Goal: Task Accomplishment & Management: Manage account settings

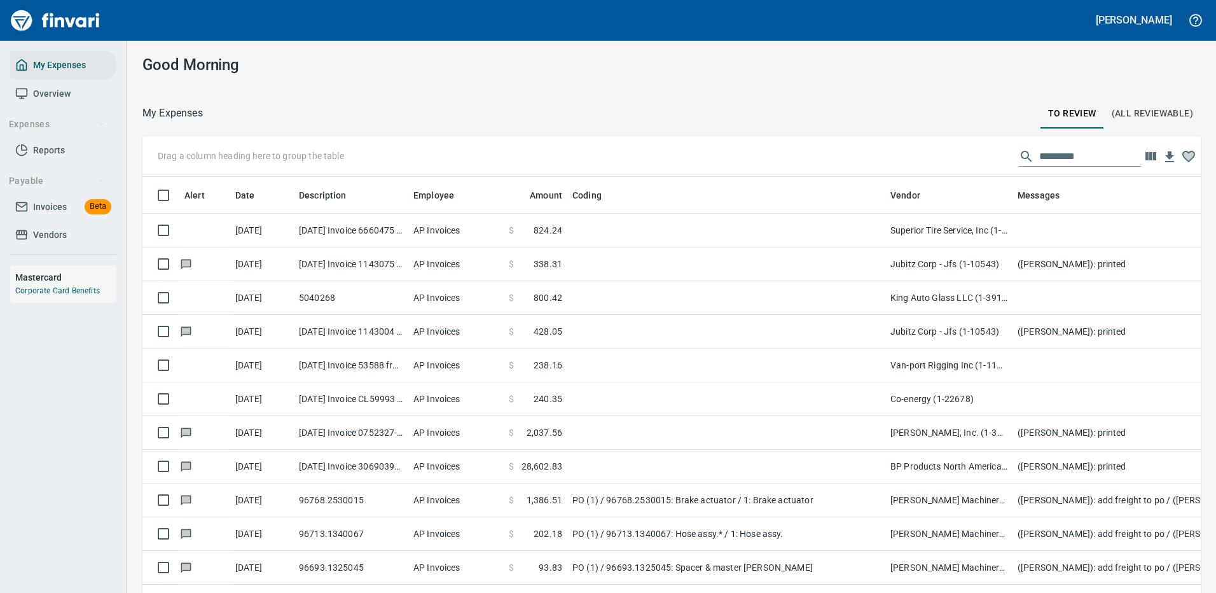
scroll to position [434, 1029]
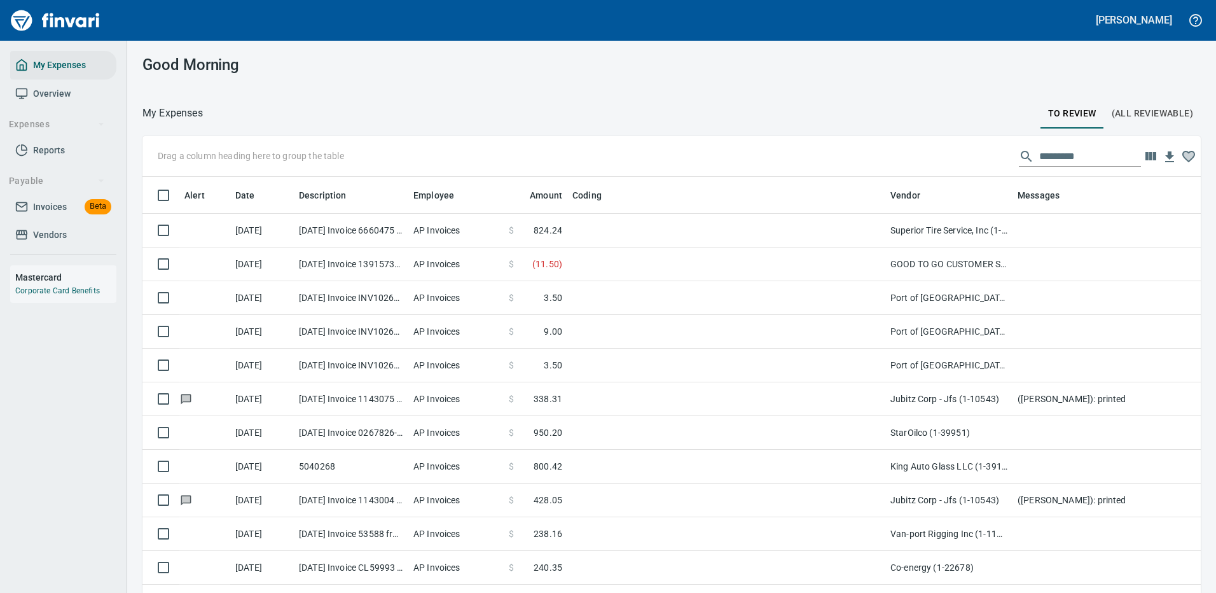
click at [1017, 67] on div "Good Morning" at bounding box center [671, 65] width 1088 height 48
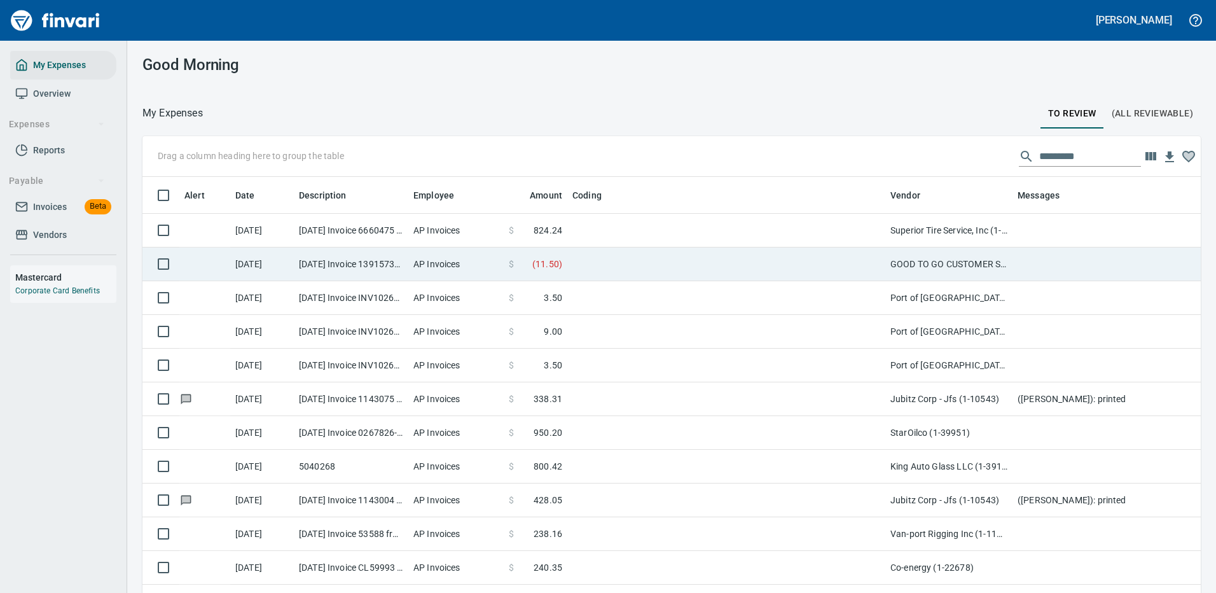
click at [709, 256] on td at bounding box center [726, 264] width 318 height 34
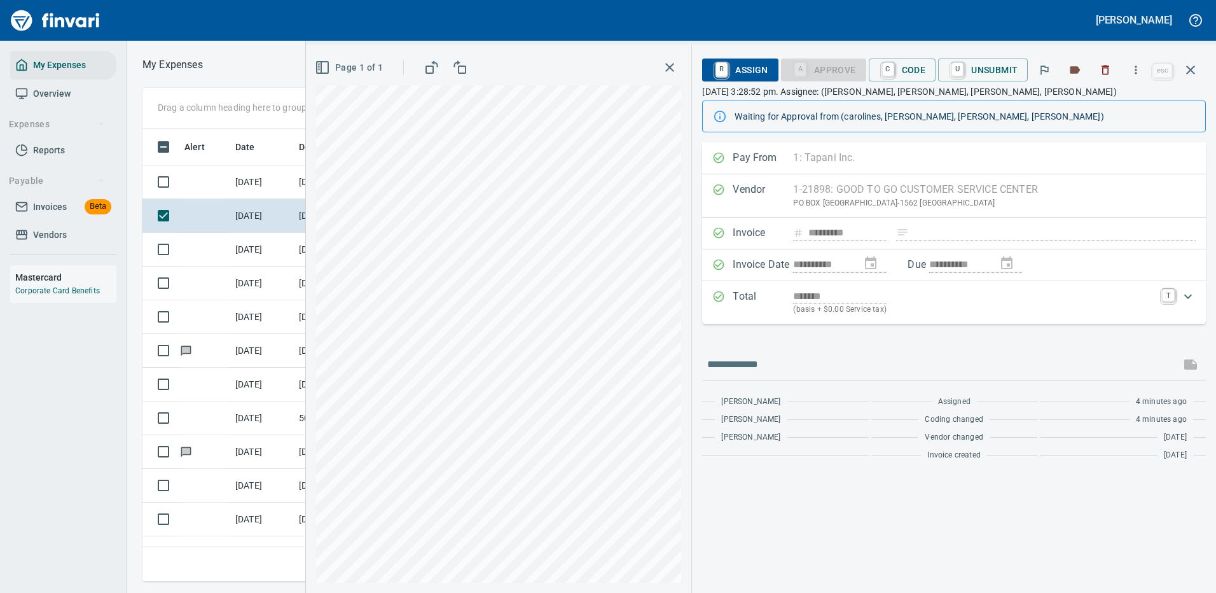
scroll to position [434, 721]
click at [1134, 66] on icon "button" at bounding box center [1135, 70] width 13 height 13
click at [1090, 101] on span "Download" at bounding box center [1134, 106] width 122 height 15
click at [1191, 65] on icon "button" at bounding box center [1190, 69] width 15 height 15
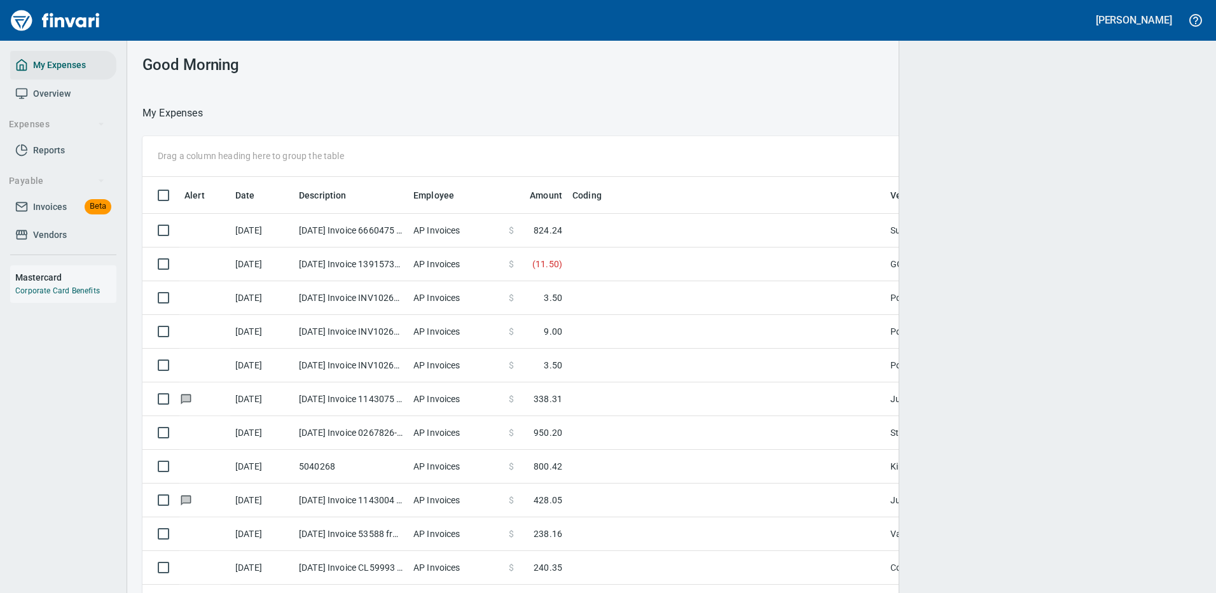
scroll to position [434, 1024]
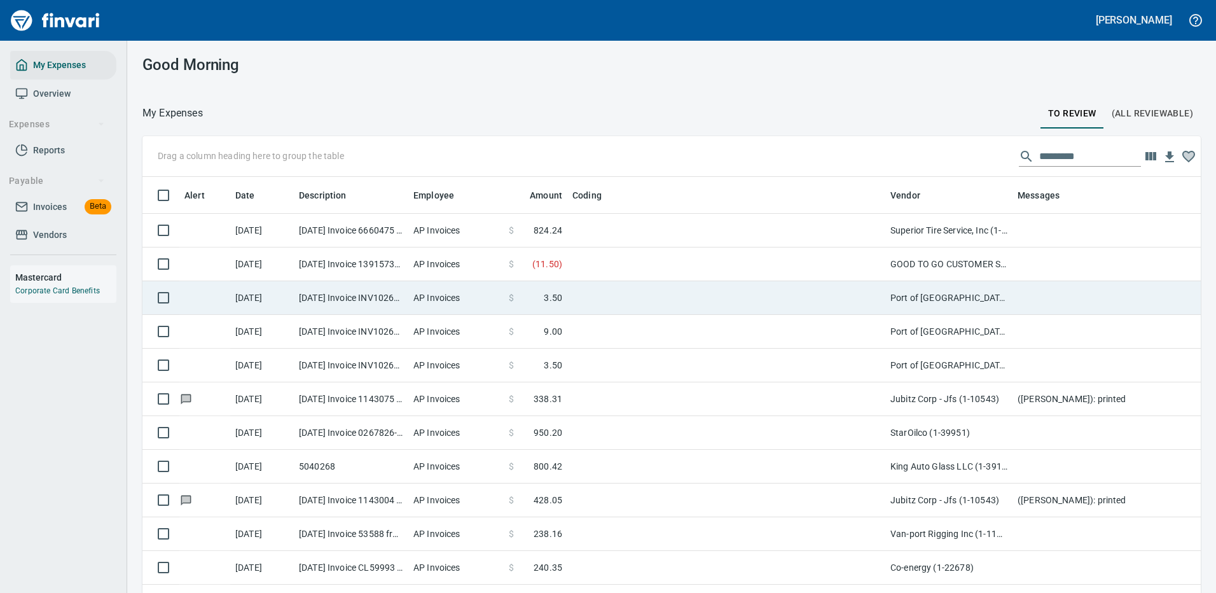
click at [885, 294] on td "Port of [GEOGRAPHIC_DATA] (1-24796)" at bounding box center [948, 298] width 127 height 34
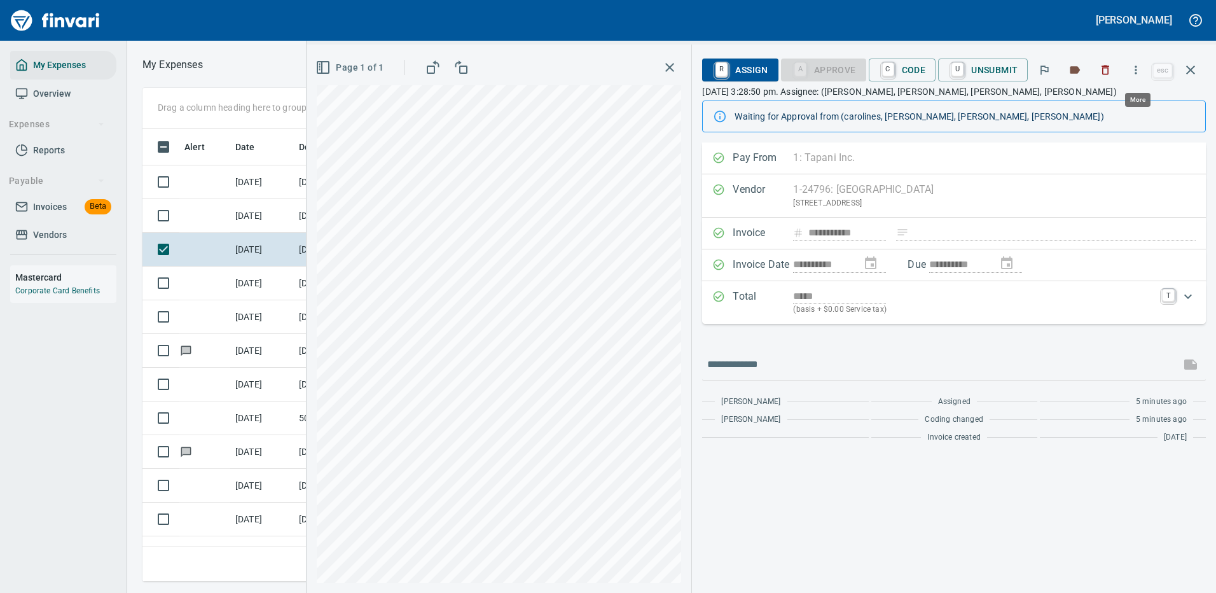
scroll to position [434, 721]
click at [1139, 67] on icon "button" at bounding box center [1135, 70] width 13 height 13
click at [1093, 107] on span "Download" at bounding box center [1134, 106] width 122 height 15
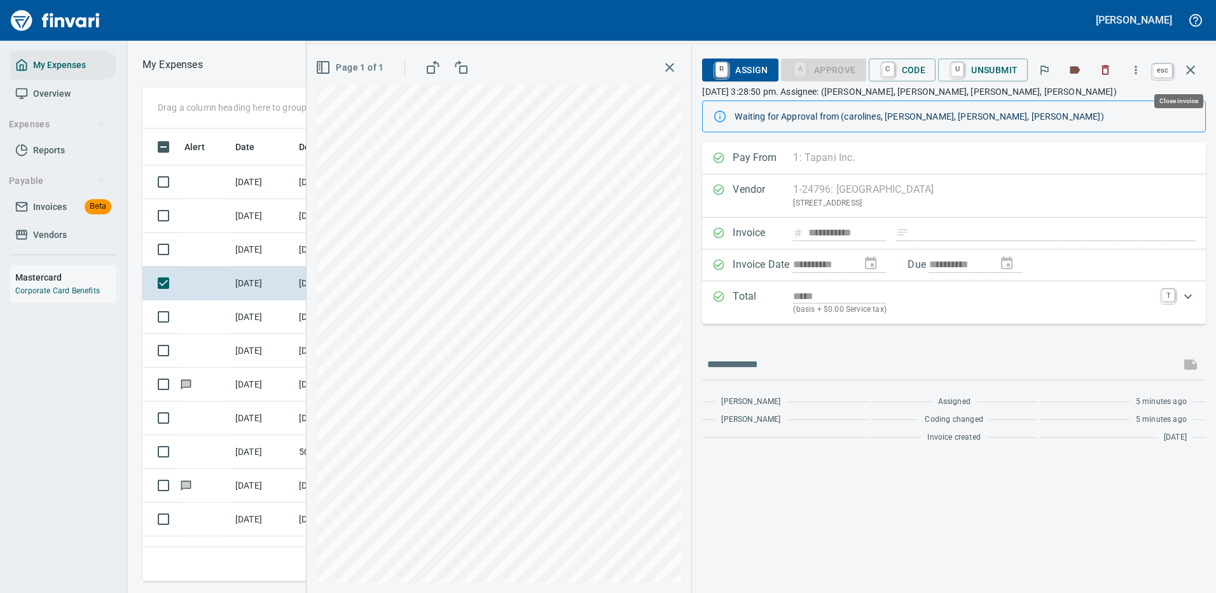
click at [1189, 65] on icon "button" at bounding box center [1190, 69] width 15 height 15
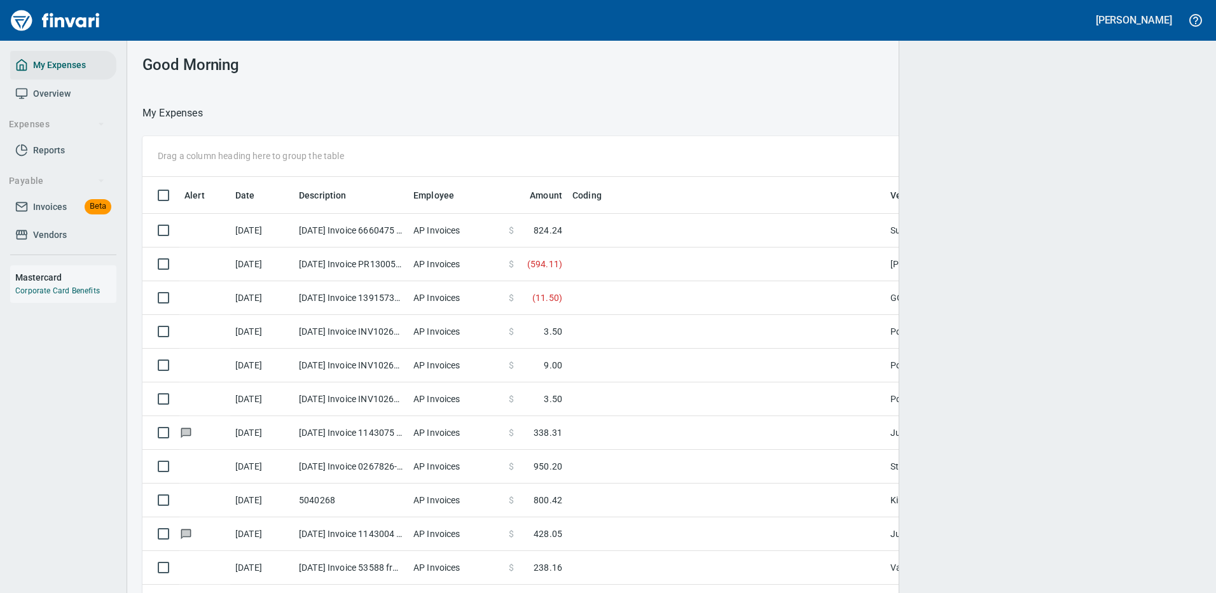
scroll to position [1, 1]
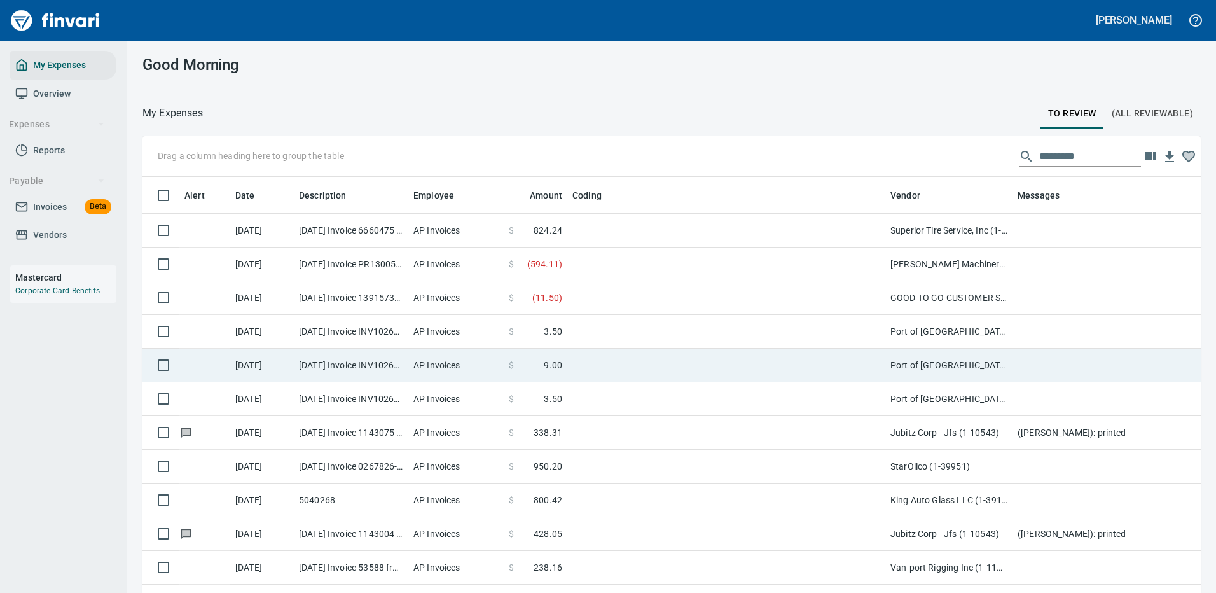
click at [954, 368] on td "Port of [GEOGRAPHIC_DATA] (1-24796)" at bounding box center [948, 365] width 127 height 34
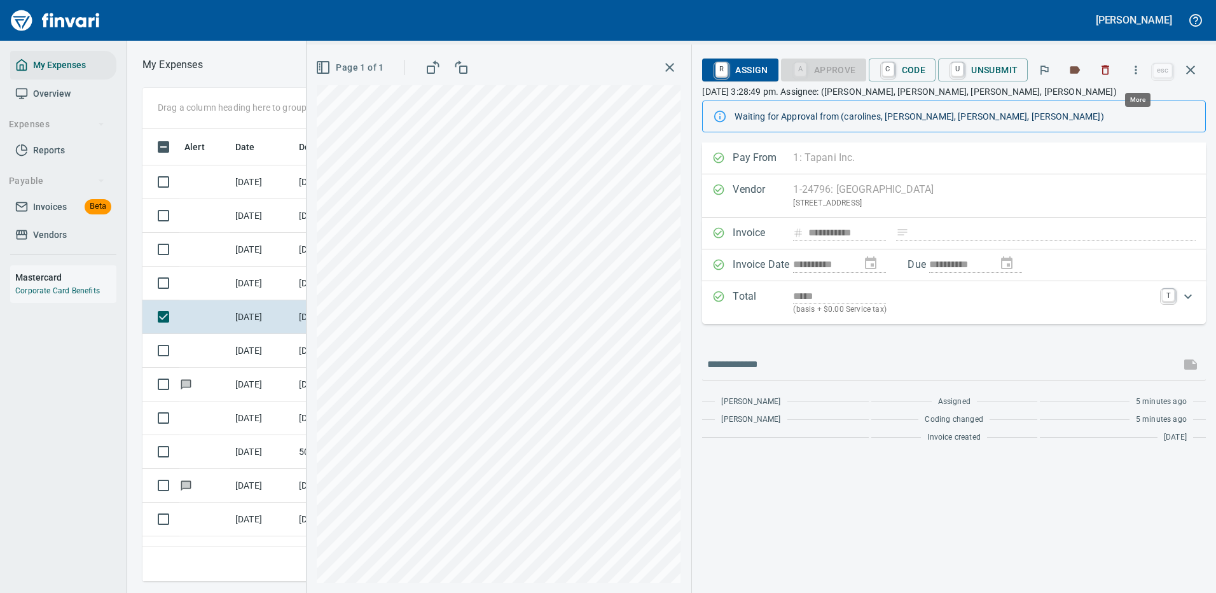
scroll to position [434, 721]
click at [1141, 66] on icon "button" at bounding box center [1135, 70] width 13 height 13
click at [1097, 104] on span "Download" at bounding box center [1134, 106] width 122 height 15
click at [1191, 67] on icon "button" at bounding box center [1190, 69] width 15 height 15
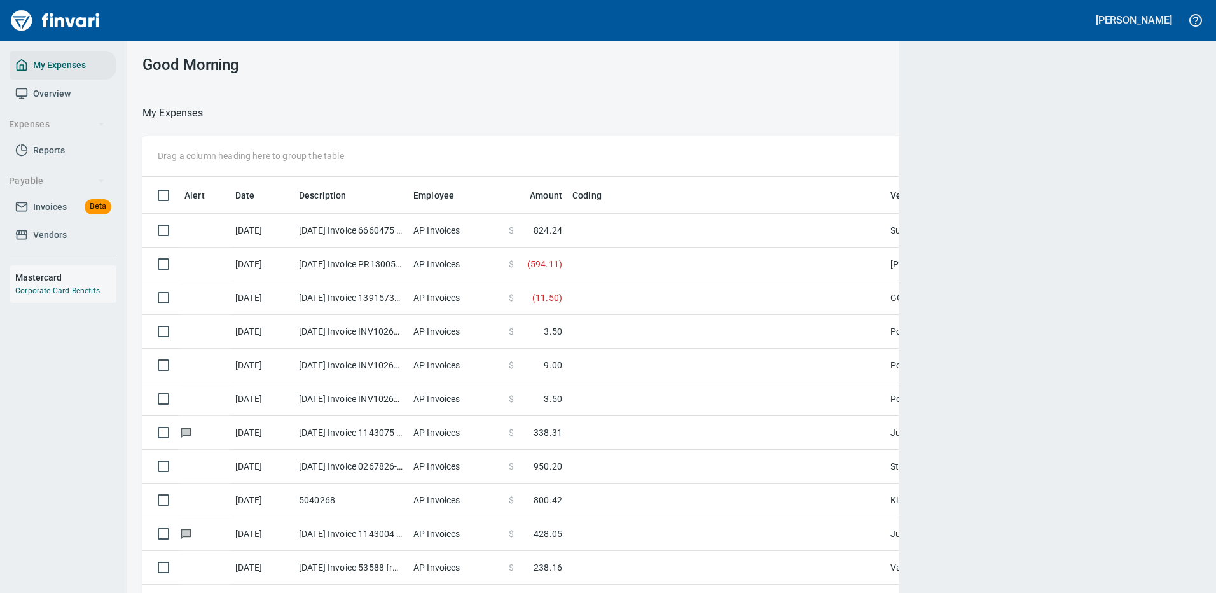
scroll to position [434, 1029]
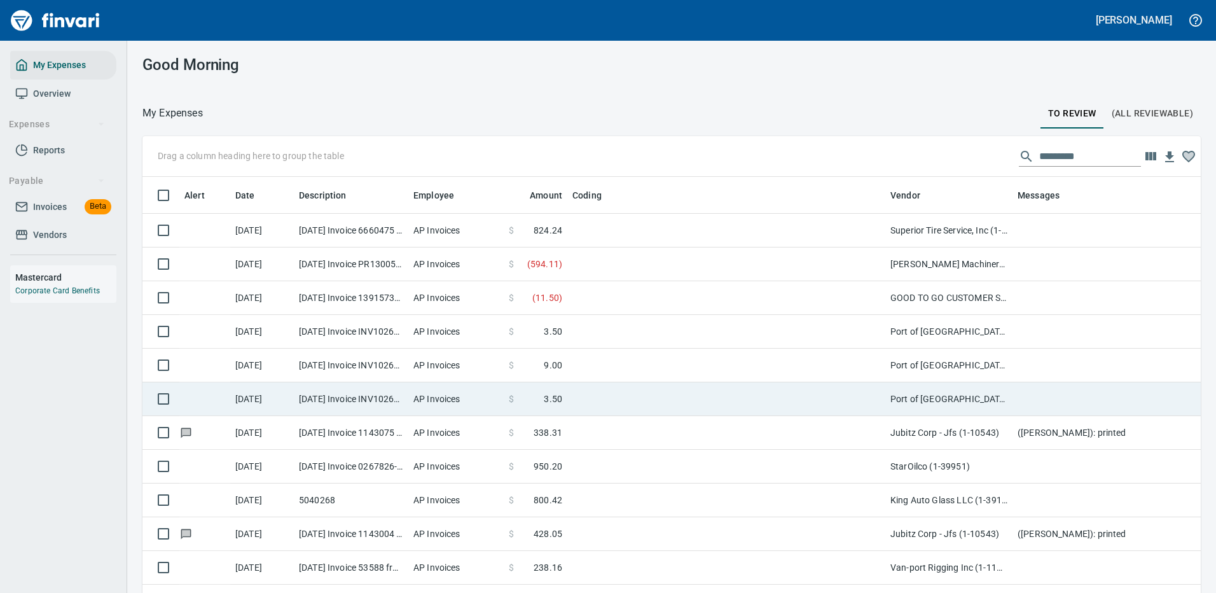
click at [769, 399] on td at bounding box center [726, 399] width 318 height 34
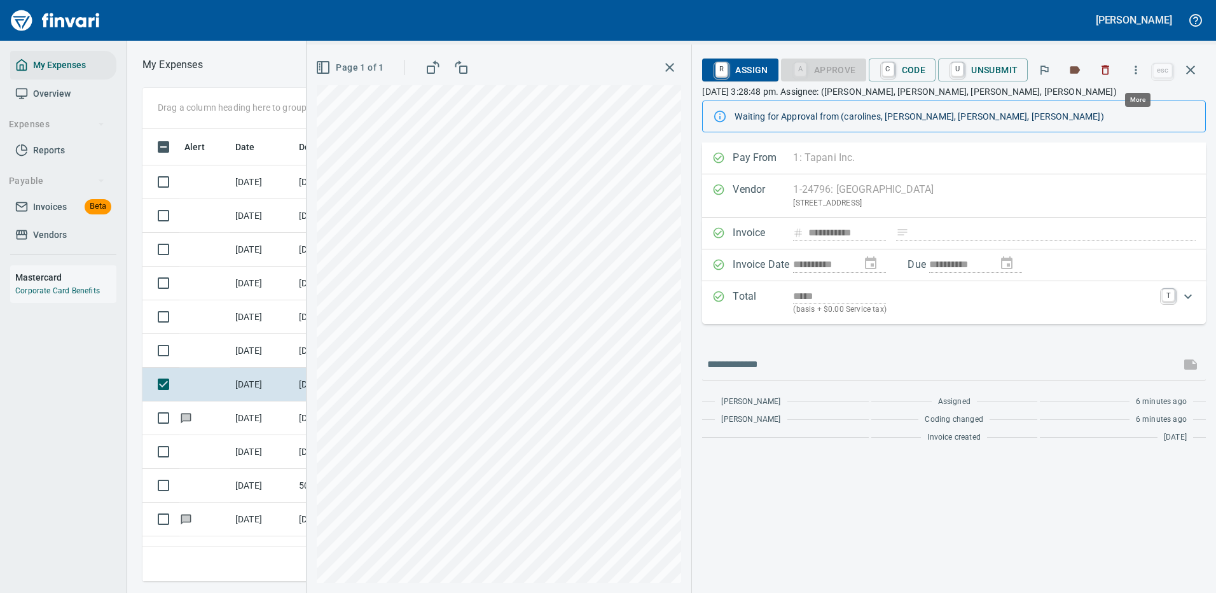
scroll to position [434, 721]
click at [1137, 68] on icon "button" at bounding box center [1135, 70] width 13 height 13
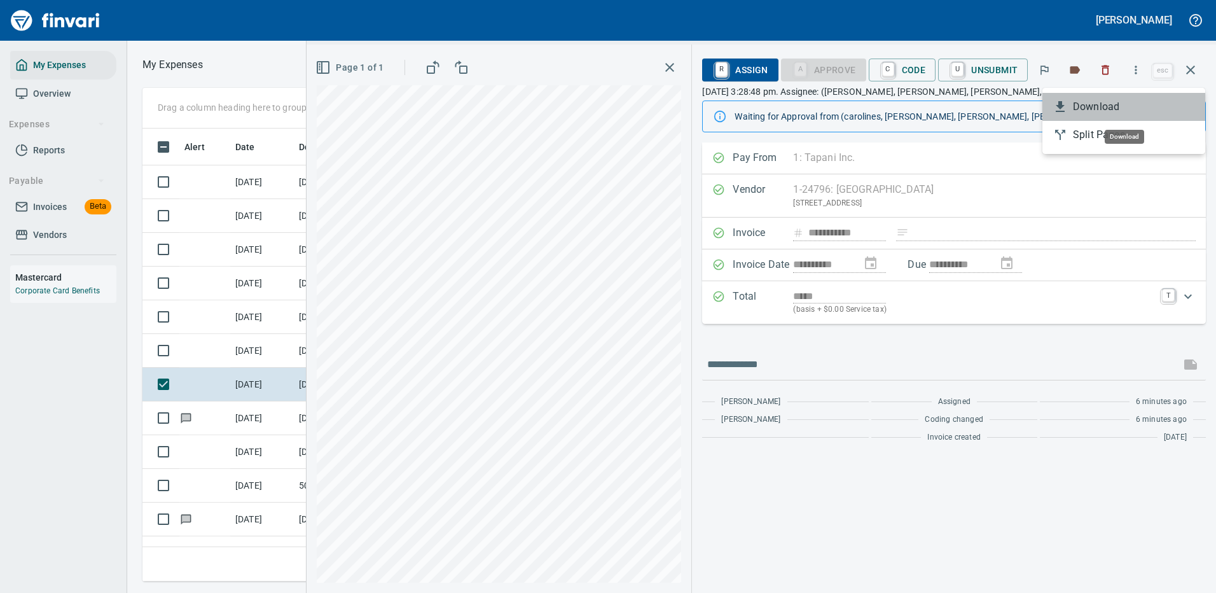
click at [1093, 108] on span "Download" at bounding box center [1134, 106] width 122 height 15
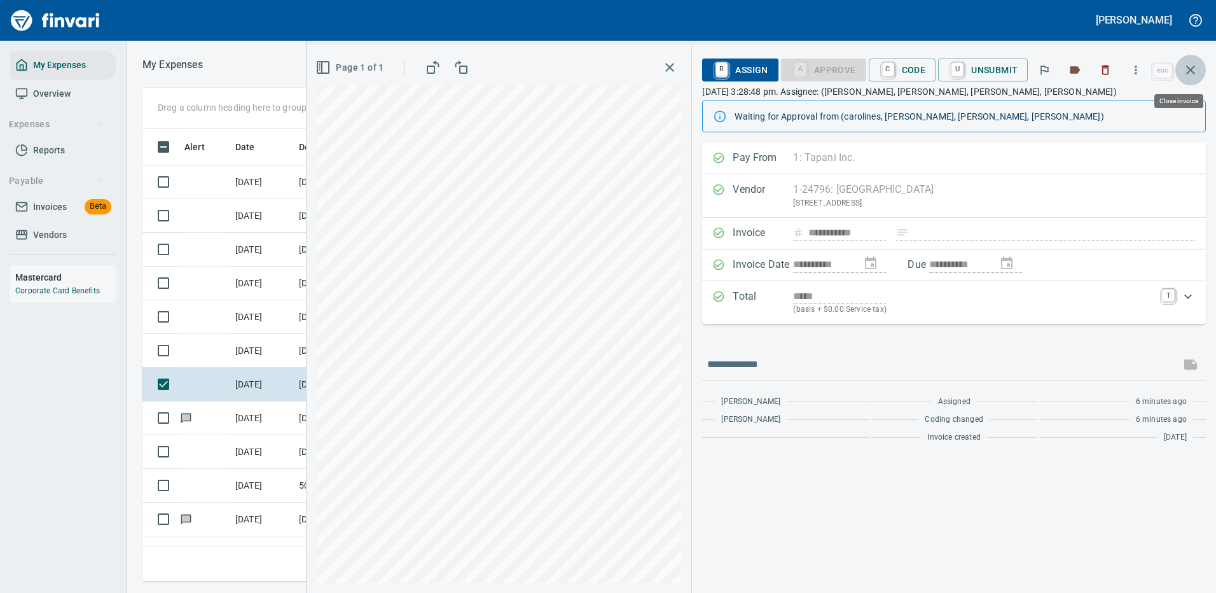
click at [1191, 67] on icon "button" at bounding box center [1190, 69] width 15 height 15
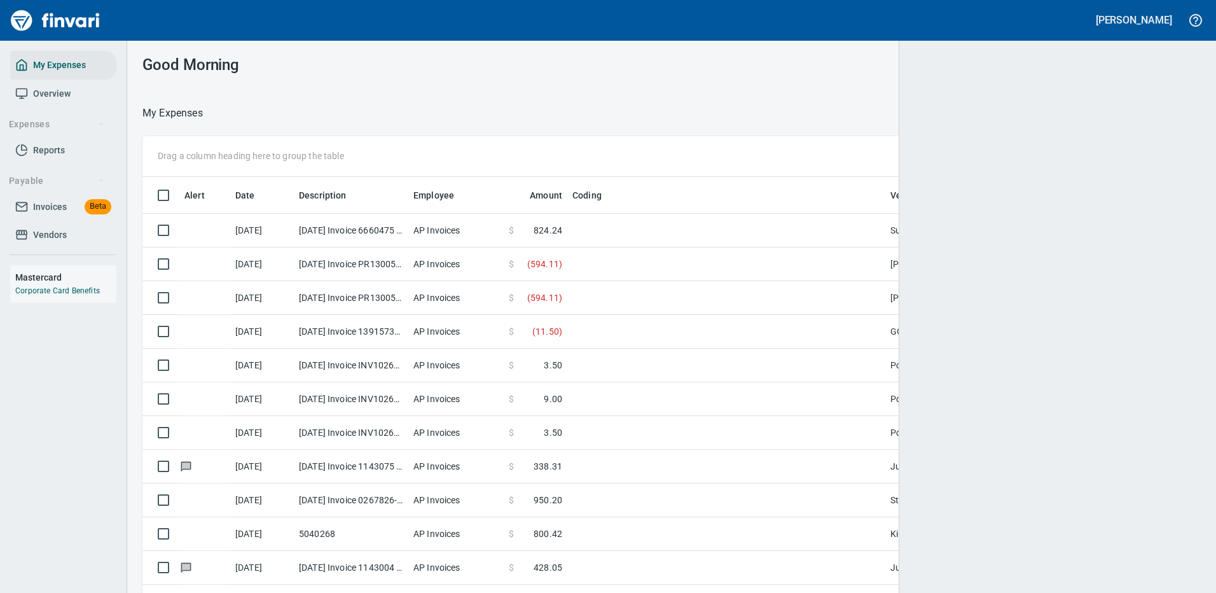
scroll to position [1, 1]
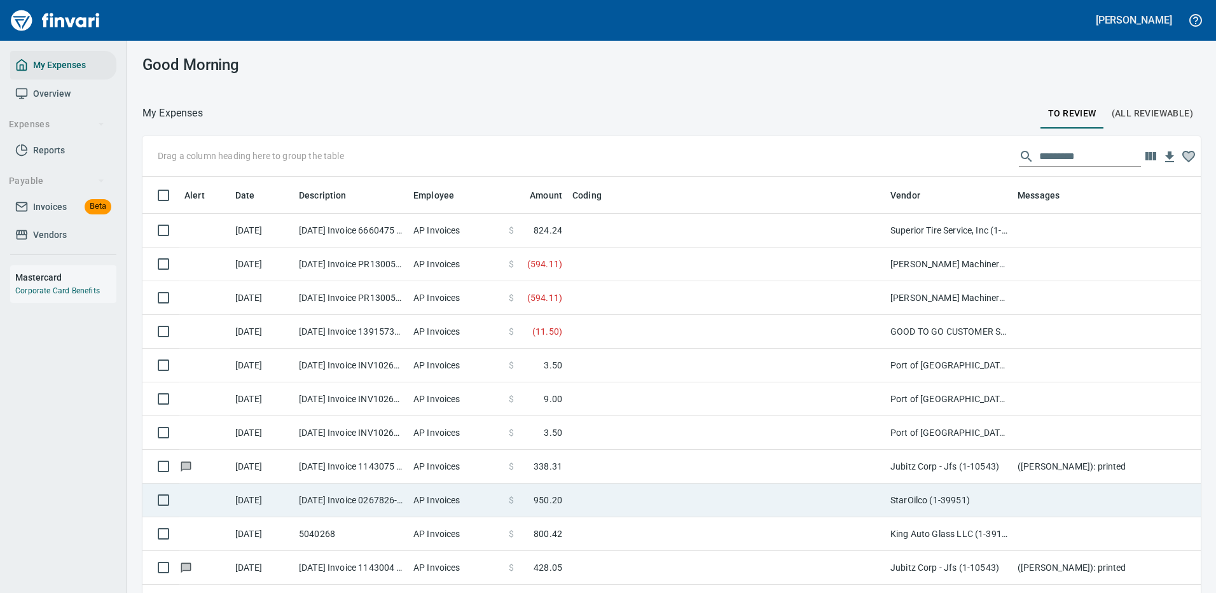
click at [597, 493] on td at bounding box center [726, 500] width 318 height 34
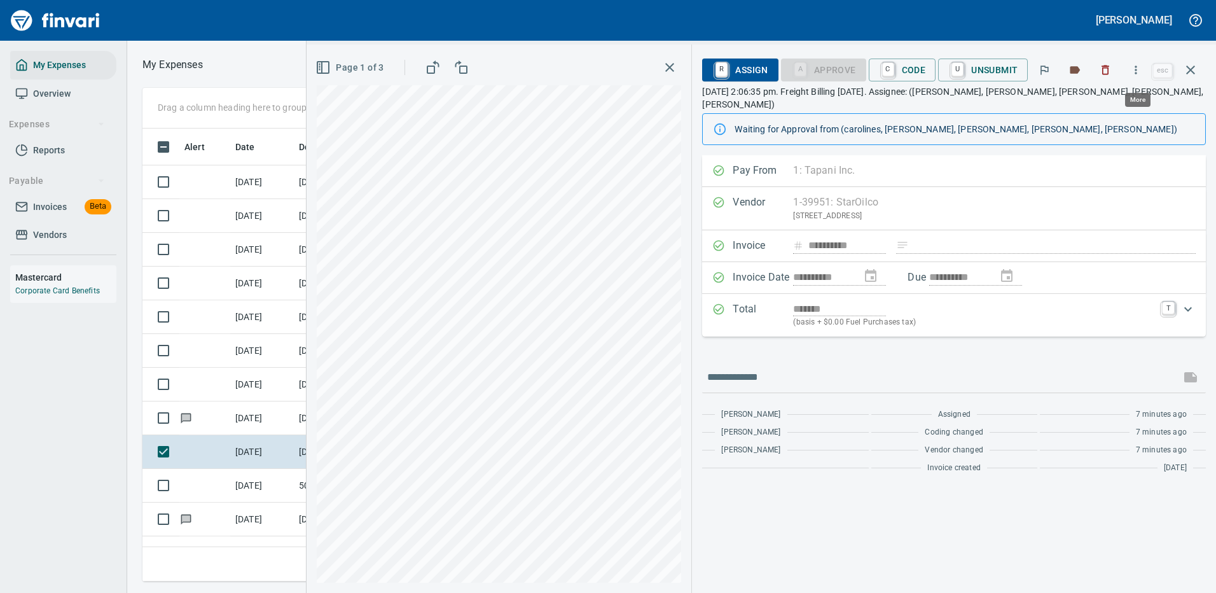
scroll to position [434, 721]
click at [1135, 69] on icon "button" at bounding box center [1135, 70] width 13 height 13
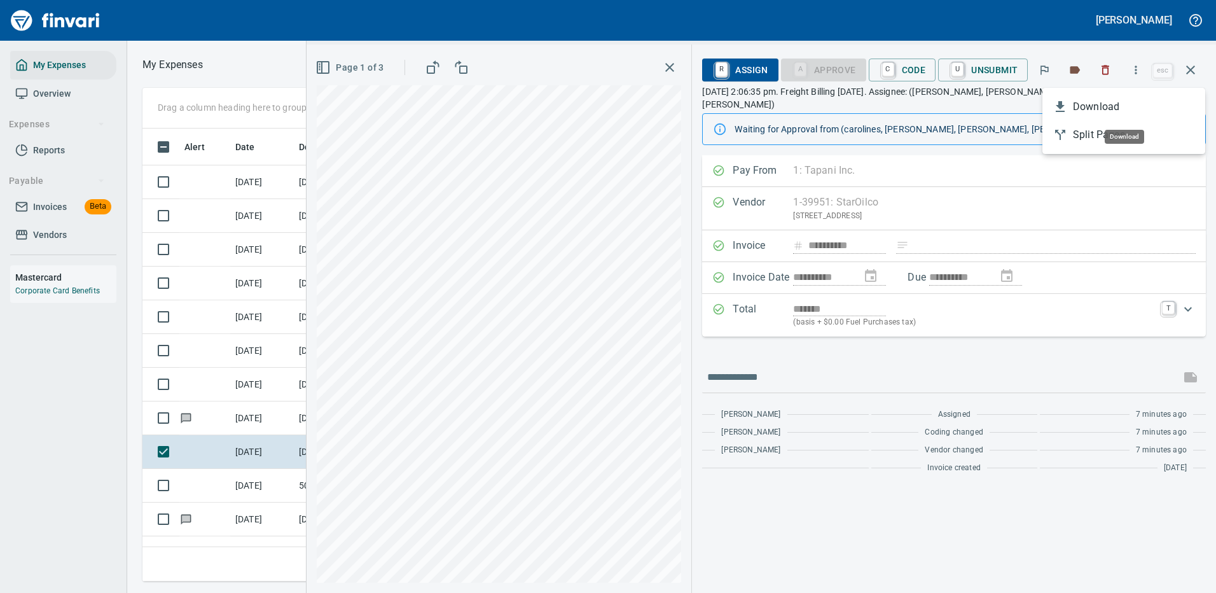
click at [1094, 113] on span "Download" at bounding box center [1134, 106] width 122 height 15
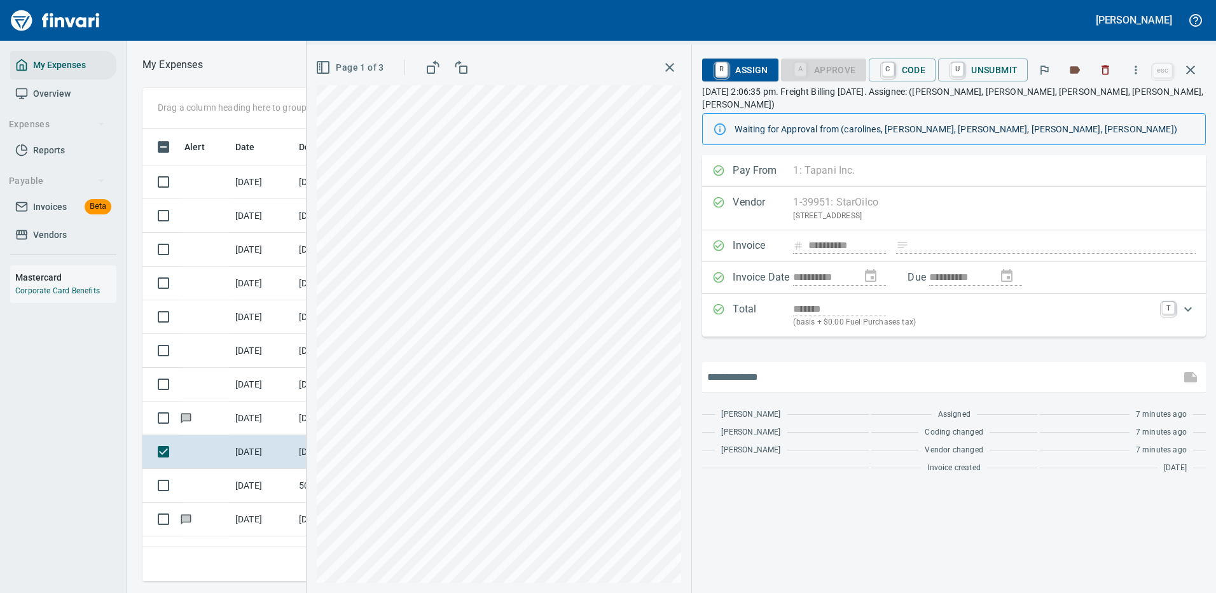
click at [757, 367] on input "text" at bounding box center [941, 377] width 468 height 20
type input "*******"
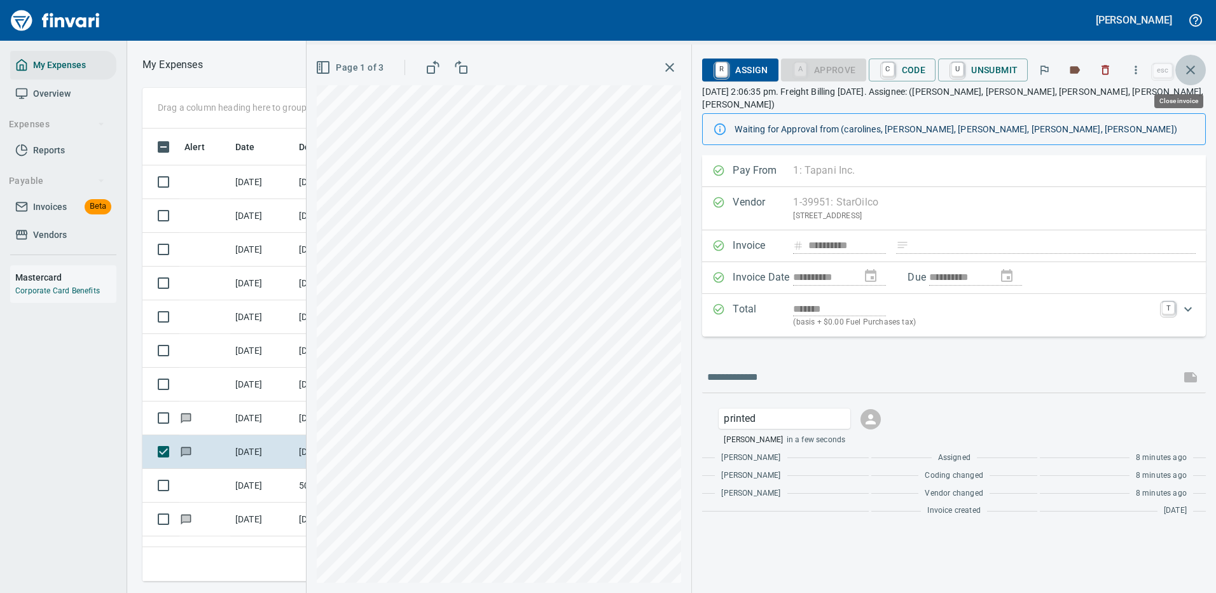
click at [1187, 64] on icon "button" at bounding box center [1190, 69] width 15 height 15
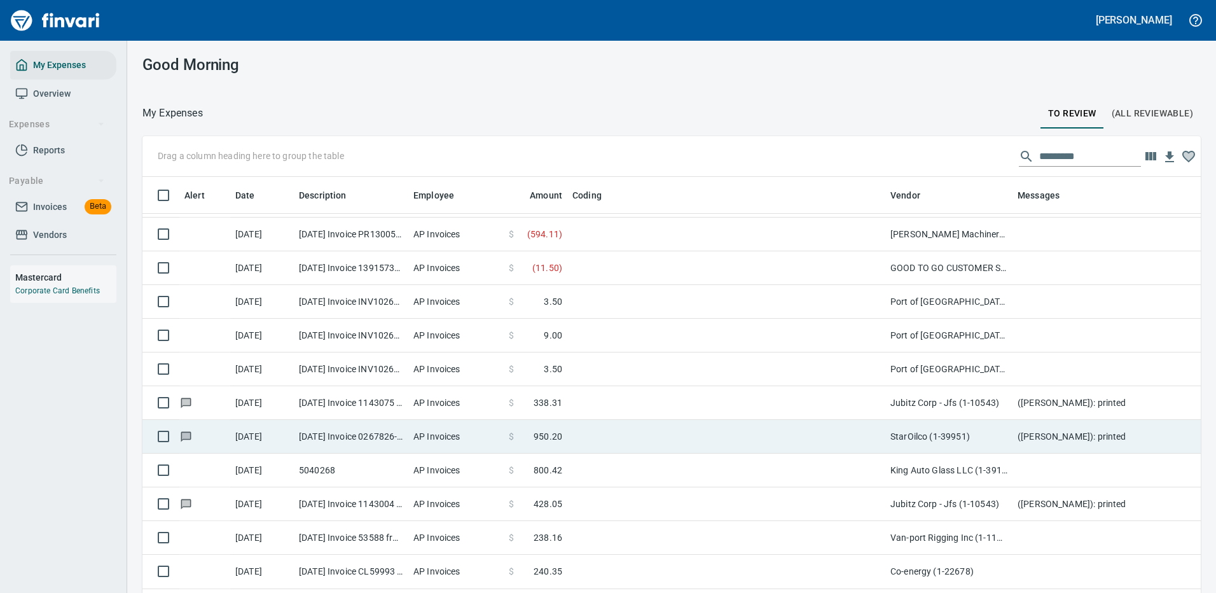
scroll to position [127, 0]
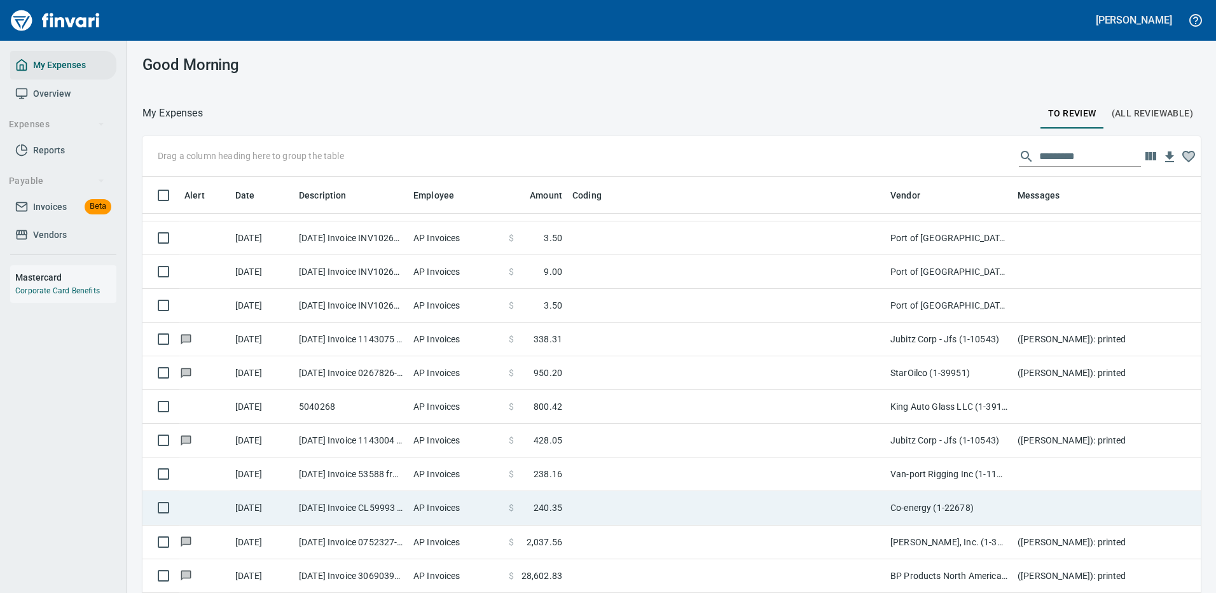
click at [953, 507] on td "Co-energy (1-22678)" at bounding box center [948, 508] width 127 height 34
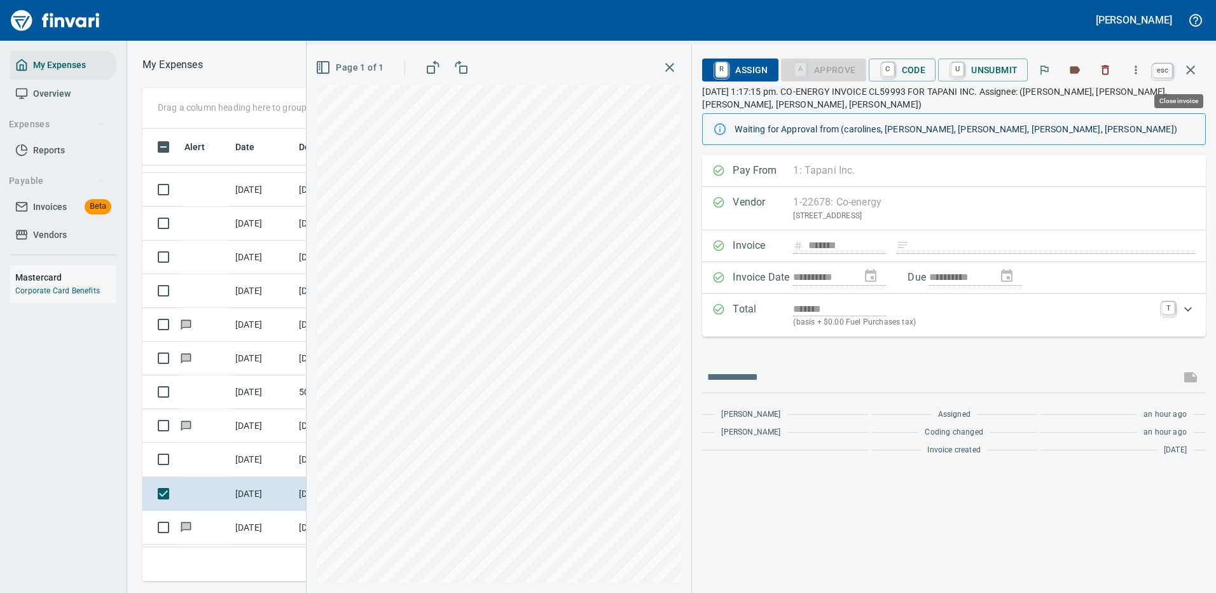
scroll to position [434, 721]
click at [1191, 65] on icon "button" at bounding box center [1190, 69] width 15 height 15
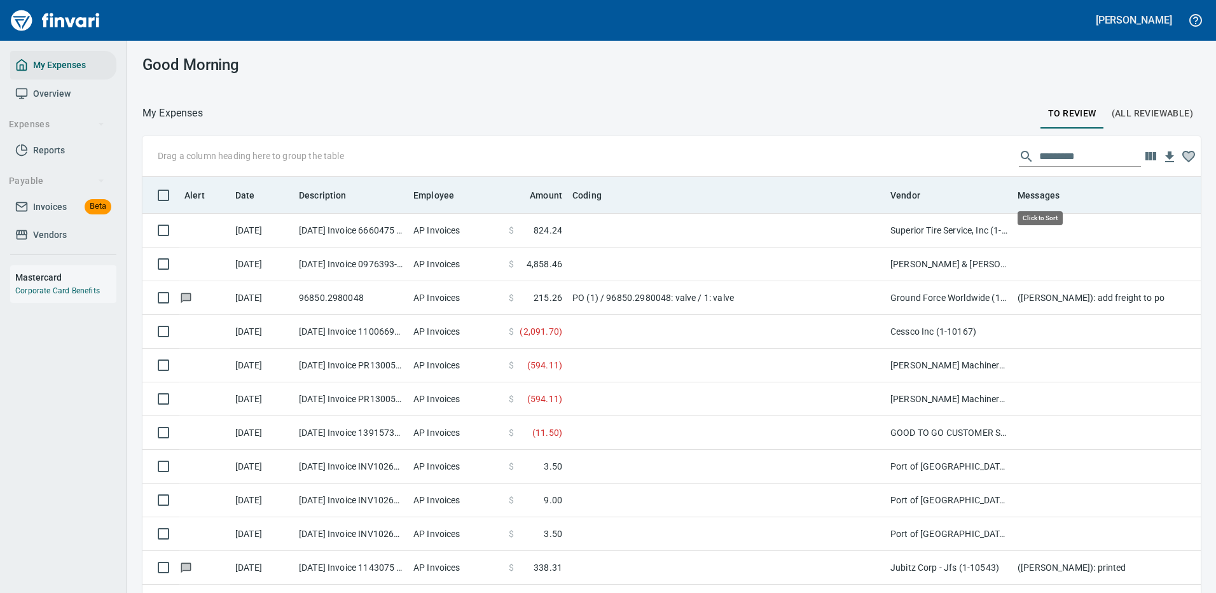
scroll to position [434, 1029]
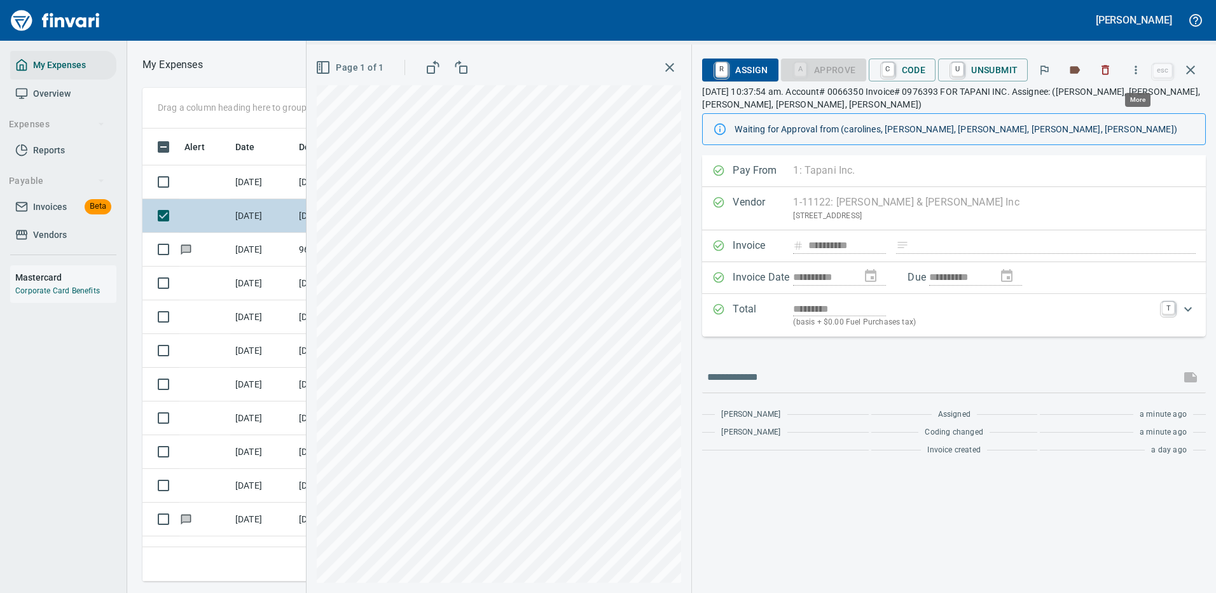
scroll to position [434, 721]
click at [1138, 66] on icon "button" at bounding box center [1135, 70] width 13 height 13
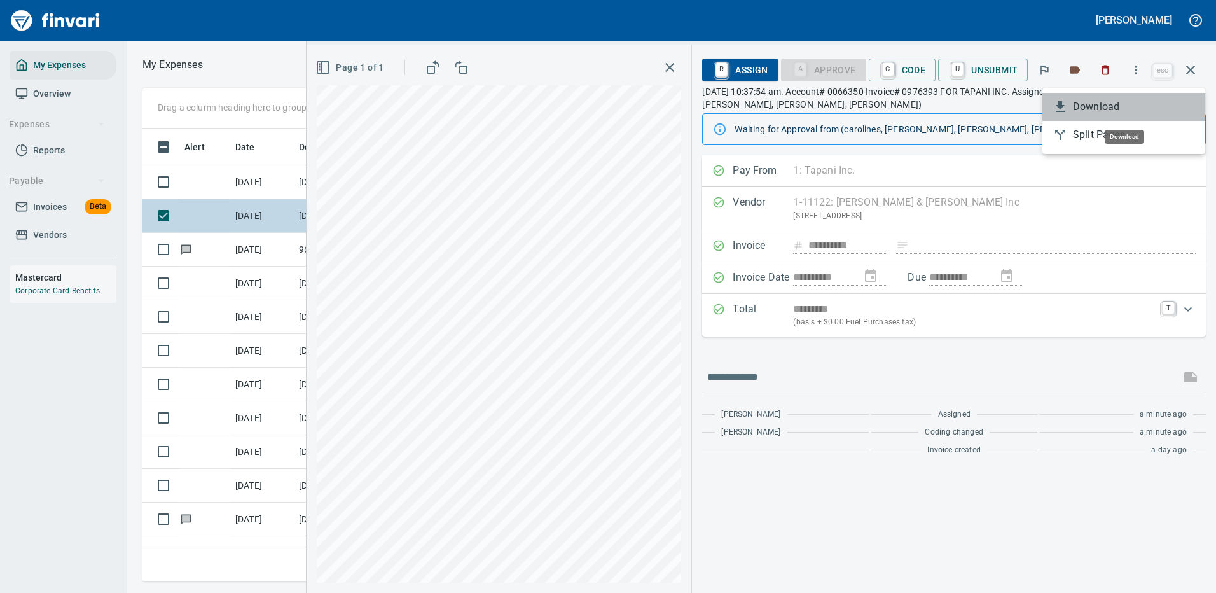
click at [1088, 104] on span "Download" at bounding box center [1134, 106] width 122 height 15
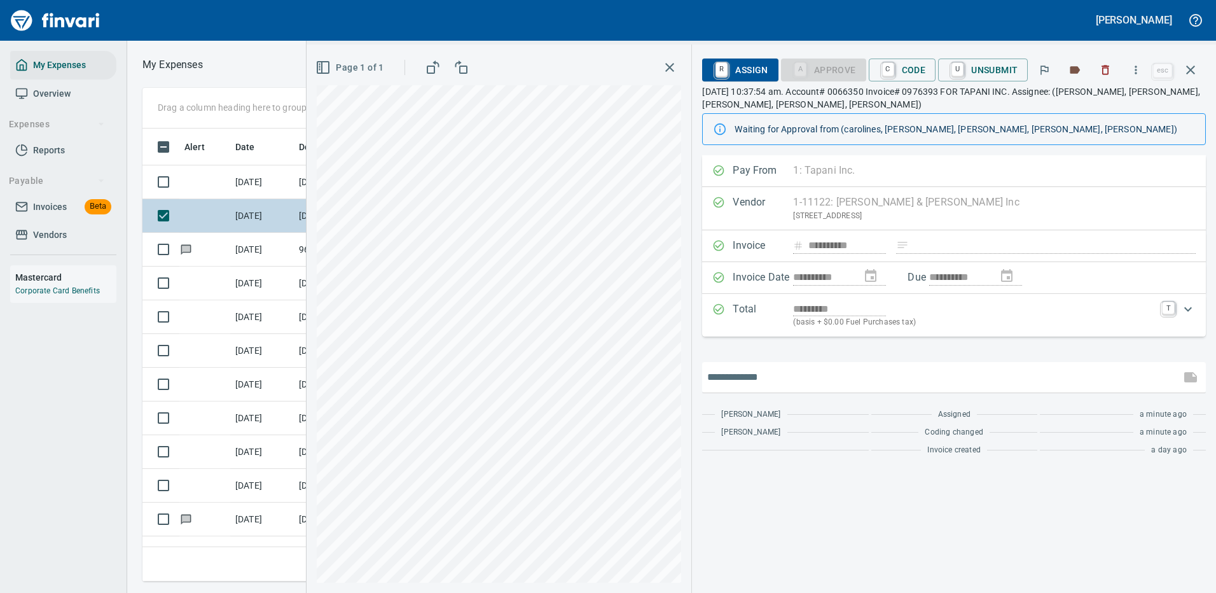
click at [810, 381] on input "text" at bounding box center [941, 377] width 468 height 20
type input "*******"
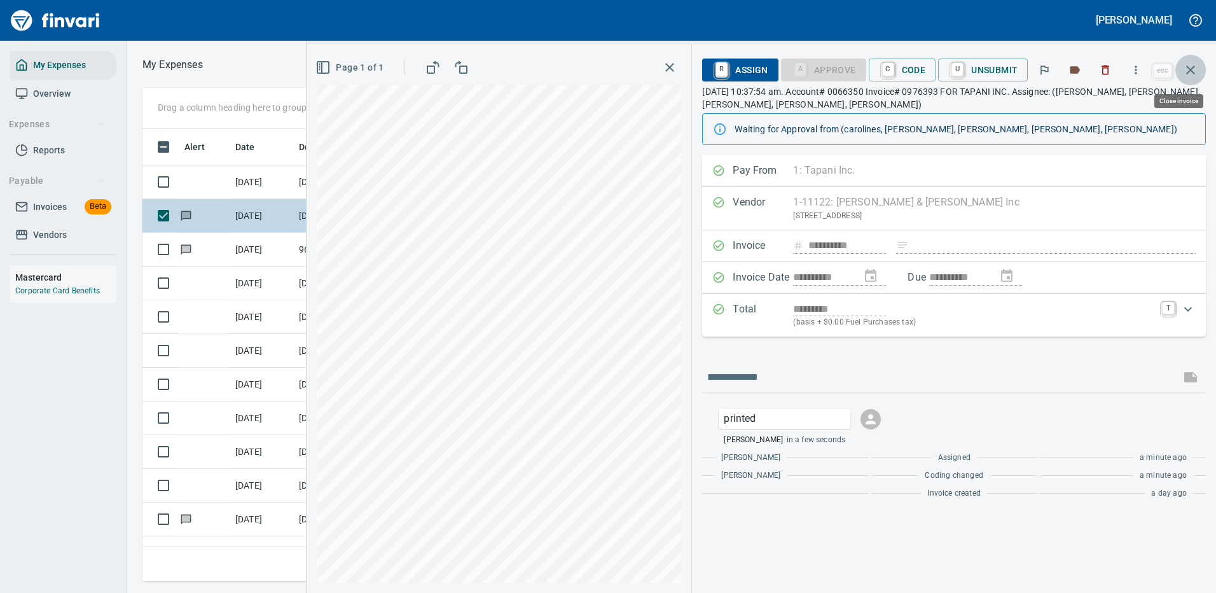
click at [1191, 67] on icon "button" at bounding box center [1190, 69] width 15 height 15
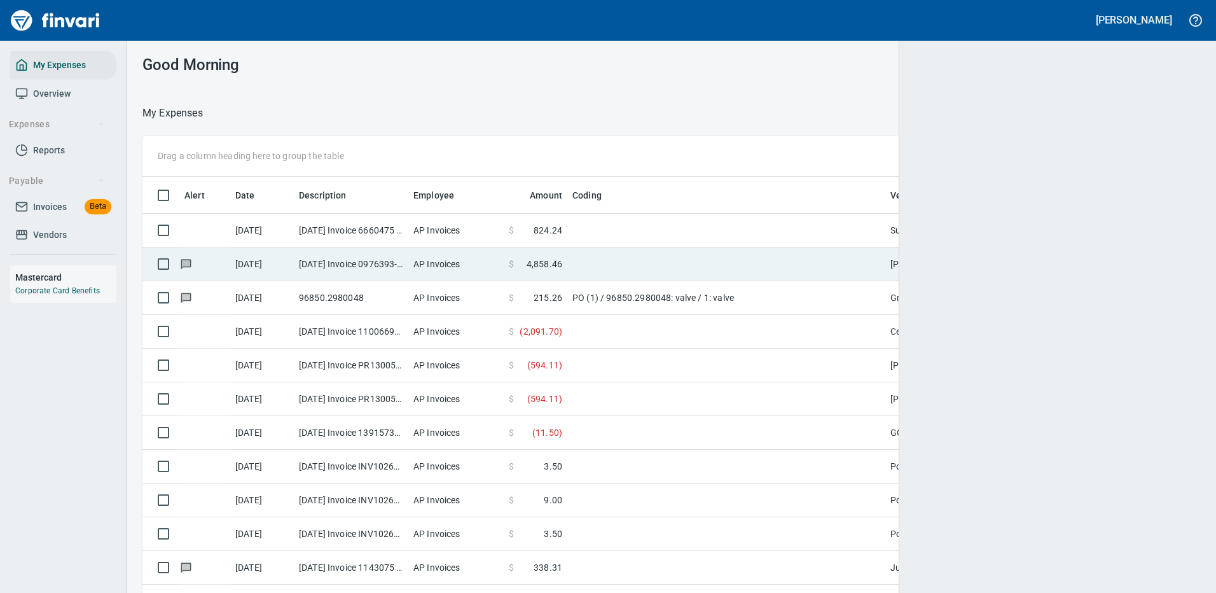
scroll to position [434, 1021]
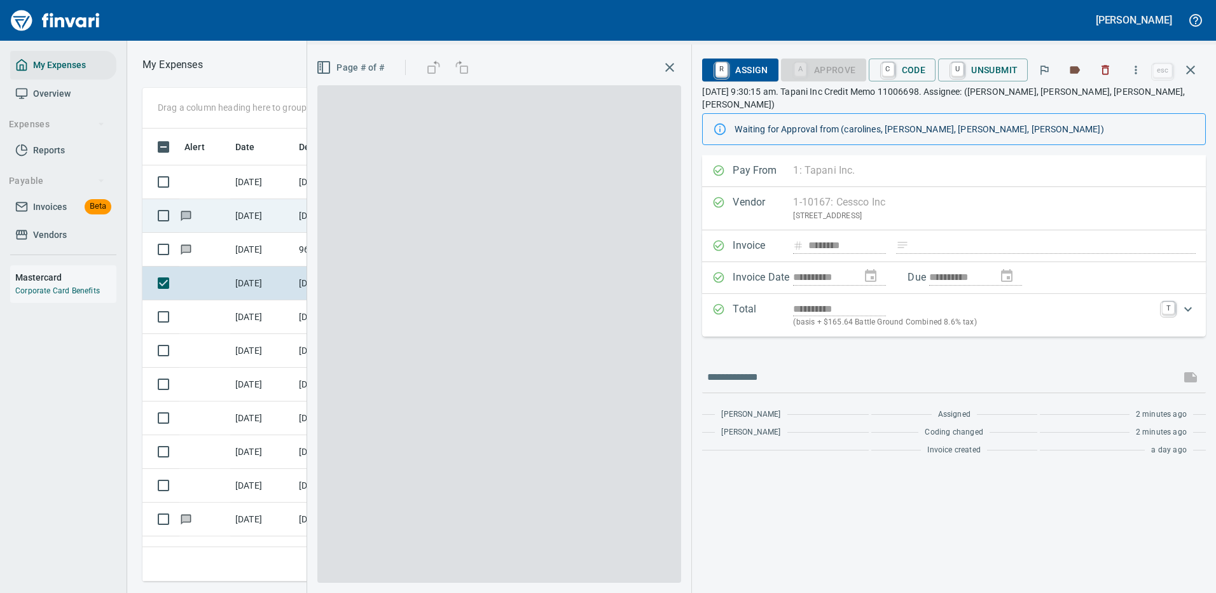
scroll to position [434, 721]
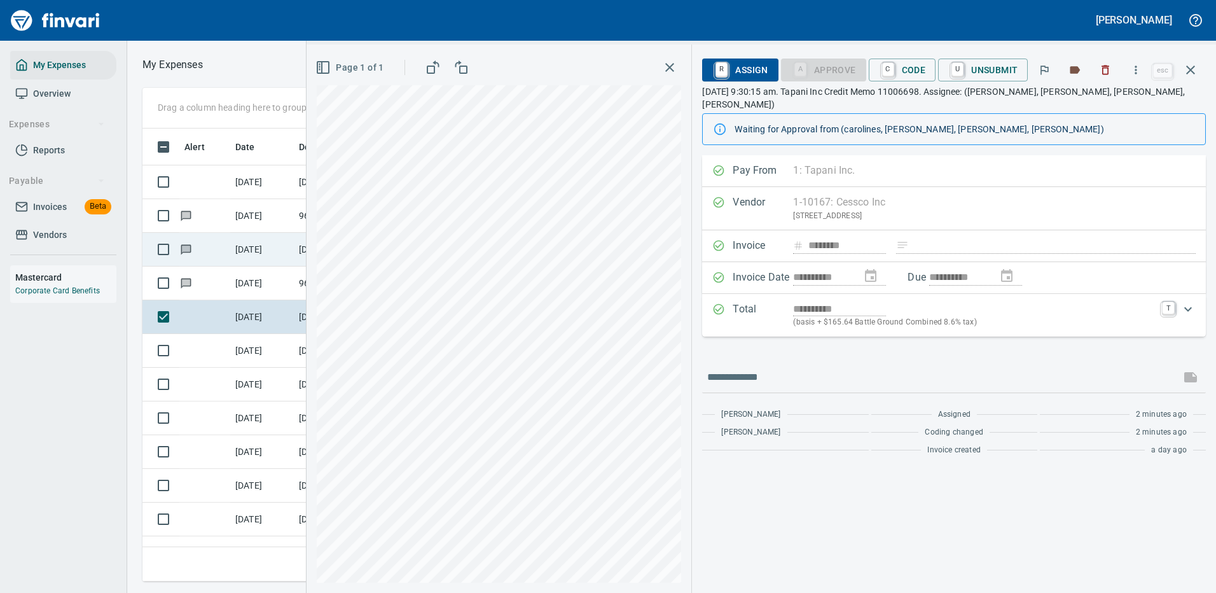
click at [669, 65] on icon "button" at bounding box center [669, 67] width 9 height 9
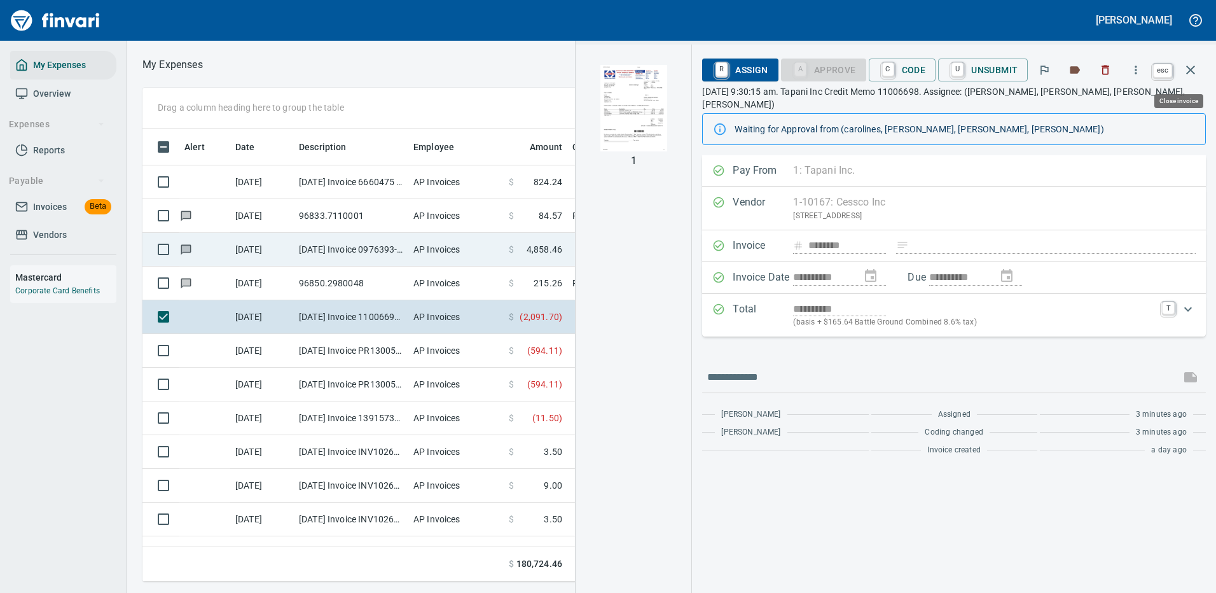
click at [1192, 62] on button "button" at bounding box center [1190, 70] width 31 height 31
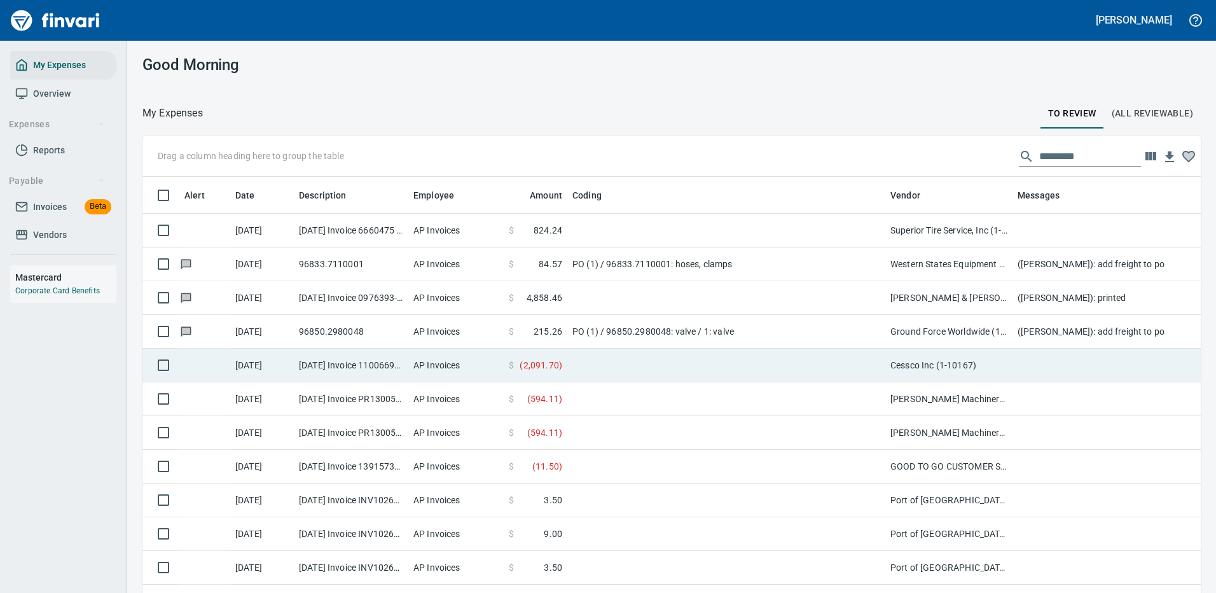
click at [755, 326] on td "PO (1) / 96850.2980048: valve / 1: valve" at bounding box center [726, 332] width 318 height 34
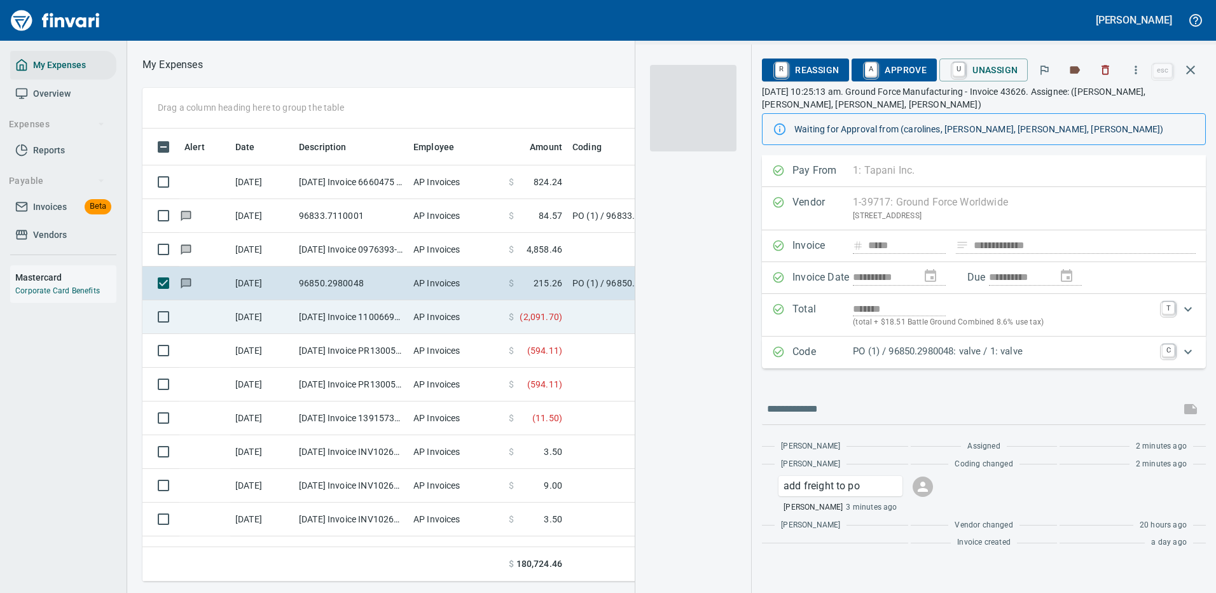
scroll to position [434, 721]
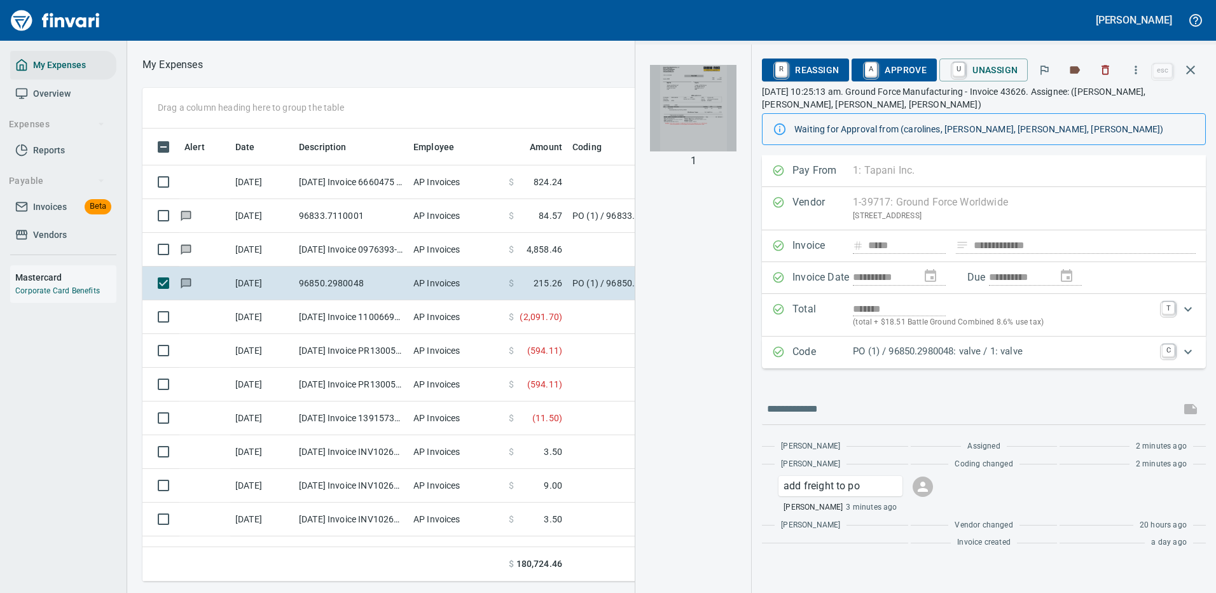
click at [694, 117] on img "button" at bounding box center [693, 108] width 86 height 86
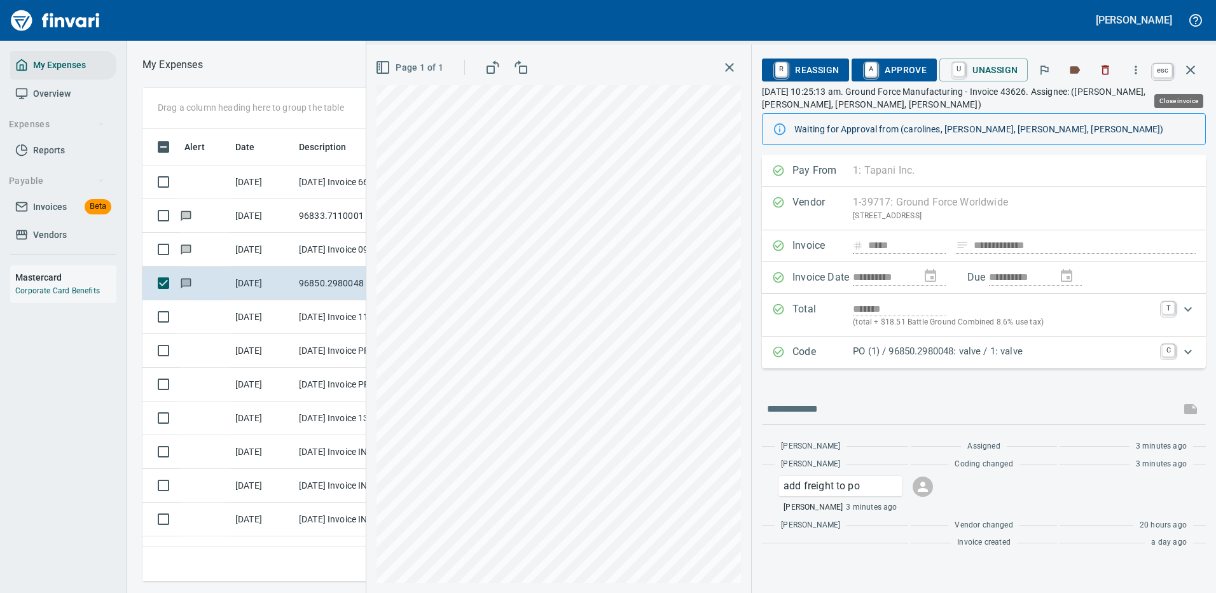
click at [1192, 69] on icon "button" at bounding box center [1190, 69] width 9 height 9
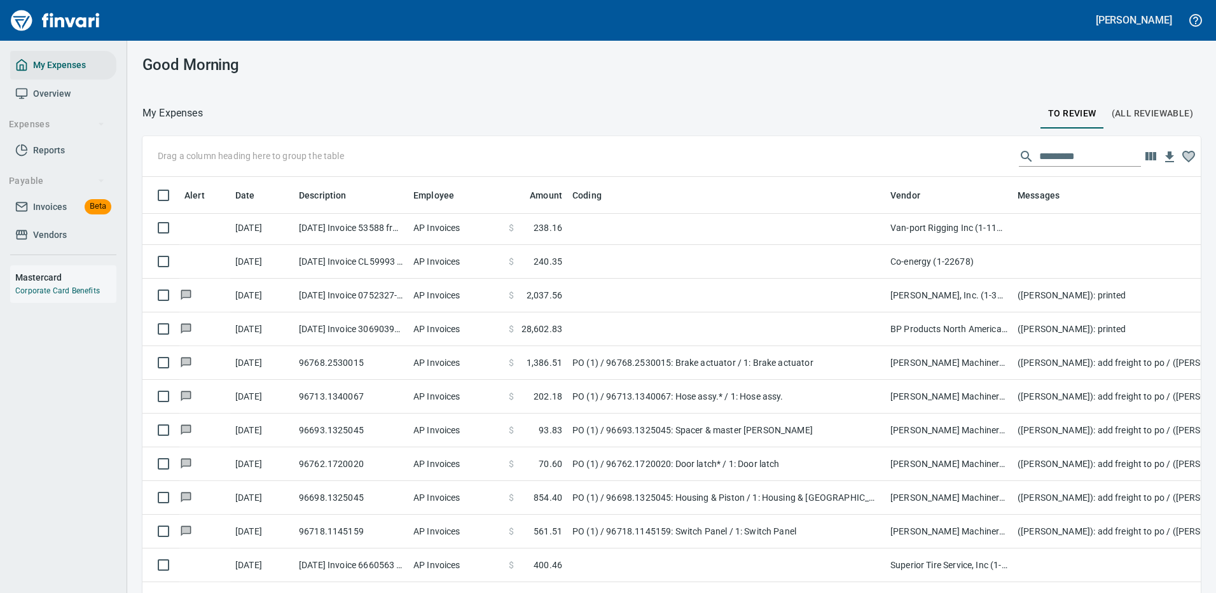
scroll to position [636, 0]
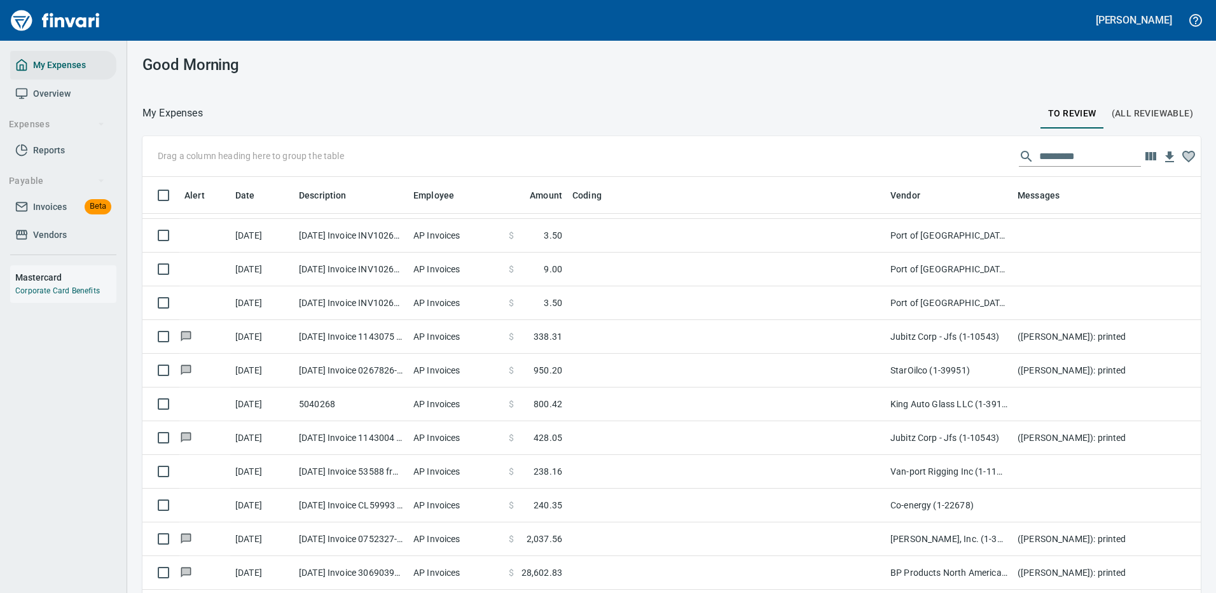
click at [1051, 67] on div "Good Morning" at bounding box center [671, 65] width 1088 height 48
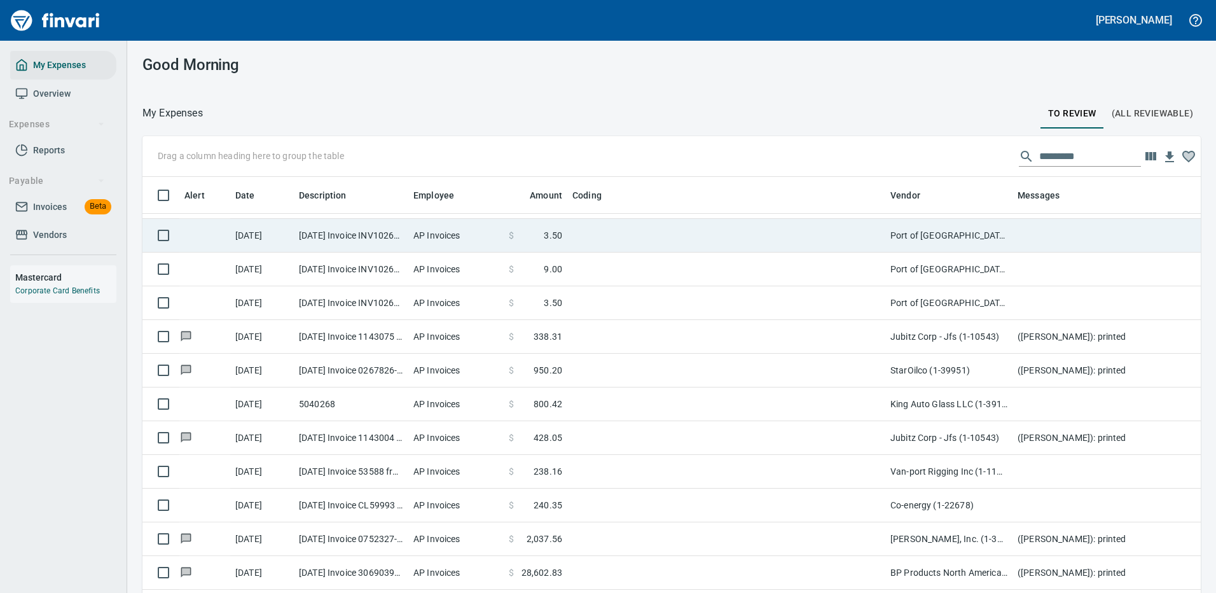
scroll to position [434, 1029]
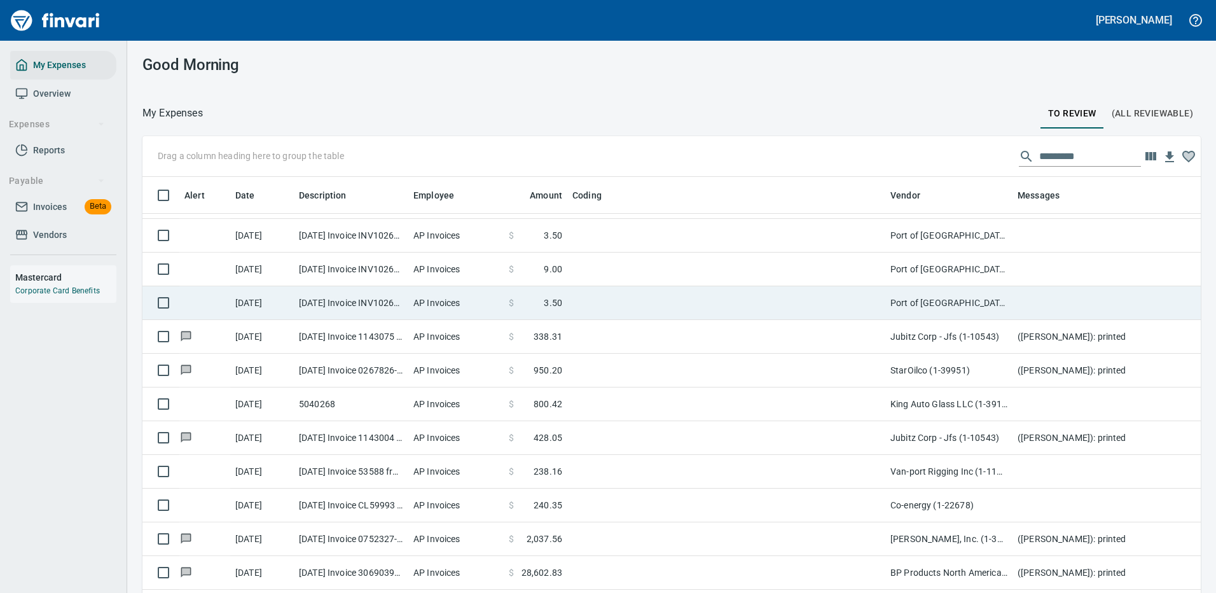
click at [650, 295] on td at bounding box center [726, 303] width 318 height 34
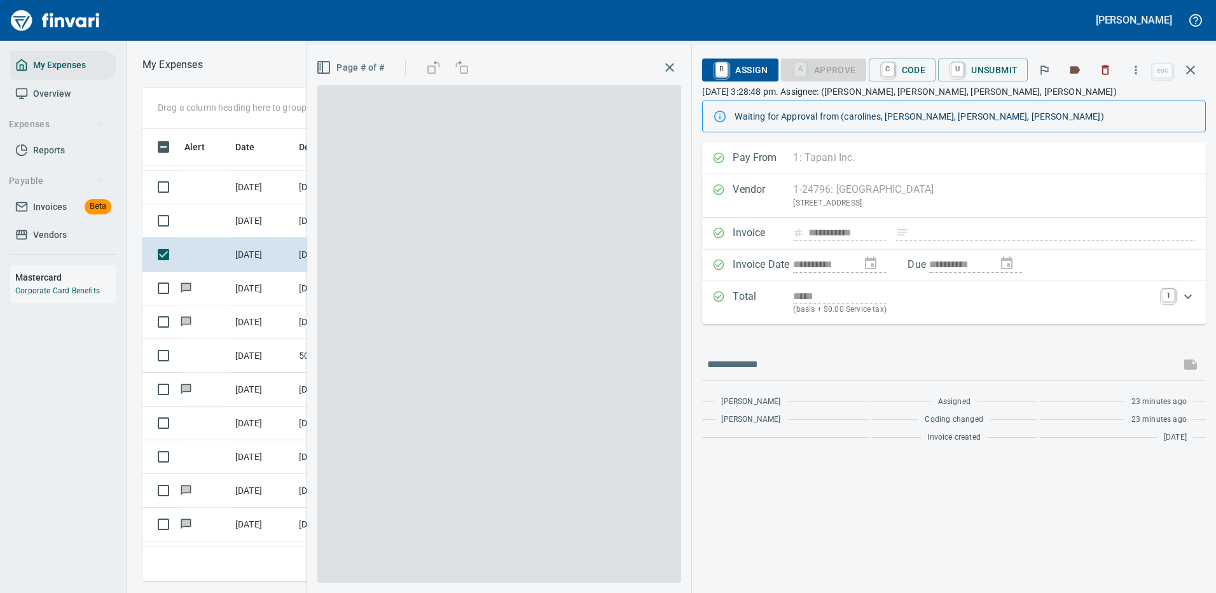
scroll to position [434, 721]
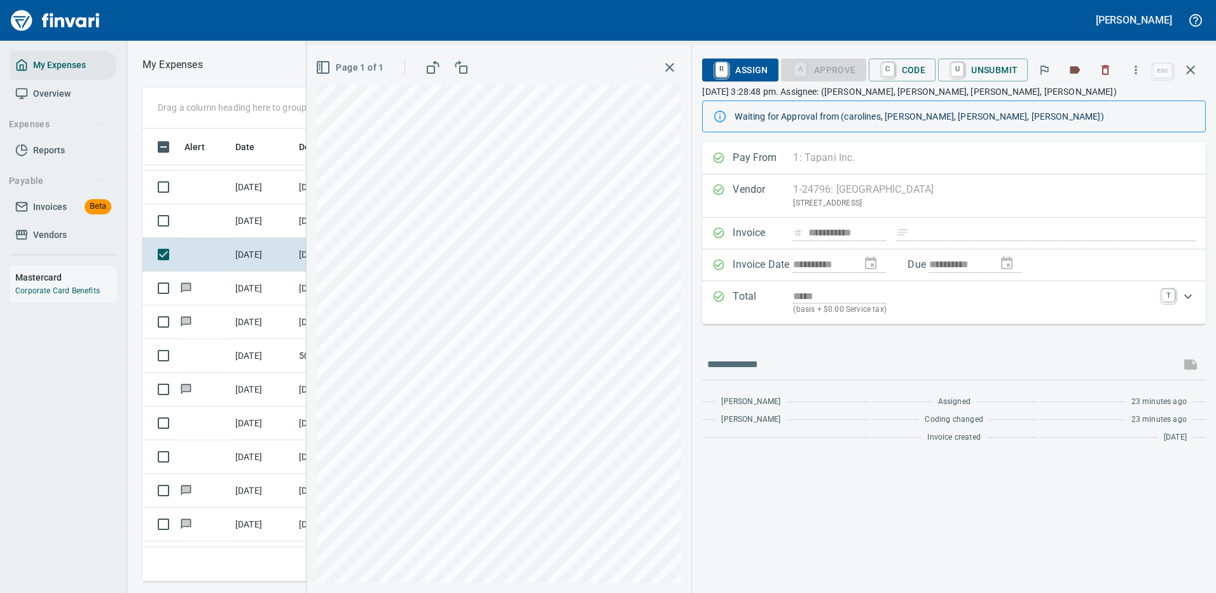
click at [846, 352] on div at bounding box center [954, 364] width 504 height 31
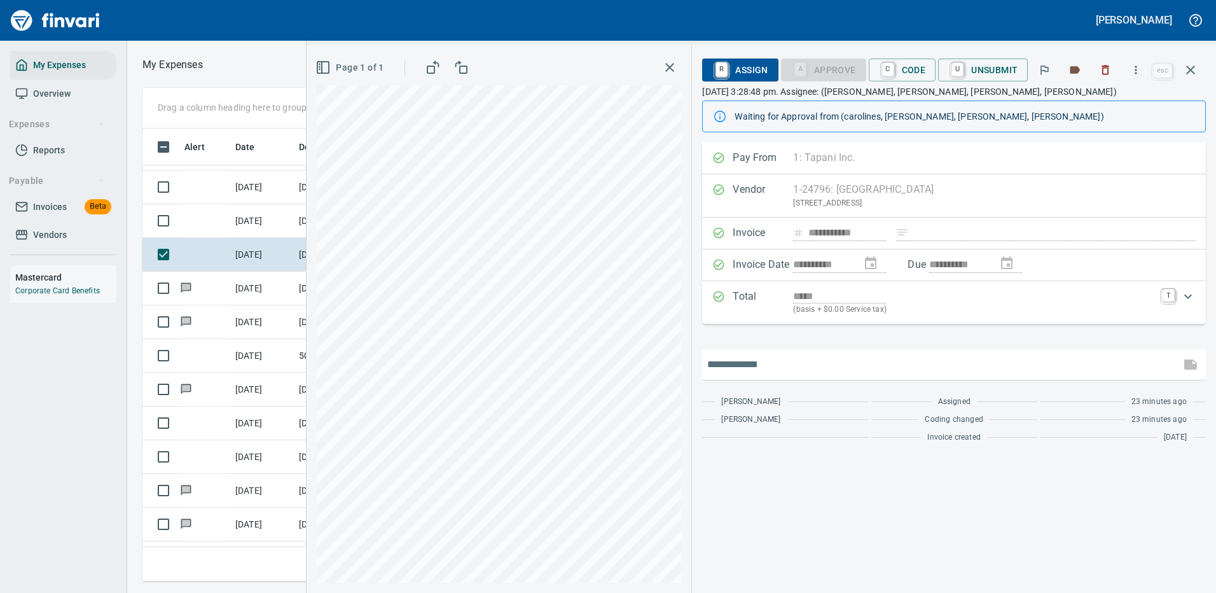
click at [845, 369] on input "text" at bounding box center [941, 364] width 468 height 20
type input "**********"
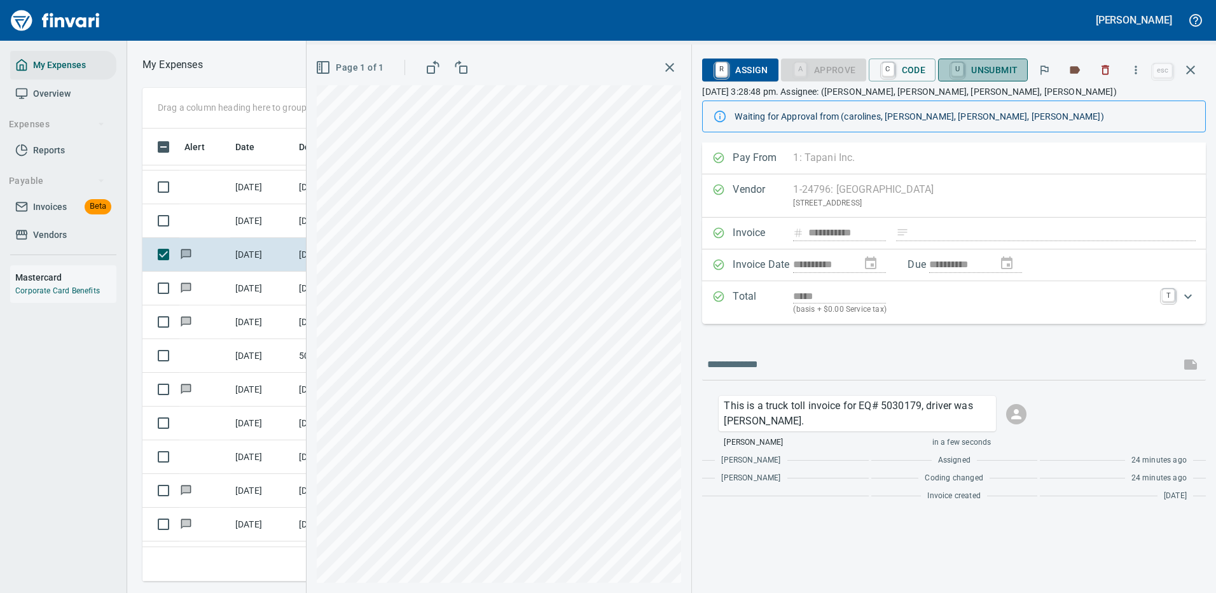
click at [999, 68] on span "U Unsubmit" at bounding box center [982, 70] width 69 height 22
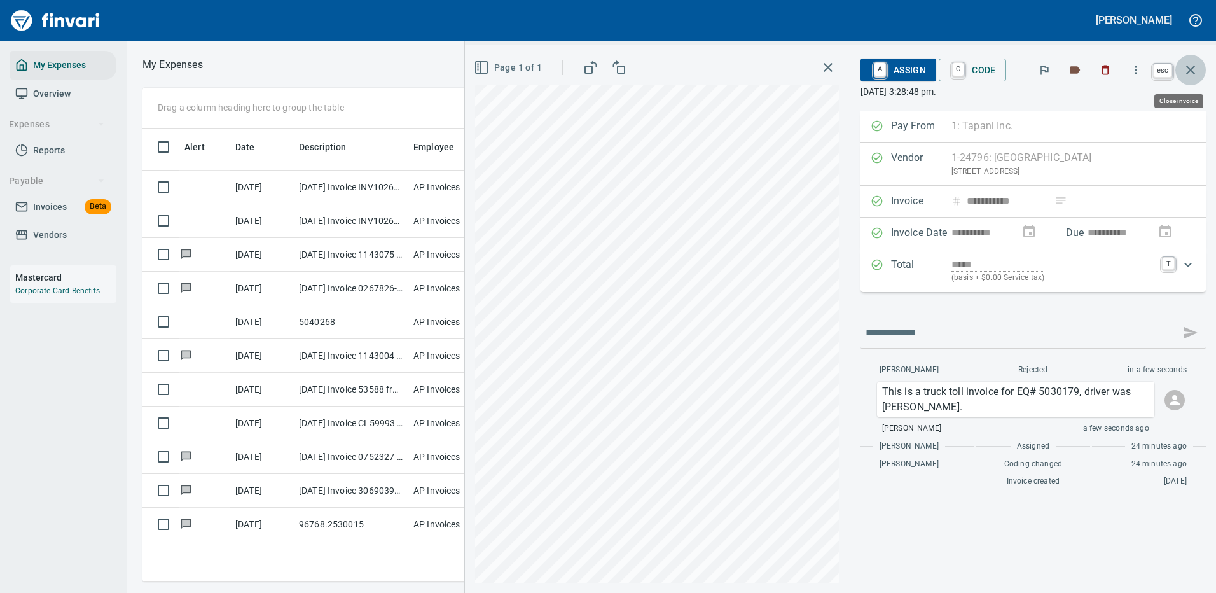
click at [1195, 72] on icon "button" at bounding box center [1190, 69] width 15 height 15
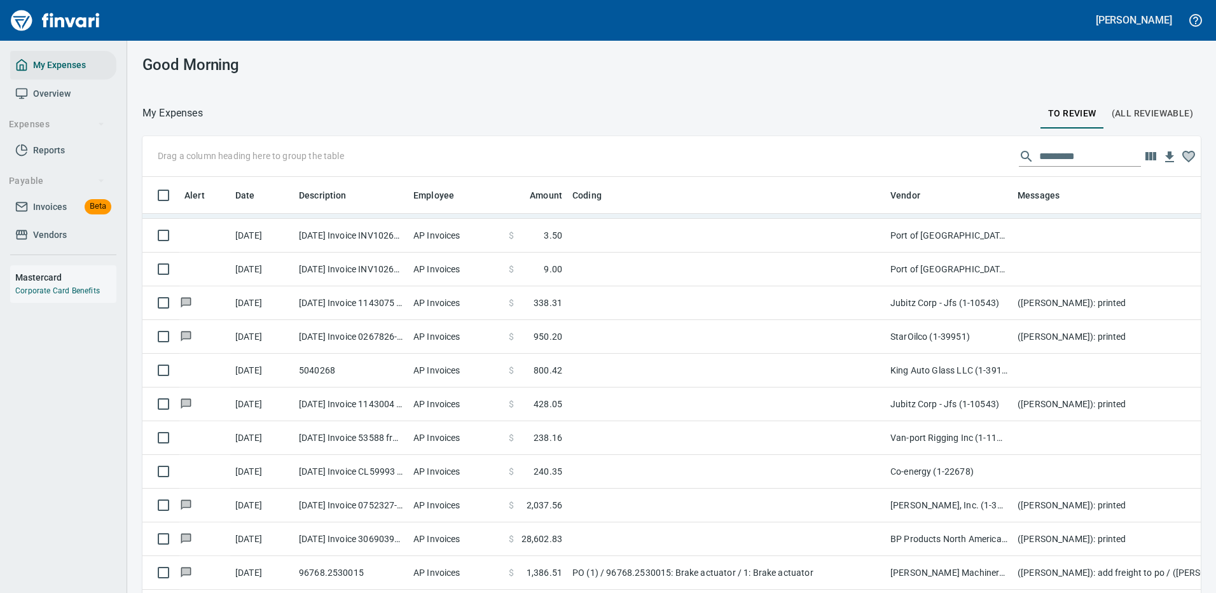
scroll to position [434, 1029]
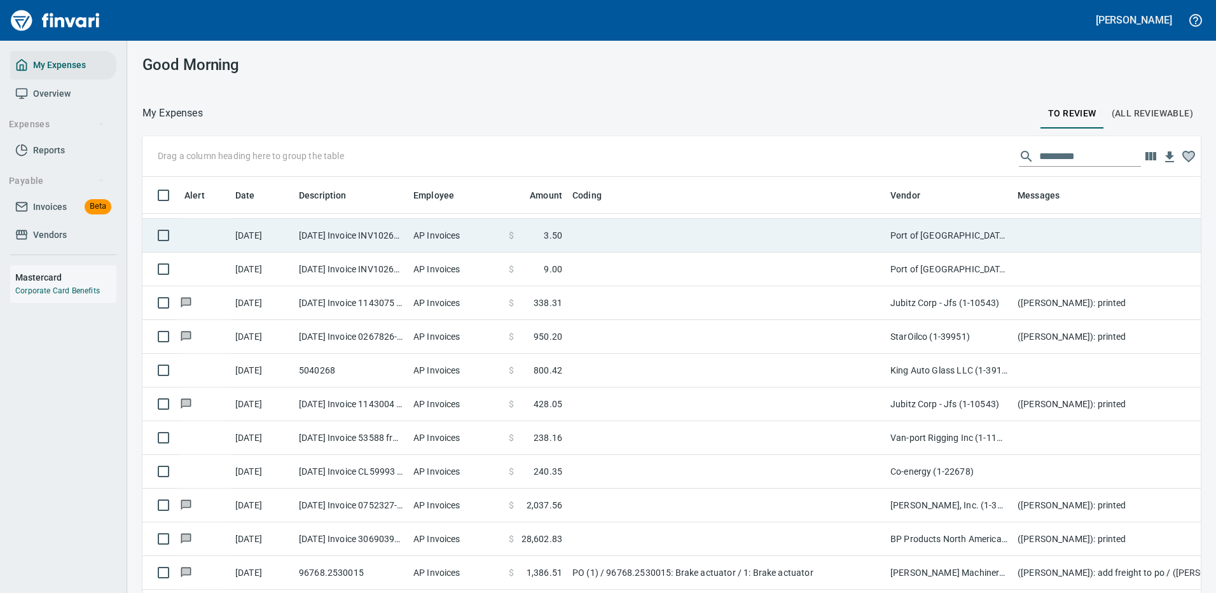
click at [622, 235] on td at bounding box center [726, 236] width 318 height 34
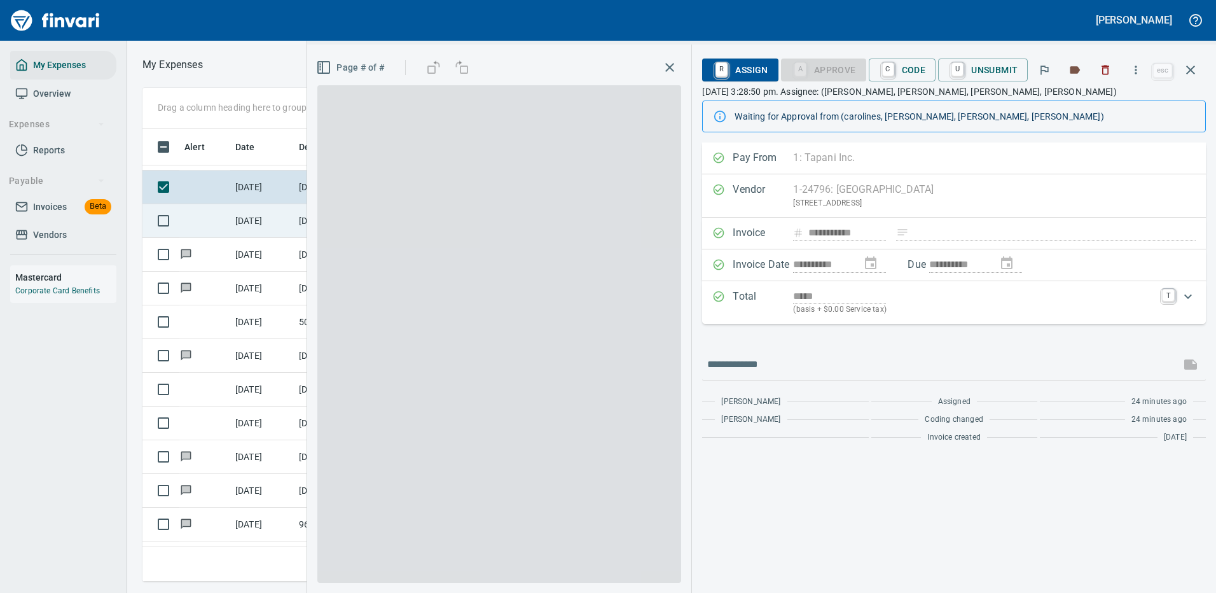
scroll to position [434, 721]
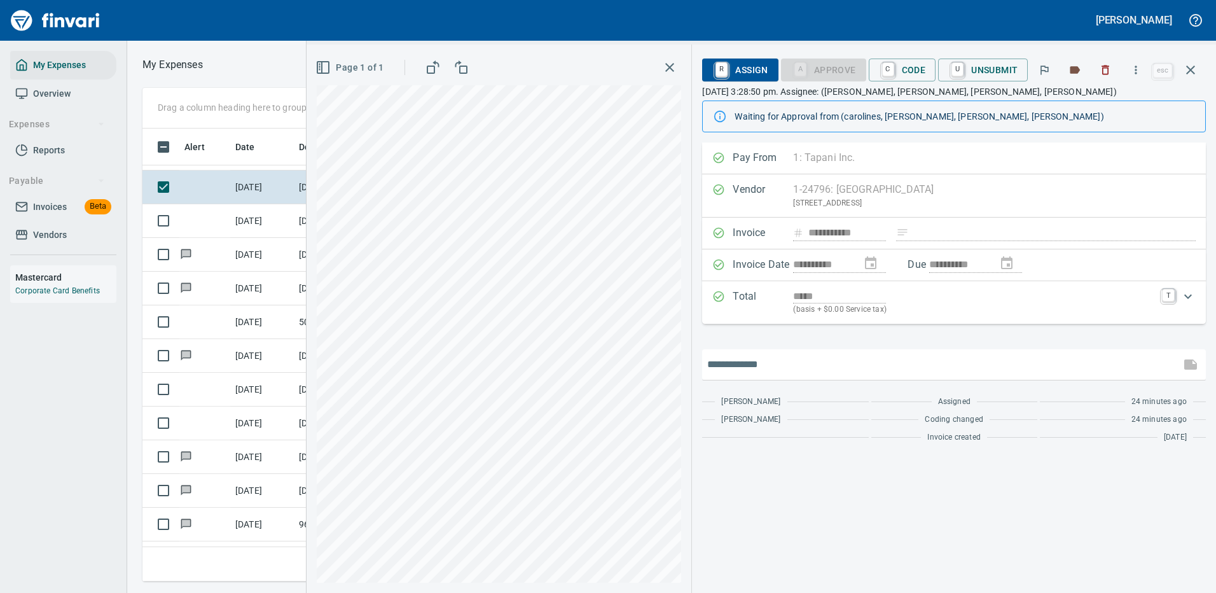
click at [799, 359] on input "text" at bounding box center [941, 364] width 468 height 20
type input "**********"
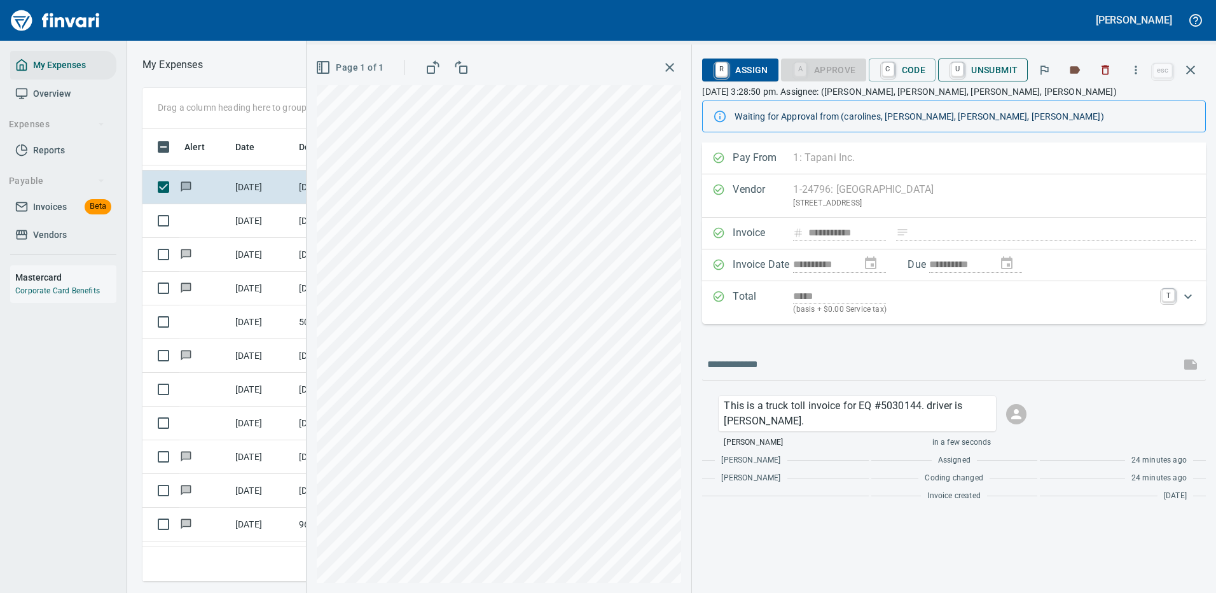
click at [986, 69] on span "U Unsubmit" at bounding box center [982, 70] width 69 height 22
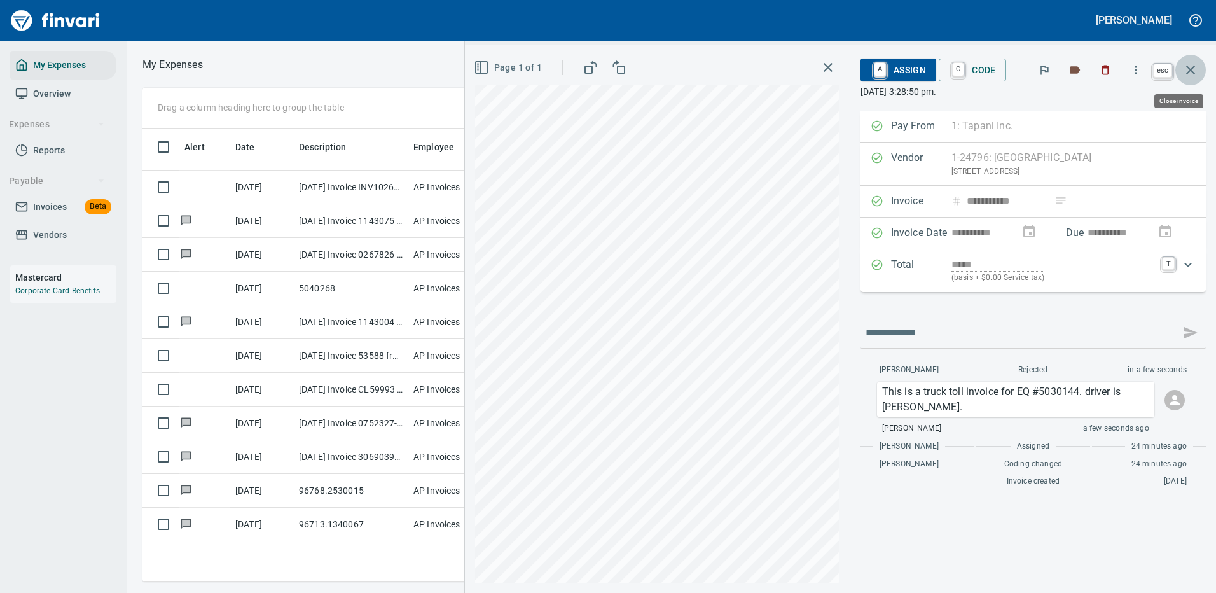
click at [1188, 67] on icon "button" at bounding box center [1190, 69] width 9 height 9
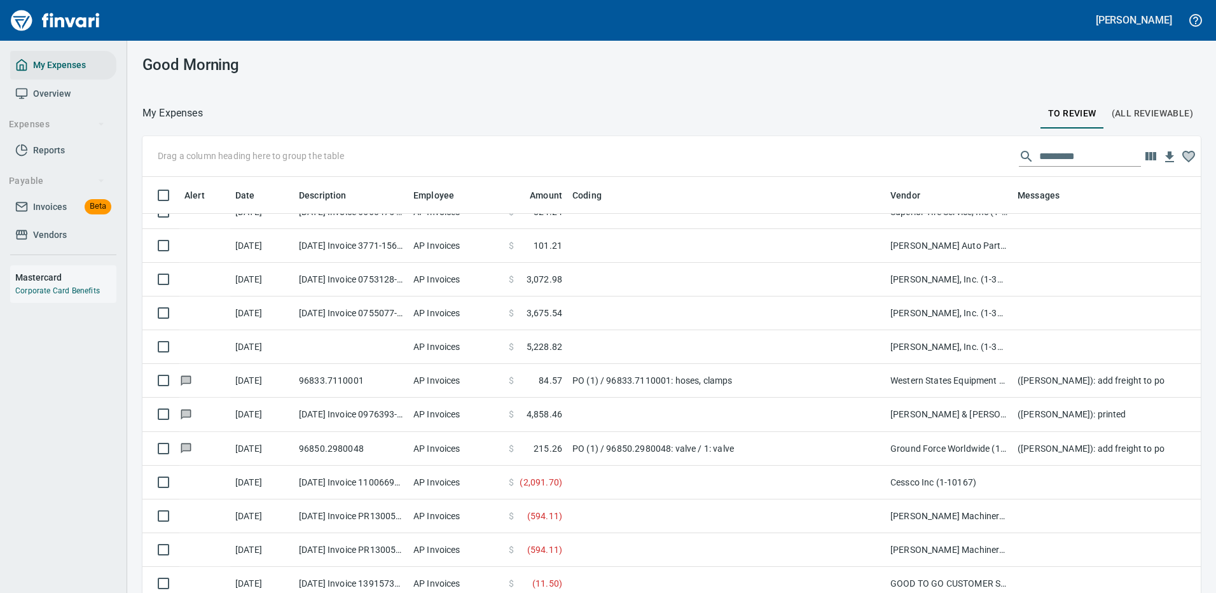
scroll to position [318, 0]
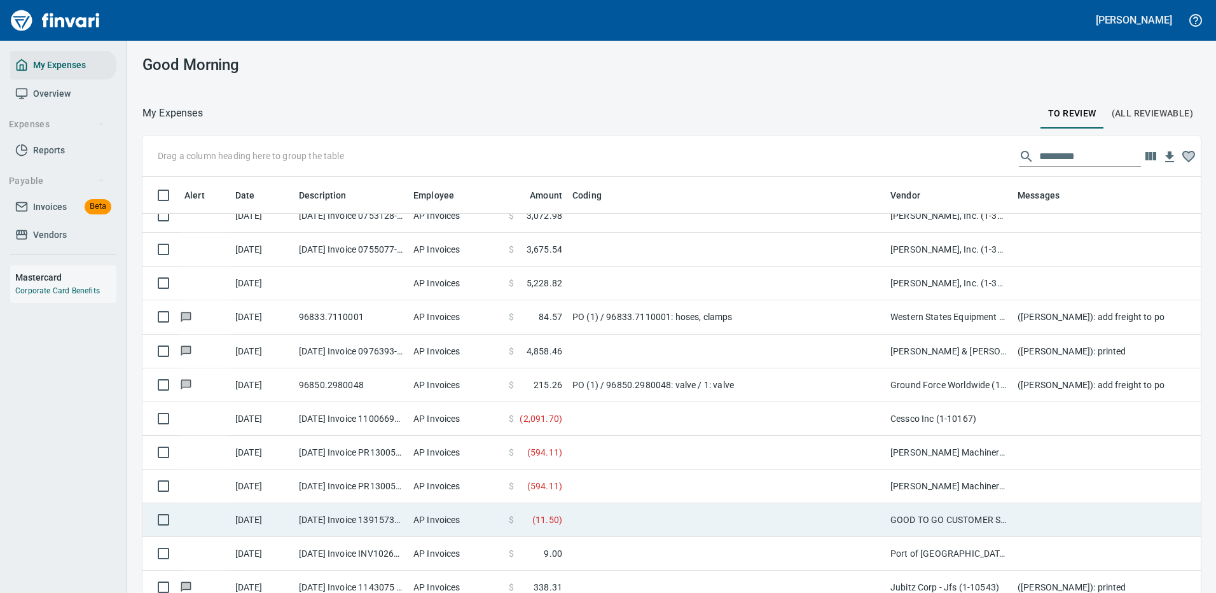
click at [913, 513] on td "GOOD TO GO CUSTOMER SERVICE CENTER (1-21898)" at bounding box center [948, 520] width 127 height 34
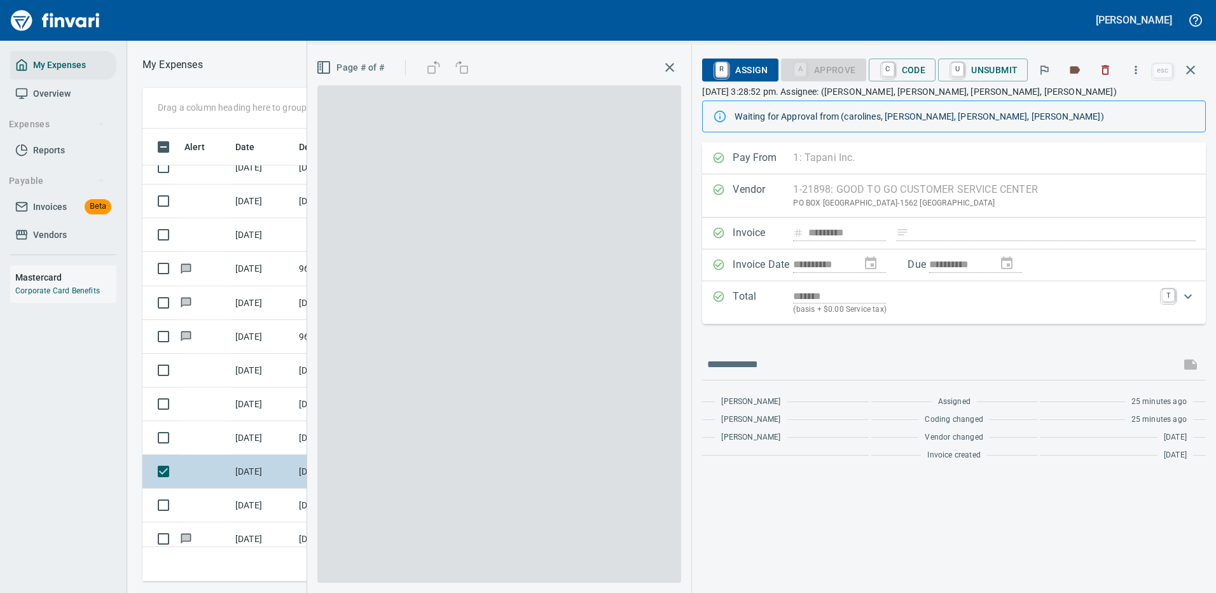
scroll to position [434, 721]
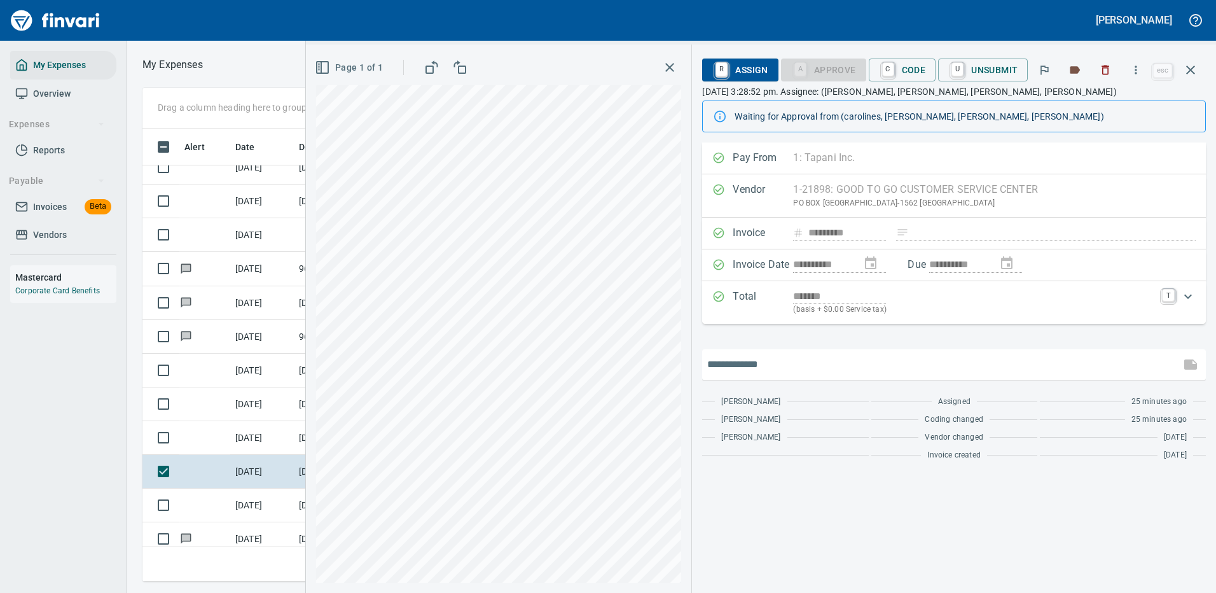
click at [774, 365] on input "text" at bounding box center [941, 364] width 468 height 20
type input "**********"
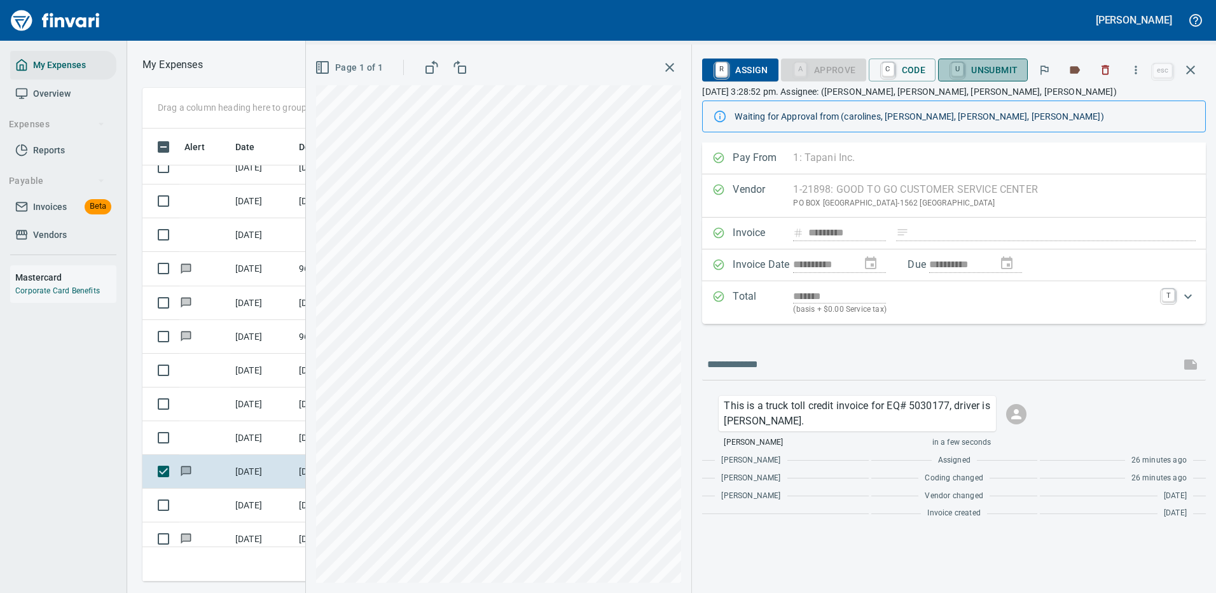
click at [1000, 67] on span "U Unsubmit" at bounding box center [982, 70] width 69 height 22
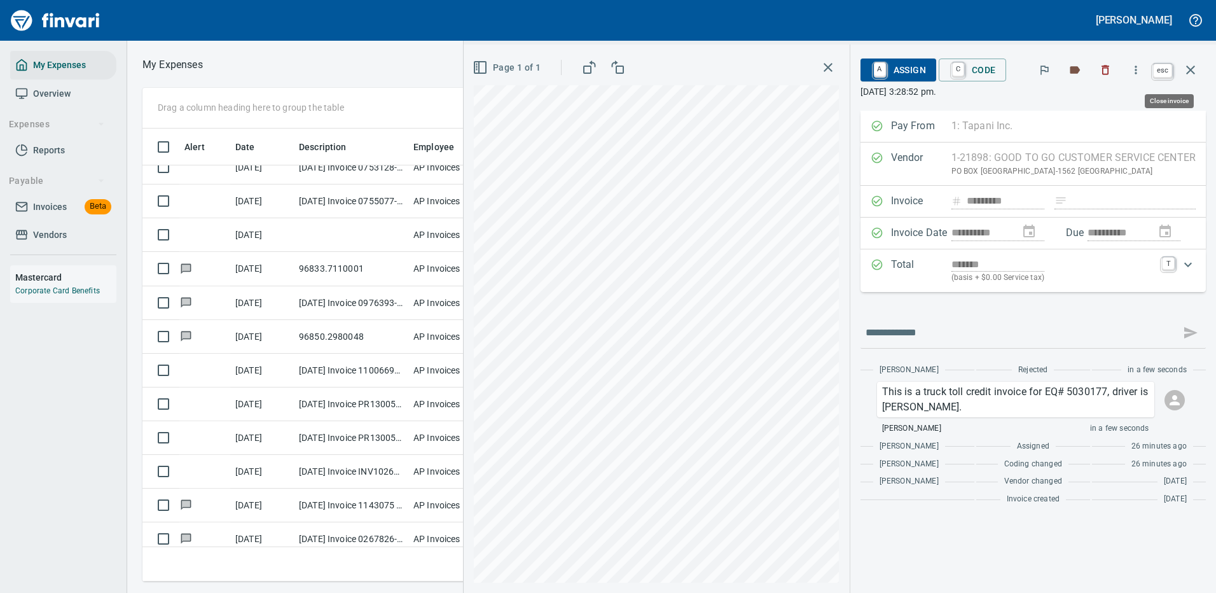
click at [1191, 69] on icon "button" at bounding box center [1190, 69] width 9 height 9
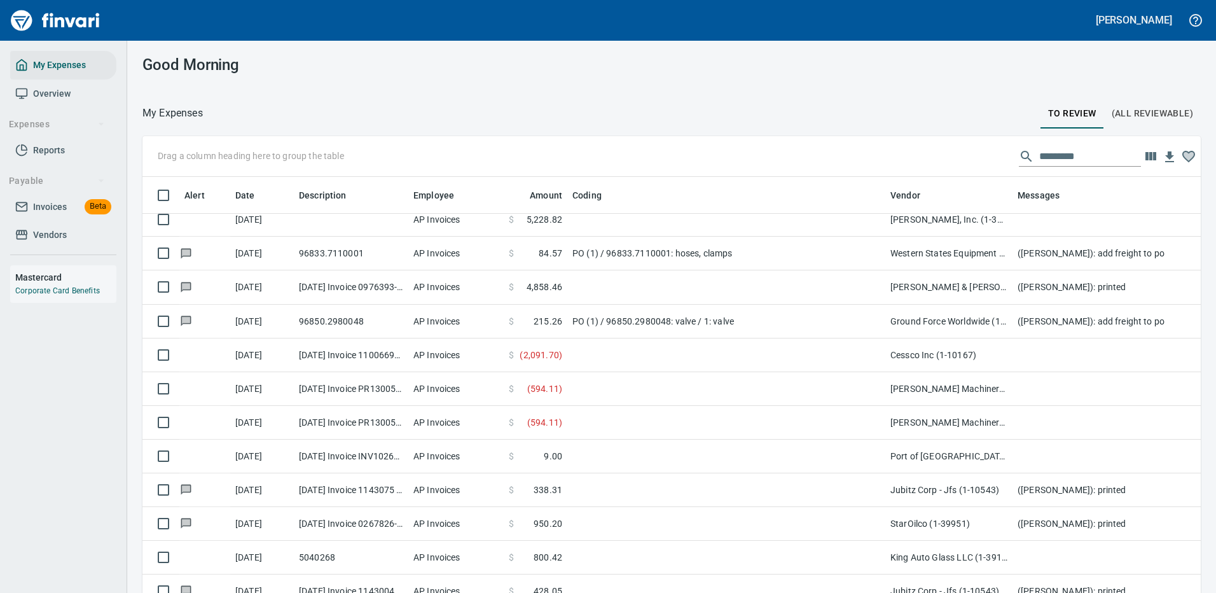
scroll to position [509, 0]
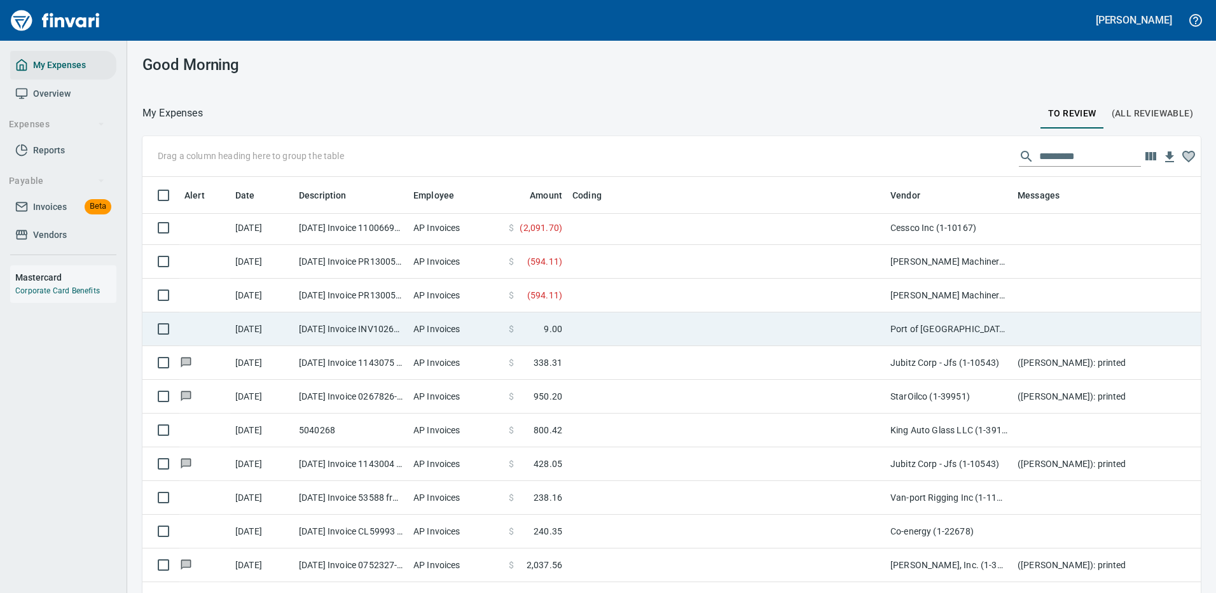
click at [732, 333] on td at bounding box center [726, 329] width 318 height 34
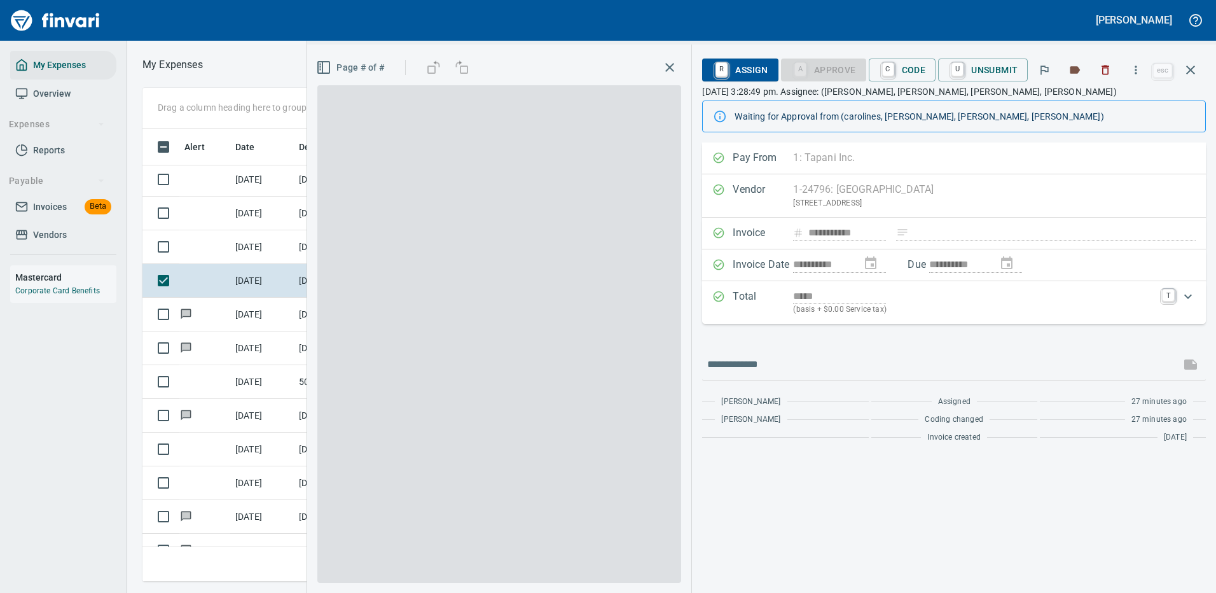
scroll to position [434, 721]
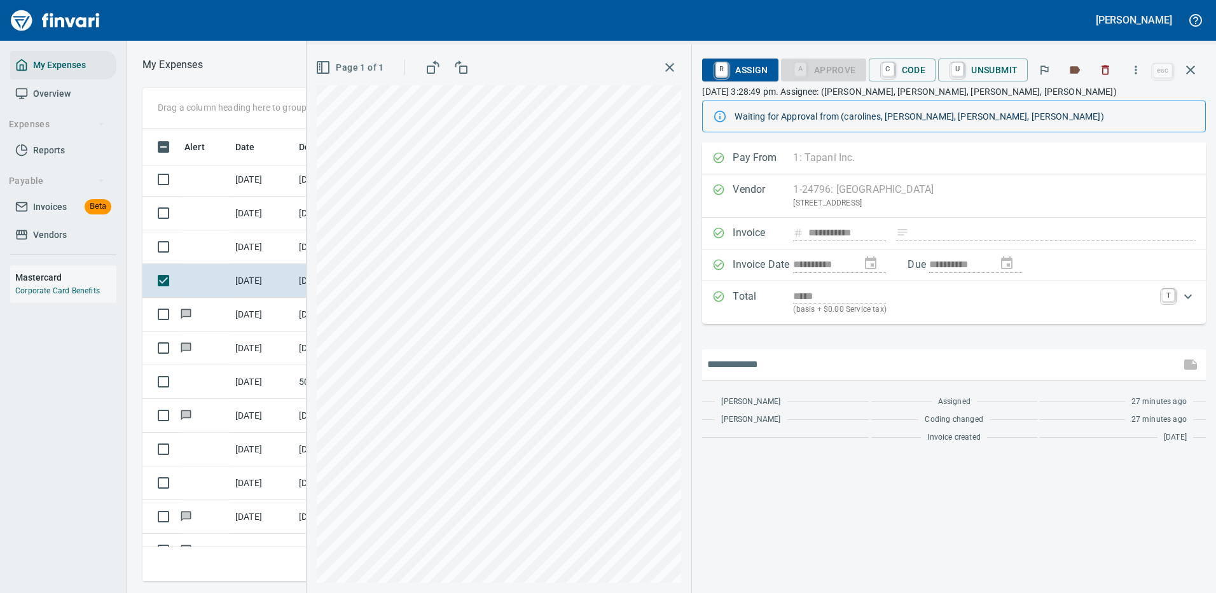
click at [767, 359] on input "text" at bounding box center [941, 364] width 468 height 20
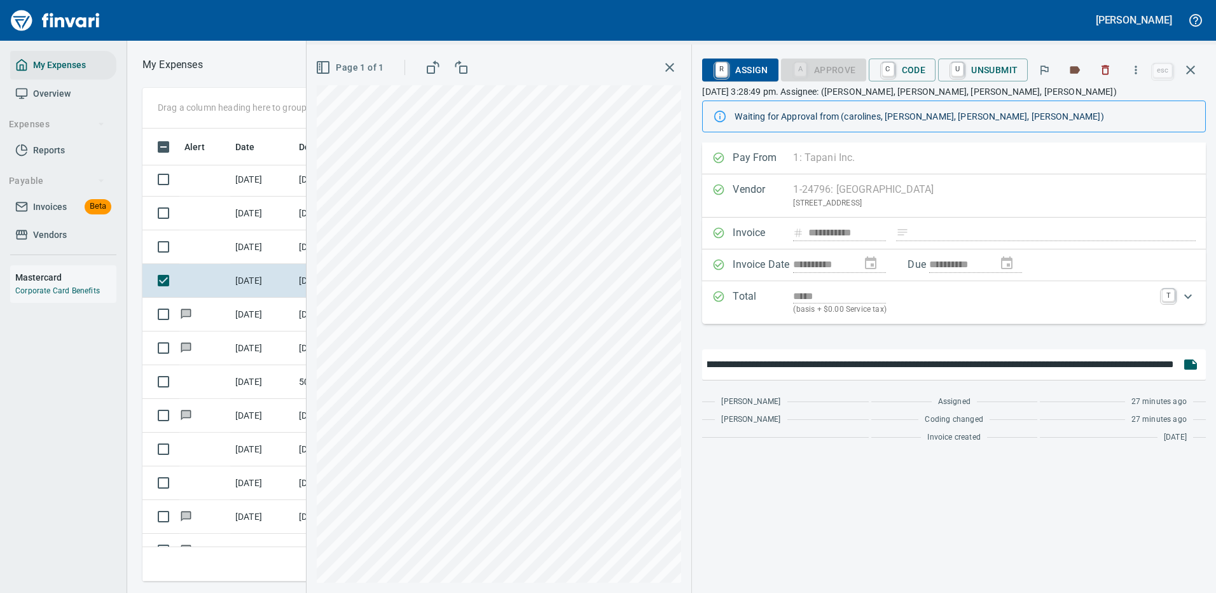
scroll to position [0, 437]
click at [1169, 360] on input "**********" at bounding box center [940, 364] width 467 height 20
click at [1041, 361] on input "**********" at bounding box center [940, 364] width 467 height 20
click at [1171, 366] on input "**********" at bounding box center [940, 364] width 467 height 20
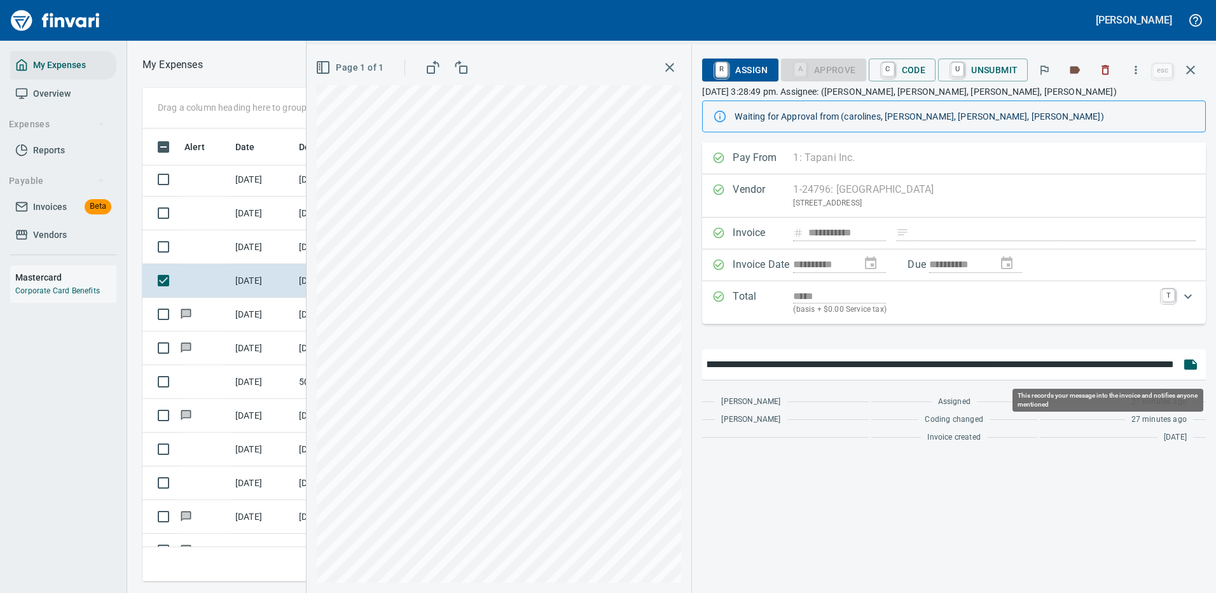
scroll to position [0, 0]
click at [1108, 364] on input "**********" at bounding box center [940, 364] width 467 height 20
click at [1116, 366] on input "**********" at bounding box center [940, 364] width 467 height 20
type input "**********"
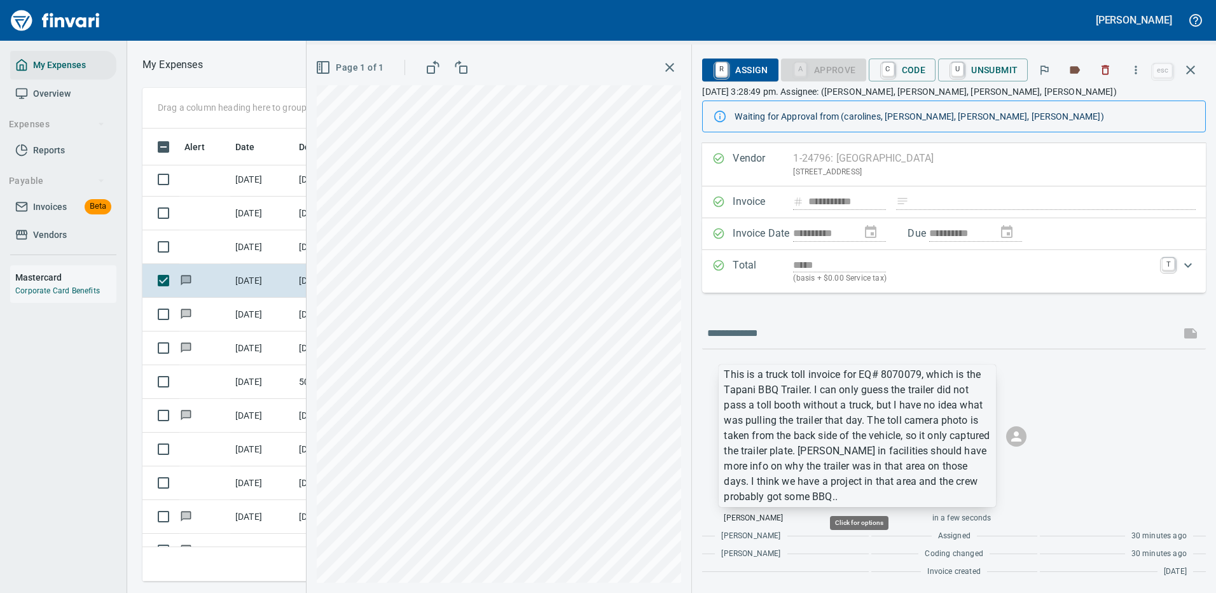
click at [865, 492] on p "This is a truck toll invoice for EQ# 8070079, which is the Tapani BBQ Trailer. …" at bounding box center [857, 435] width 267 height 137
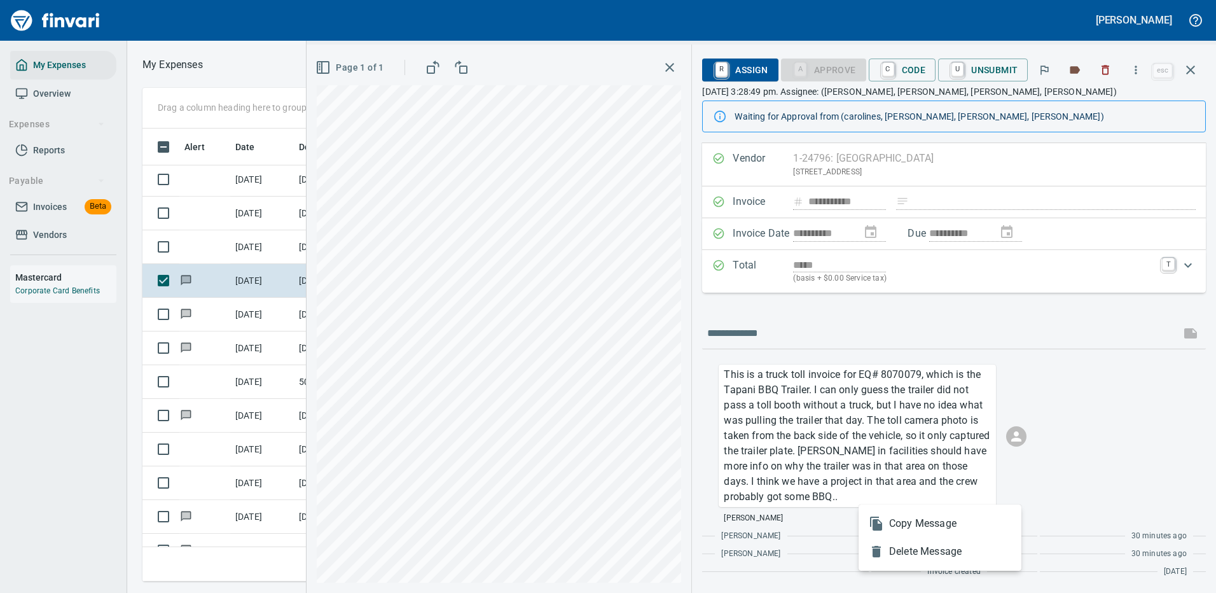
click at [1092, 374] on div at bounding box center [608, 296] width 1216 height 593
click at [994, 71] on span "U Unsubmit" at bounding box center [982, 70] width 69 height 22
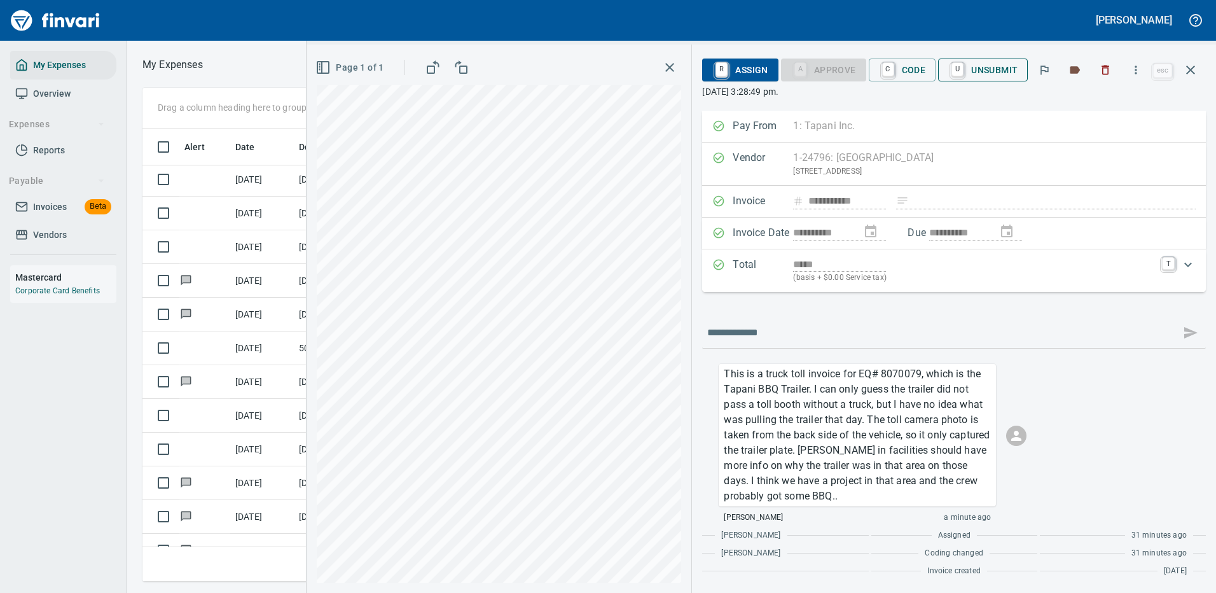
scroll to position [0, 0]
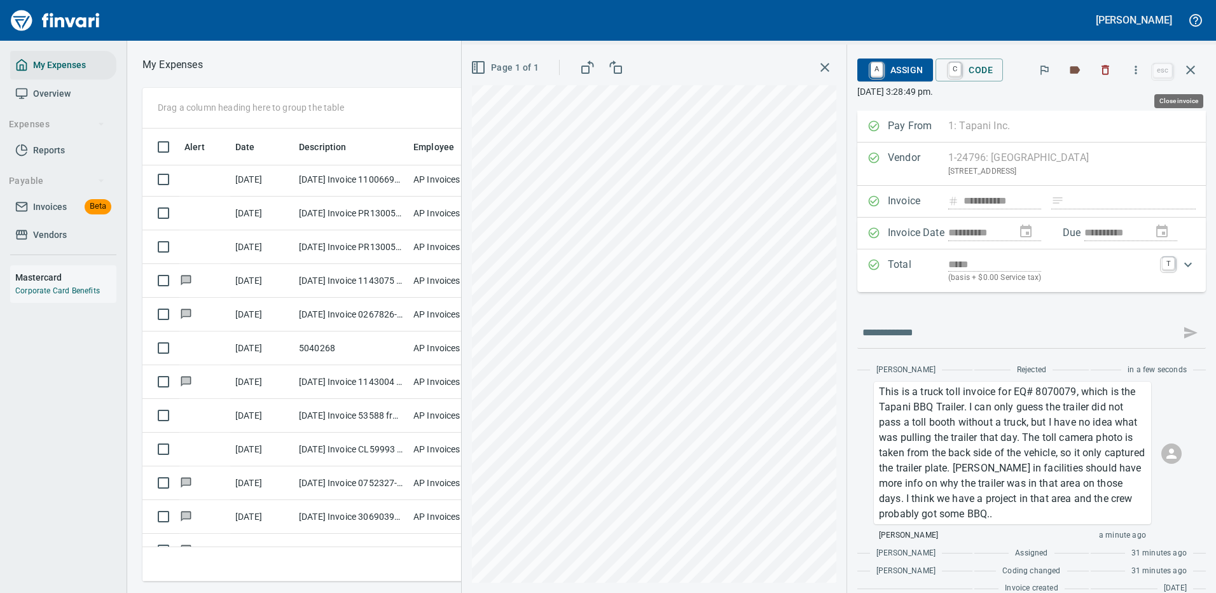
click at [1193, 69] on icon "button" at bounding box center [1190, 69] width 15 height 15
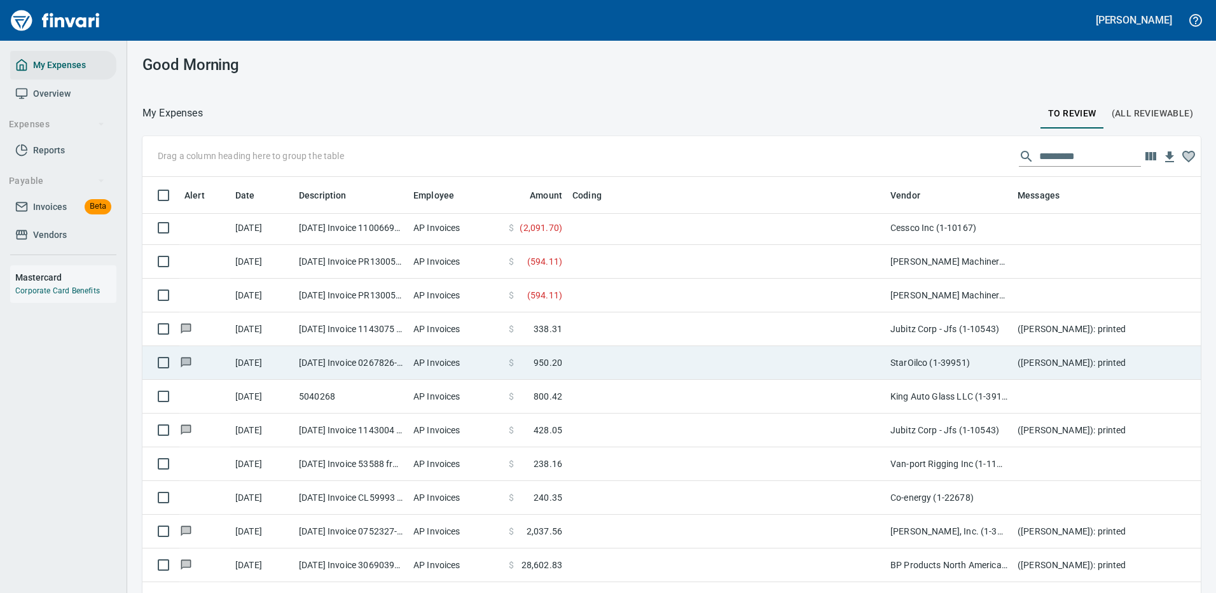
scroll to position [434, 1029]
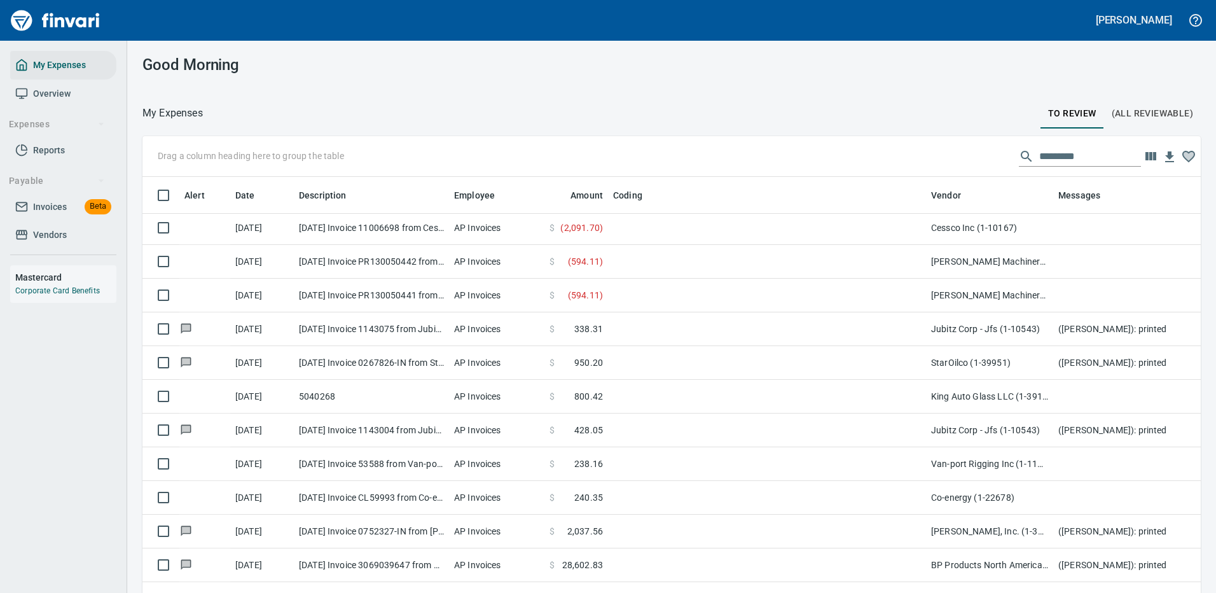
drag, startPoint x: 409, startPoint y: 193, endPoint x: 449, endPoint y: 202, distance: 41.7
click at [449, 202] on body "[PERSON_NAME] My Expenses Overview Expenses Reports Payable Invoices Beta Vendo…" at bounding box center [608, 296] width 1216 height 593
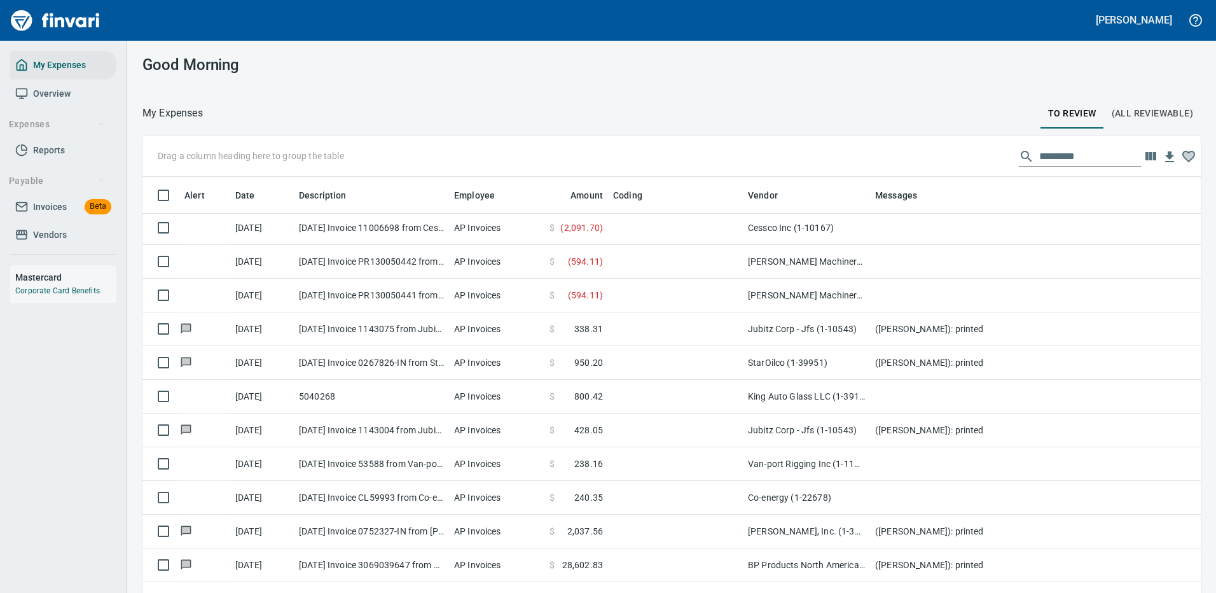
drag, startPoint x: 928, startPoint y: 191, endPoint x: 745, endPoint y: 196, distance: 183.2
click at [745, 196] on body "[PERSON_NAME] My Expenses Overview Expenses Reports Payable Invoices Beta Vendo…" at bounding box center [608, 296] width 1216 height 593
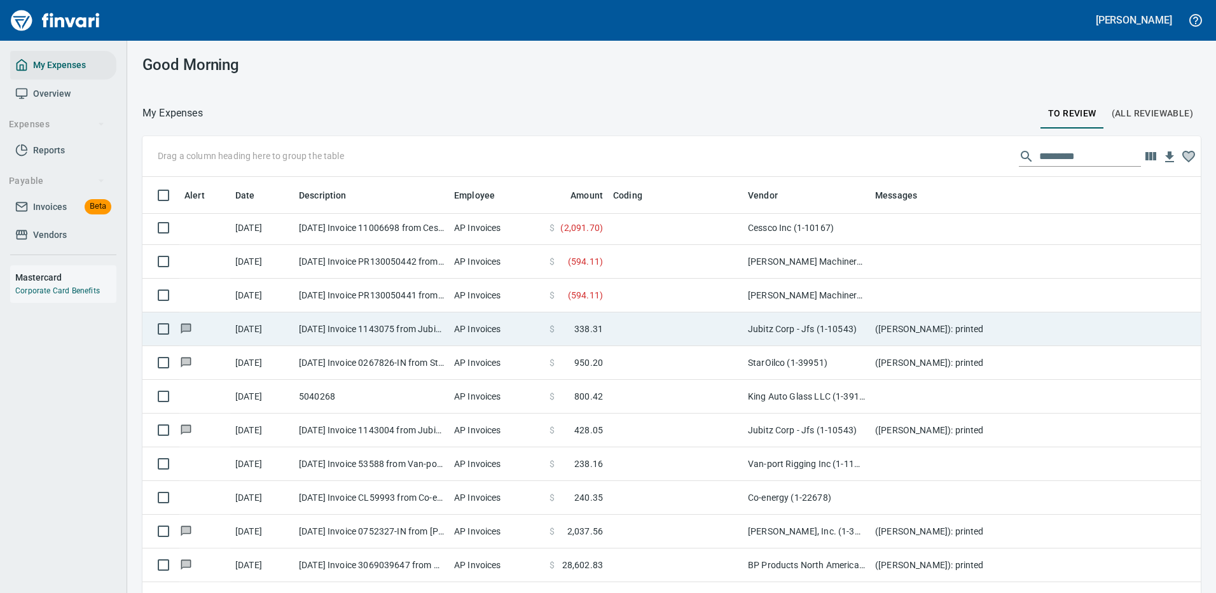
scroll to position [572, 0]
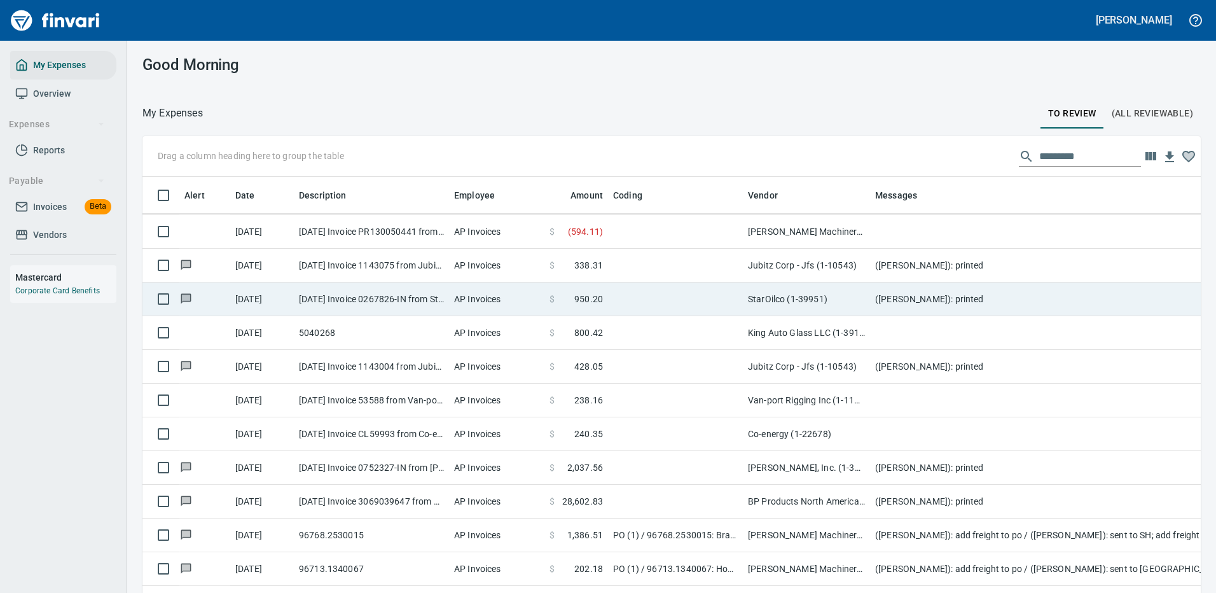
click at [682, 256] on td at bounding box center [675, 266] width 135 height 34
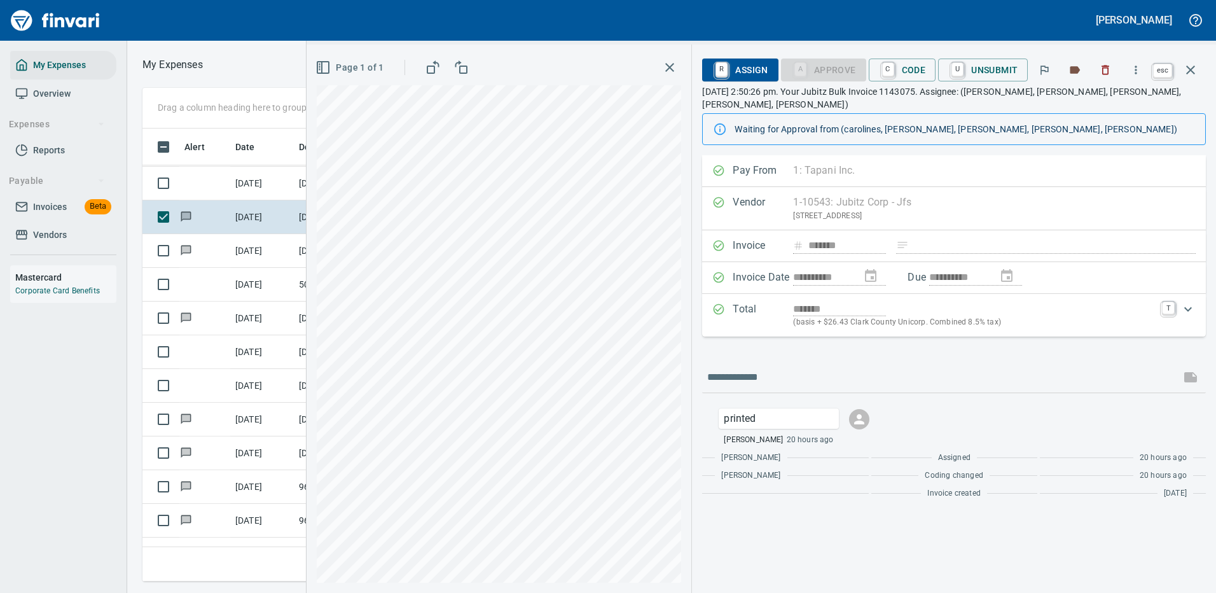
scroll to position [434, 721]
click at [1191, 70] on icon "button" at bounding box center [1190, 69] width 15 height 15
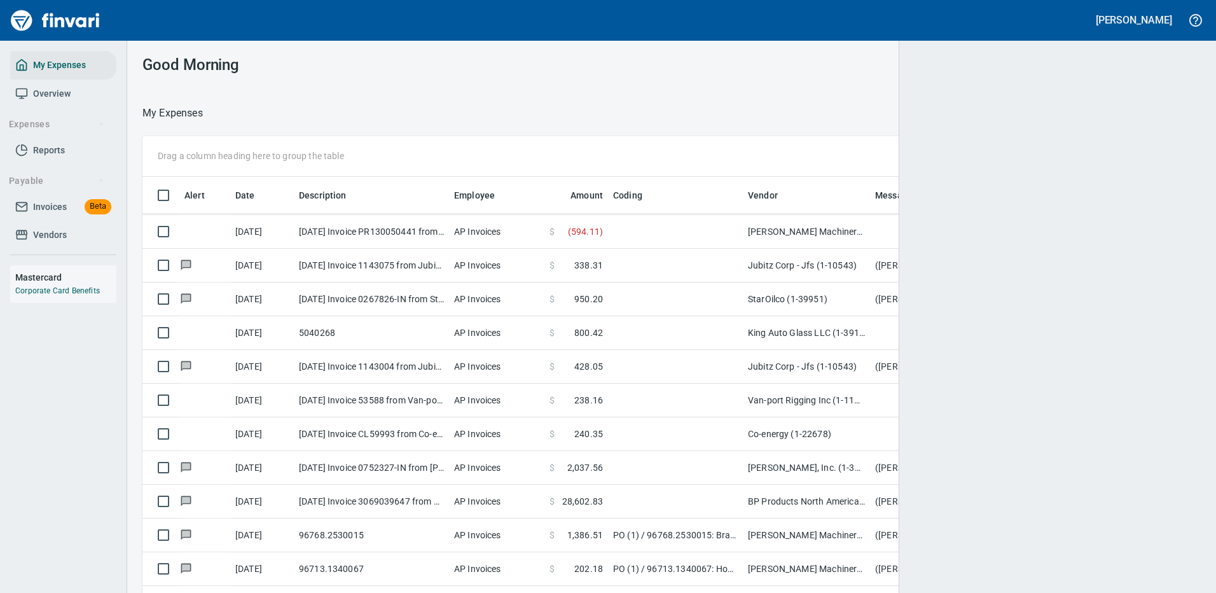
scroll to position [434, 1029]
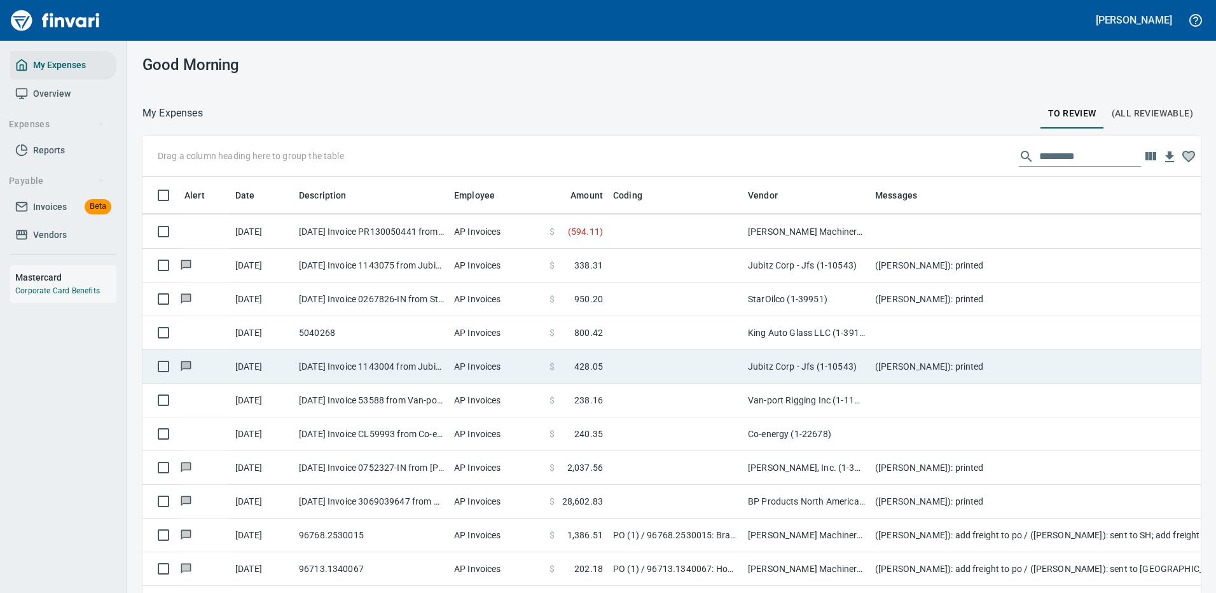
click at [626, 363] on td at bounding box center [675, 367] width 135 height 34
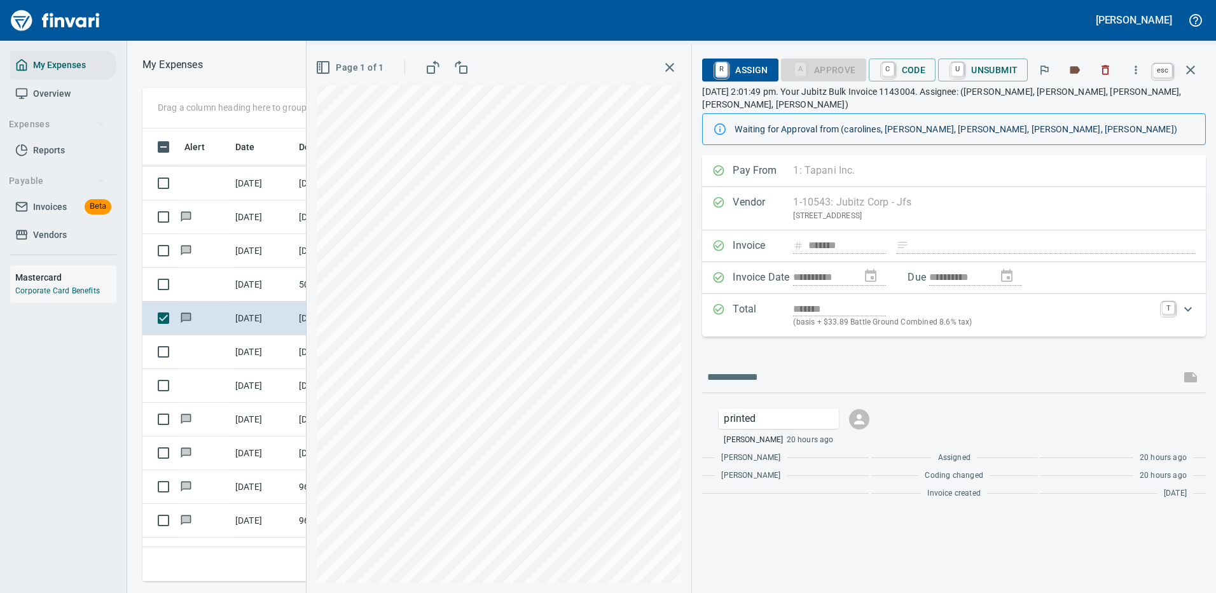
scroll to position [434, 721]
click at [1189, 65] on icon "button" at bounding box center [1190, 69] width 15 height 15
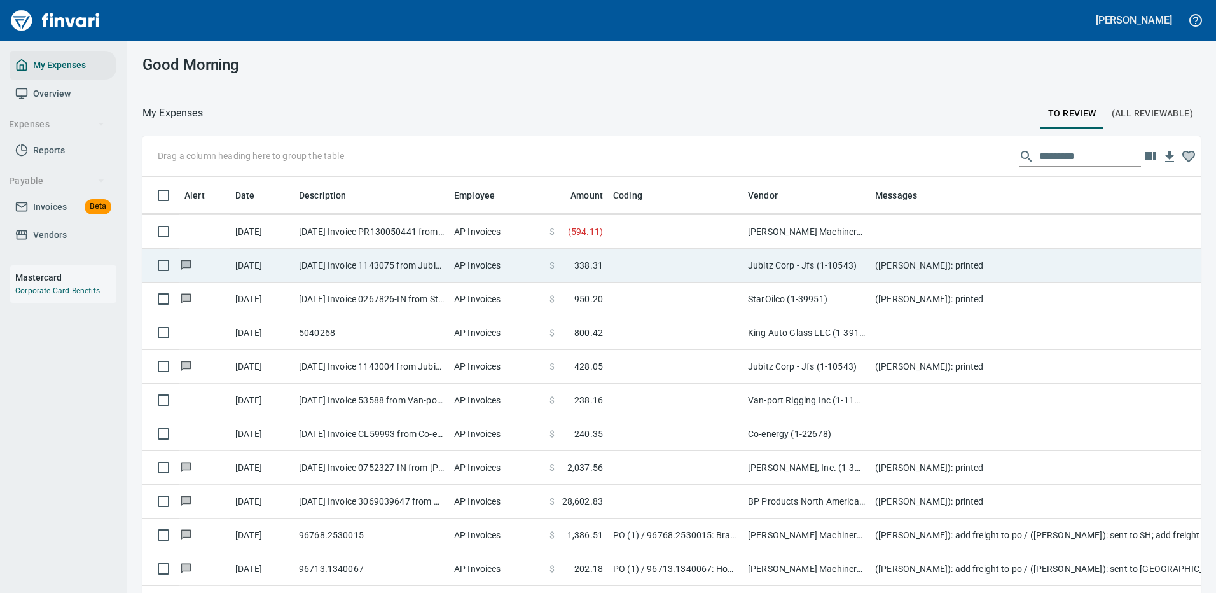
scroll to position [434, 1029]
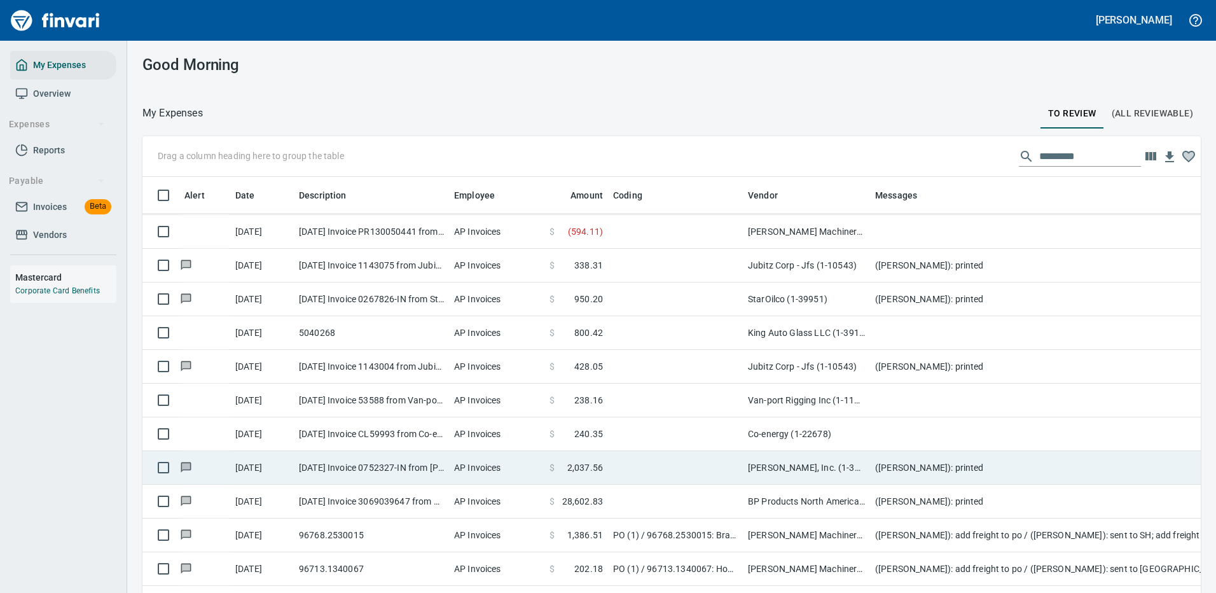
click at [785, 466] on td "[PERSON_NAME], Inc. (1-39587)" at bounding box center [806, 468] width 127 height 34
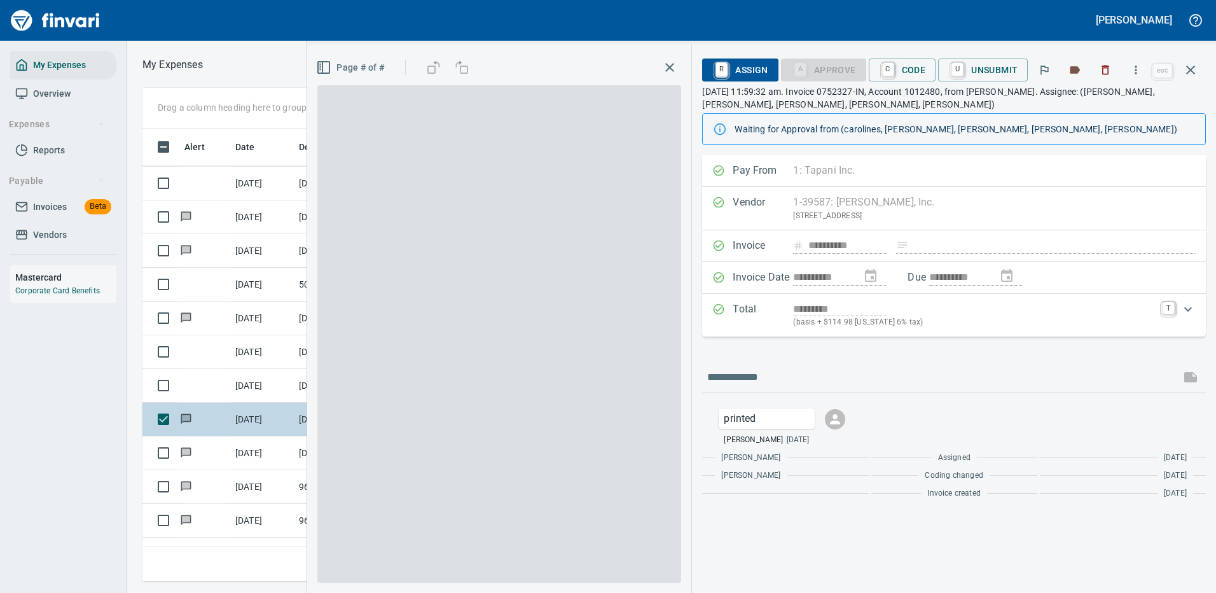
scroll to position [434, 721]
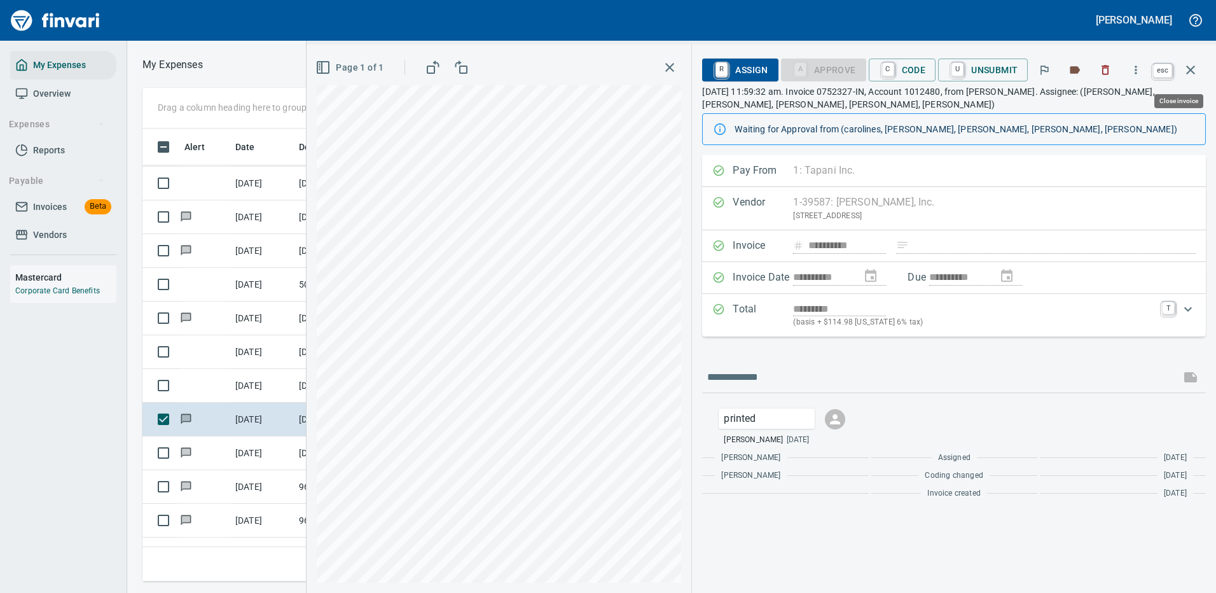
click at [1188, 68] on icon "button" at bounding box center [1190, 69] width 9 height 9
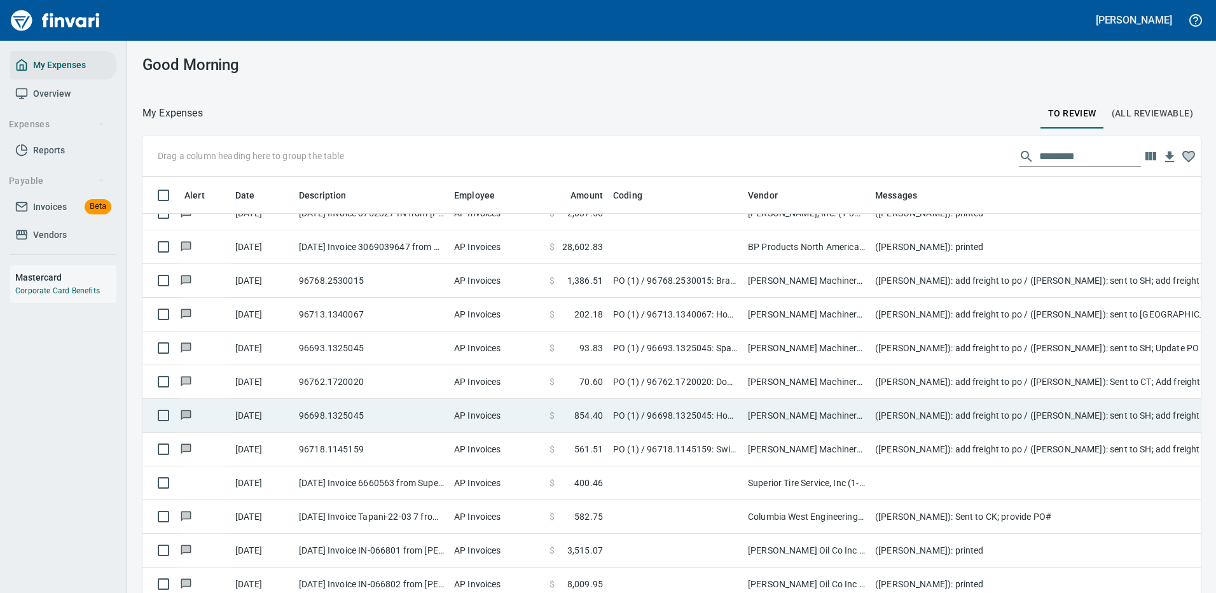
scroll to position [890, 0]
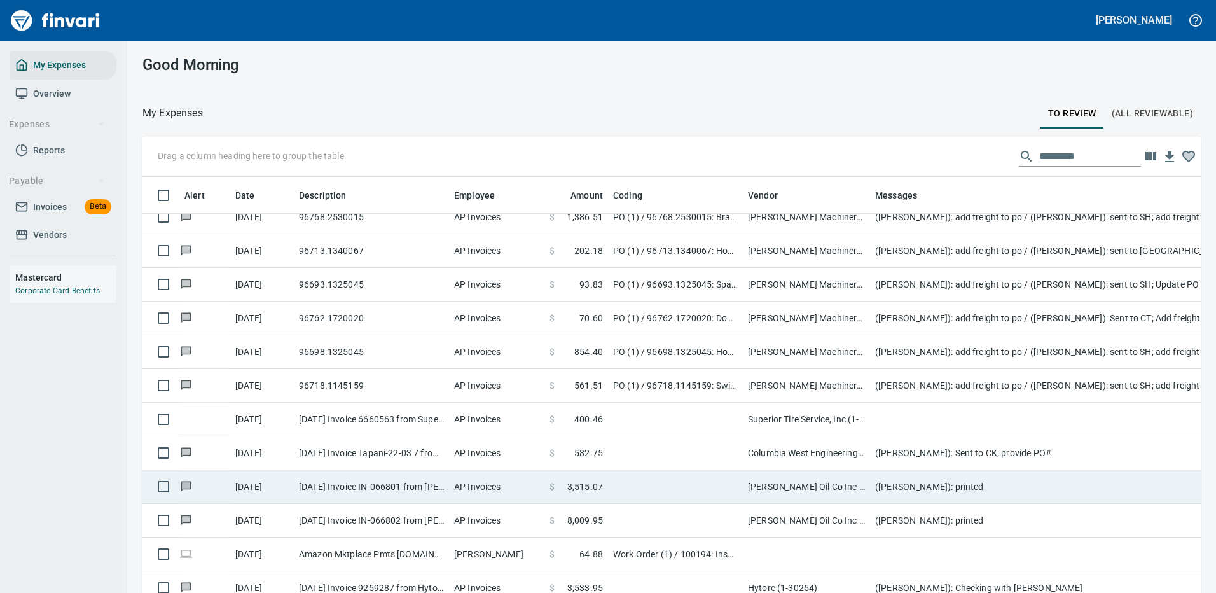
click at [825, 485] on td "[PERSON_NAME] Oil Co Inc (1-38025)" at bounding box center [806, 487] width 127 height 34
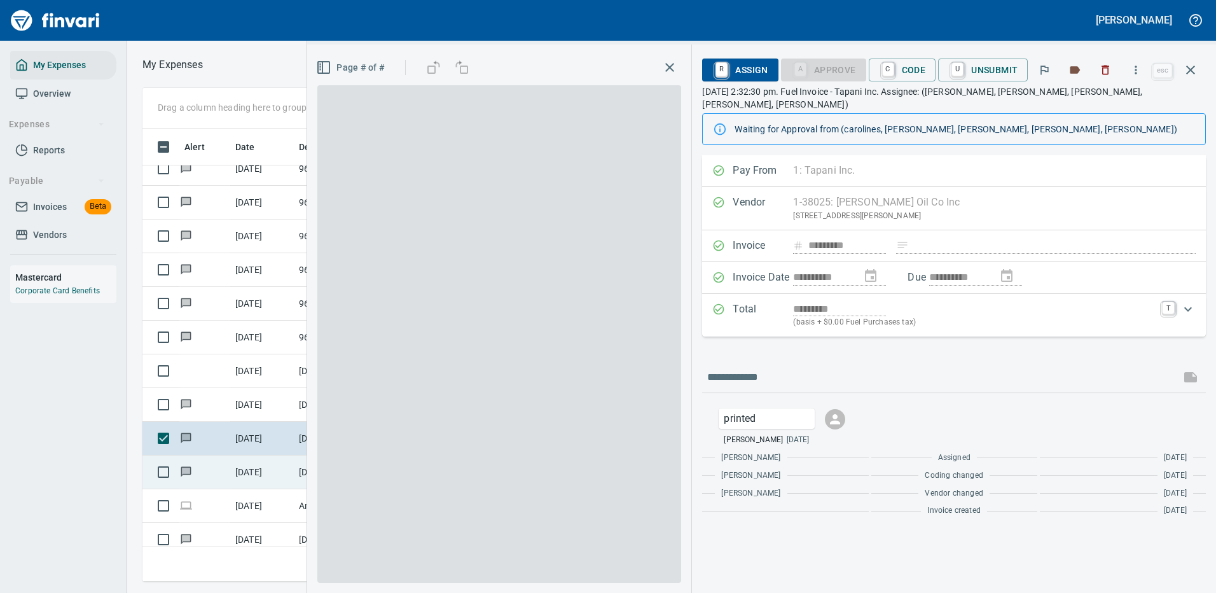
scroll to position [434, 721]
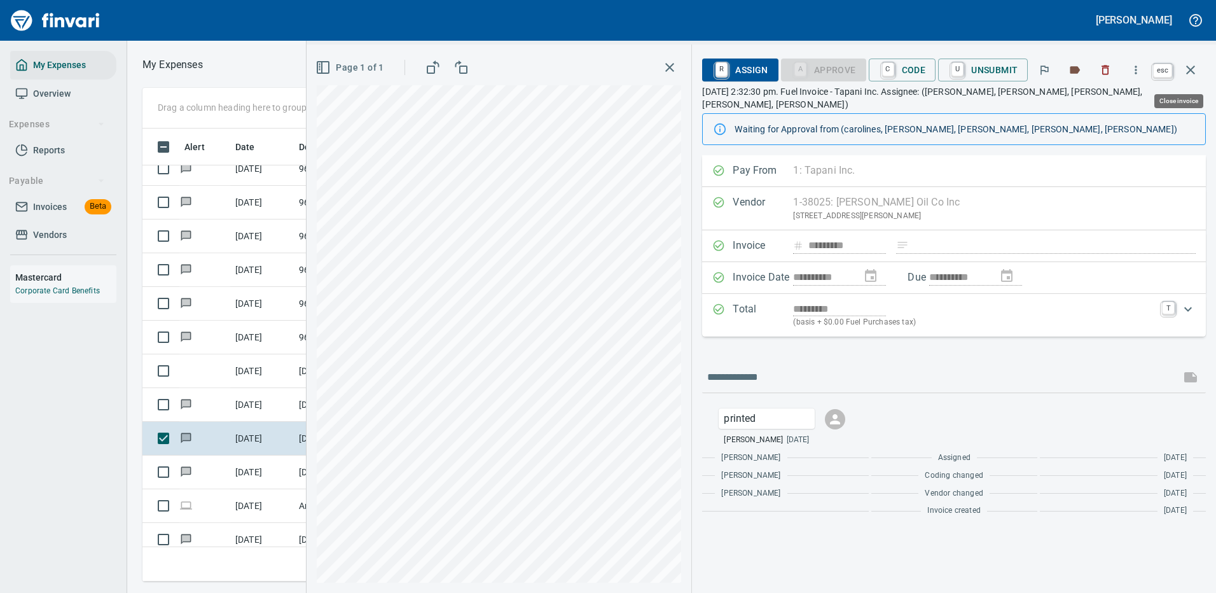
click at [1191, 67] on icon "button" at bounding box center [1190, 69] width 15 height 15
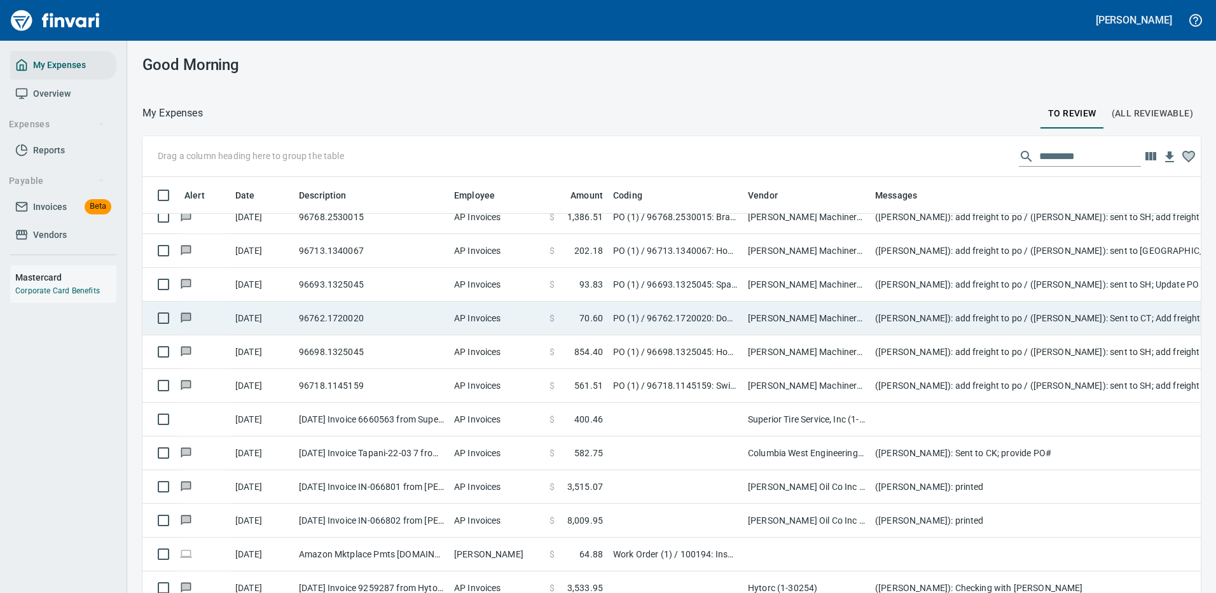
scroll to position [434, 1029]
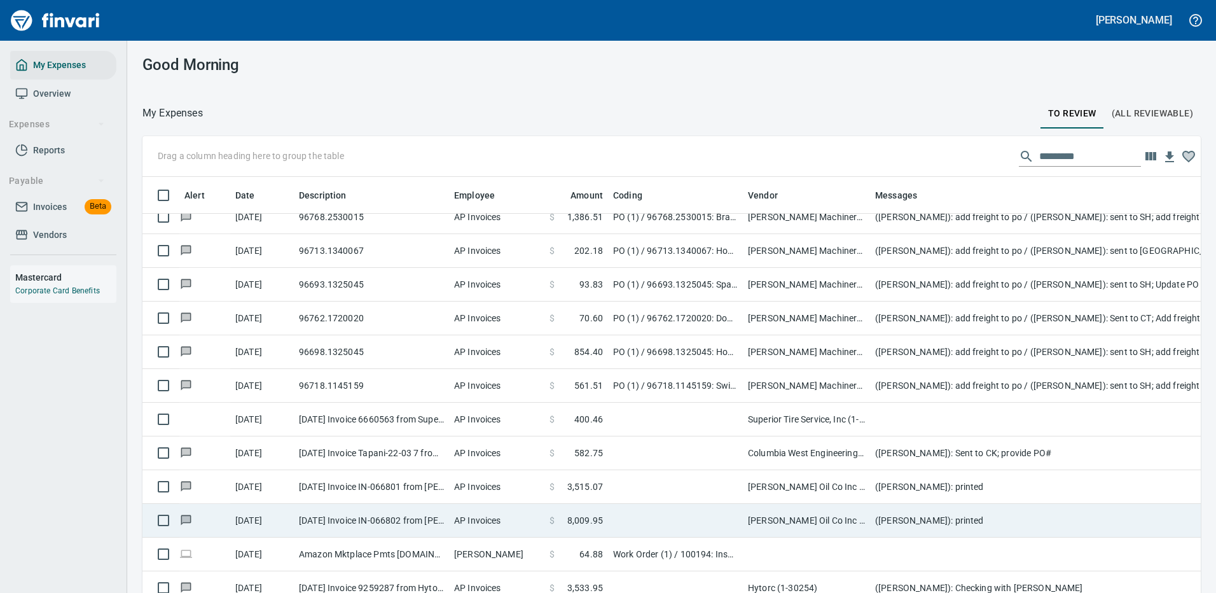
click at [914, 515] on td "([PERSON_NAME]): printed" at bounding box center [1124, 521] width 509 height 34
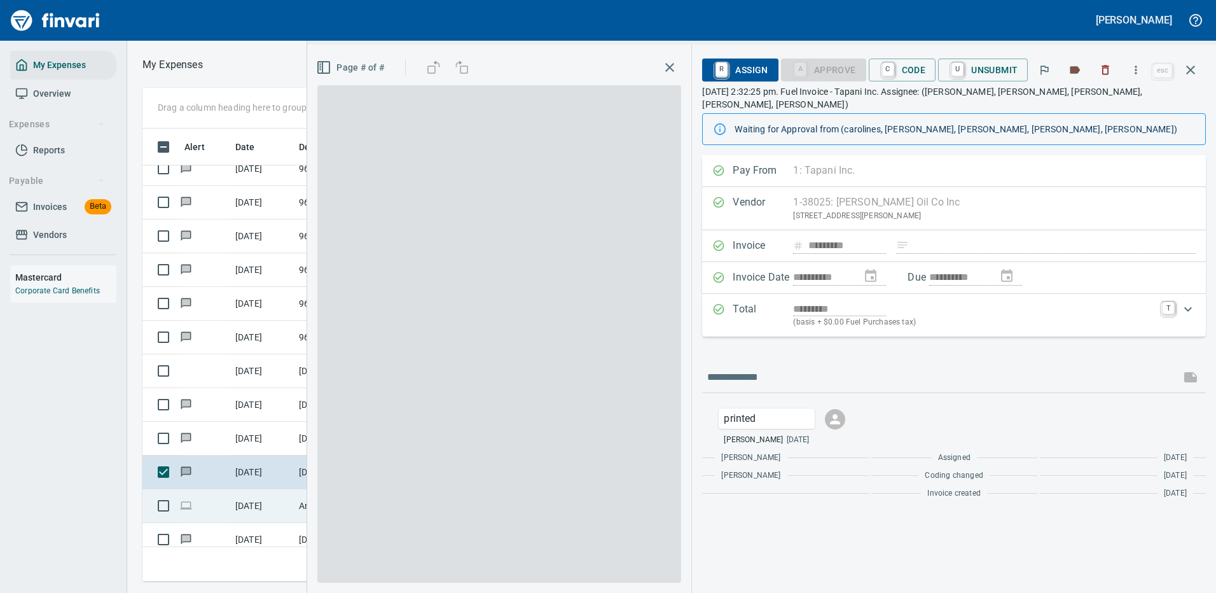
scroll to position [434, 721]
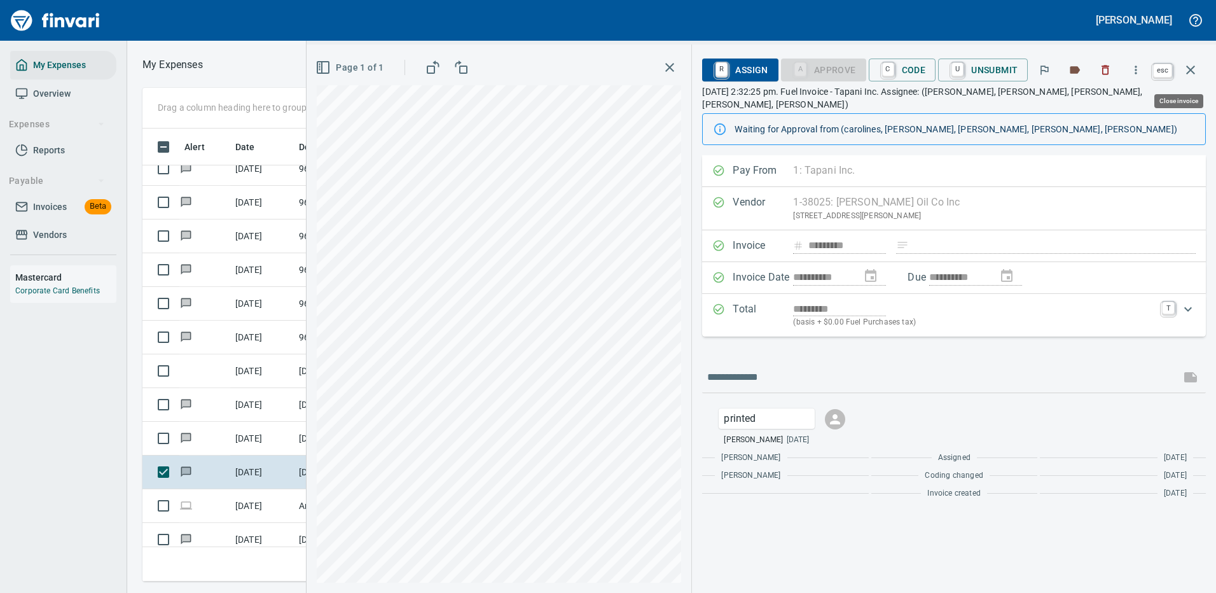
click at [1191, 71] on icon "button" at bounding box center [1190, 69] width 9 height 9
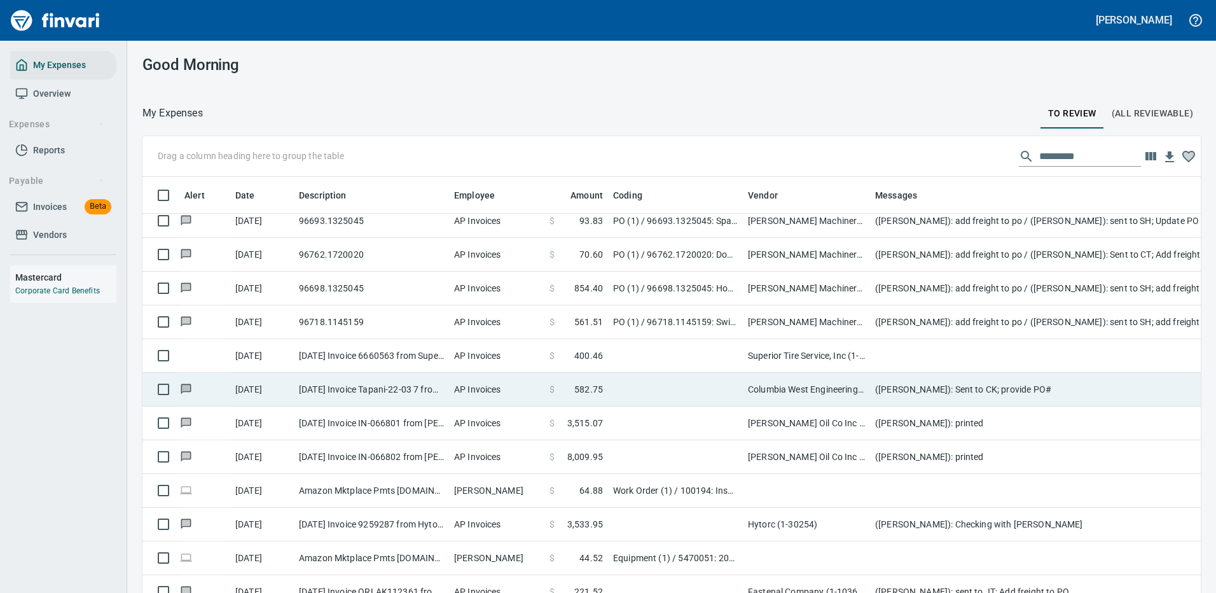
scroll to position [1017, 0]
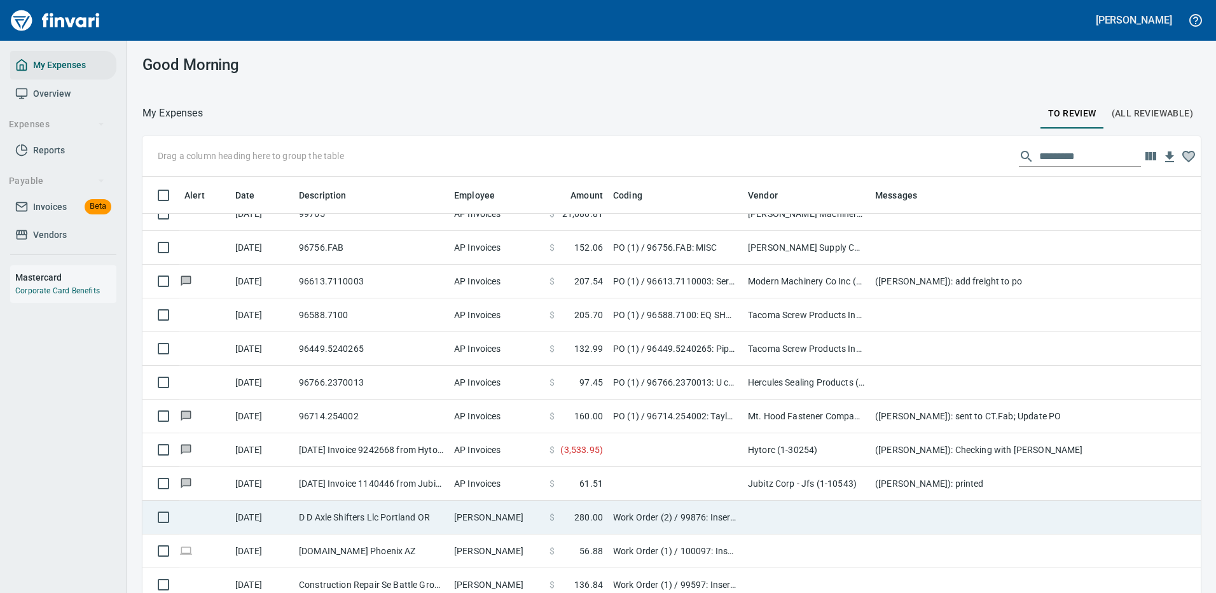
drag, startPoint x: 718, startPoint y: 478, endPoint x: 717, endPoint y: 467, distance: 11.5
click at [717, 477] on td at bounding box center [675, 484] width 135 height 34
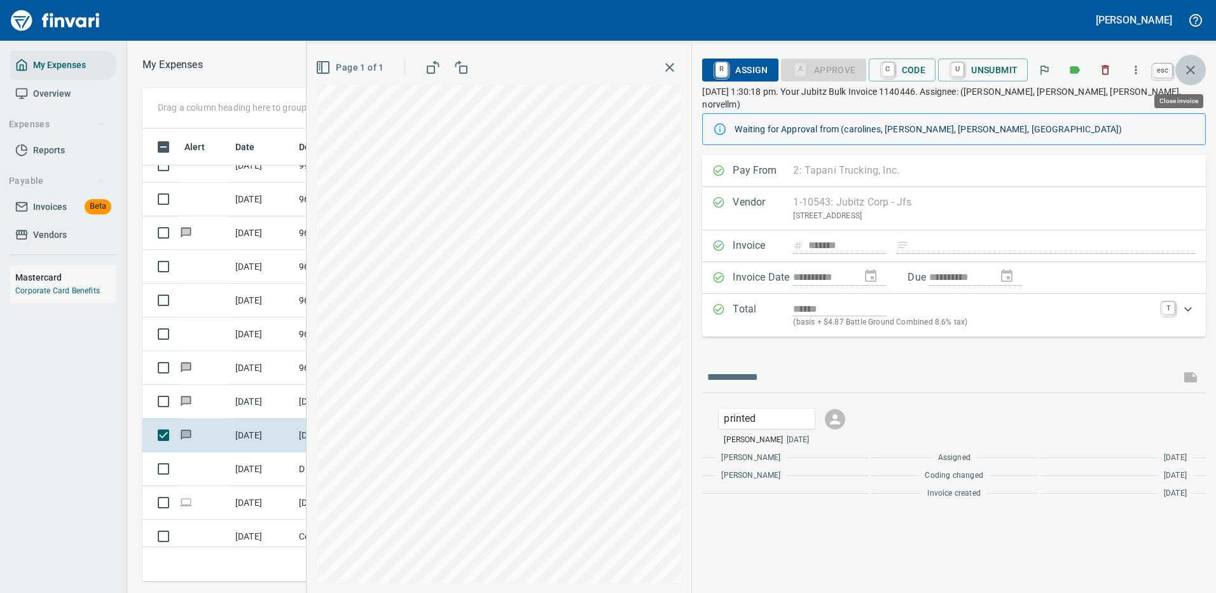
click at [1190, 63] on icon "button" at bounding box center [1190, 69] width 15 height 15
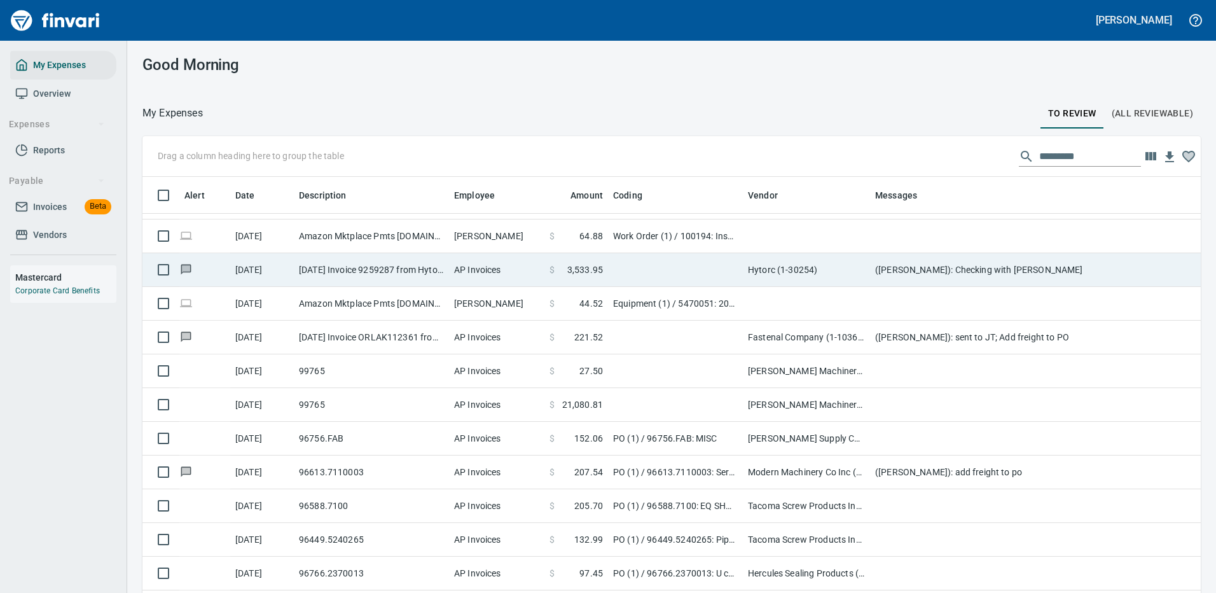
scroll to position [1144, 0]
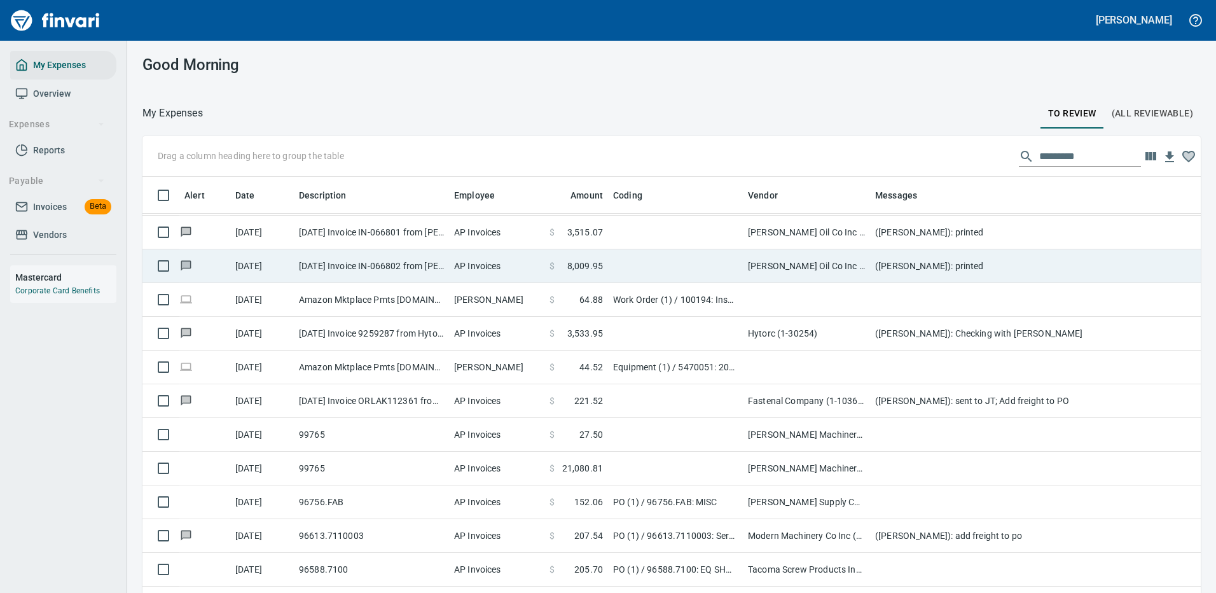
click at [643, 268] on td at bounding box center [675, 266] width 135 height 34
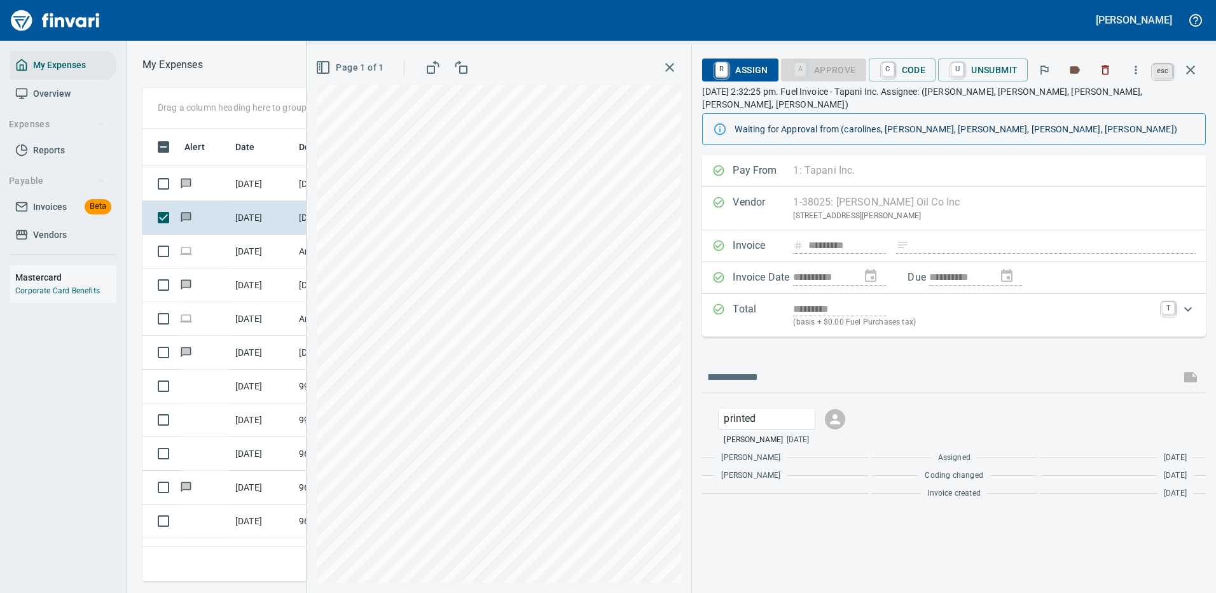
scroll to position [434, 721]
click at [1186, 64] on icon "button" at bounding box center [1190, 69] width 15 height 15
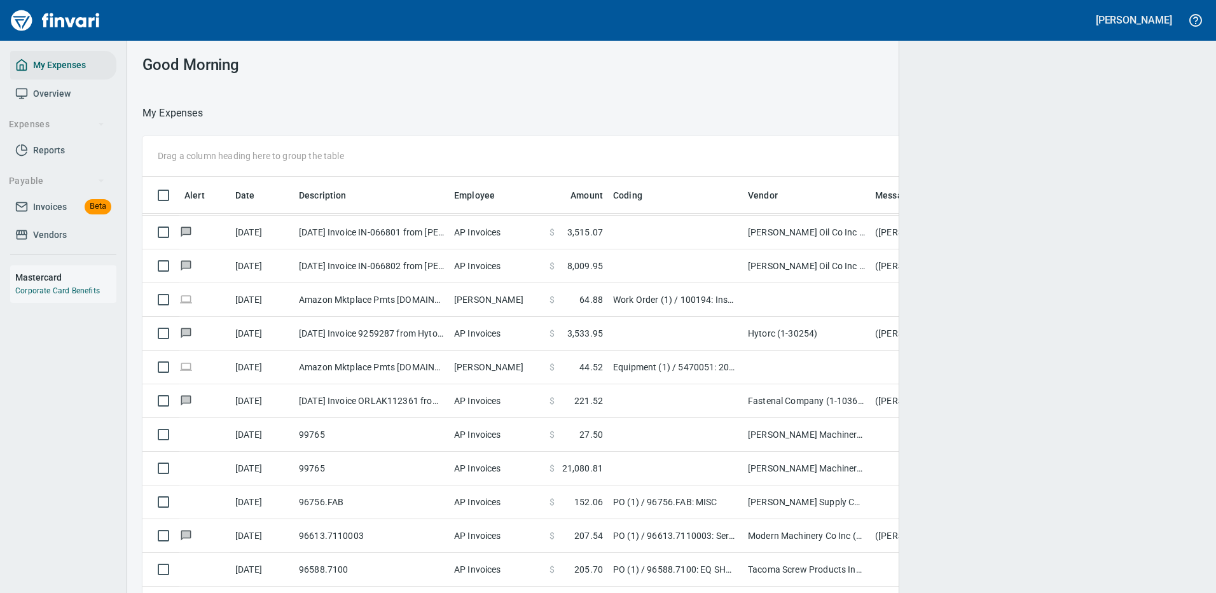
scroll to position [1, 1]
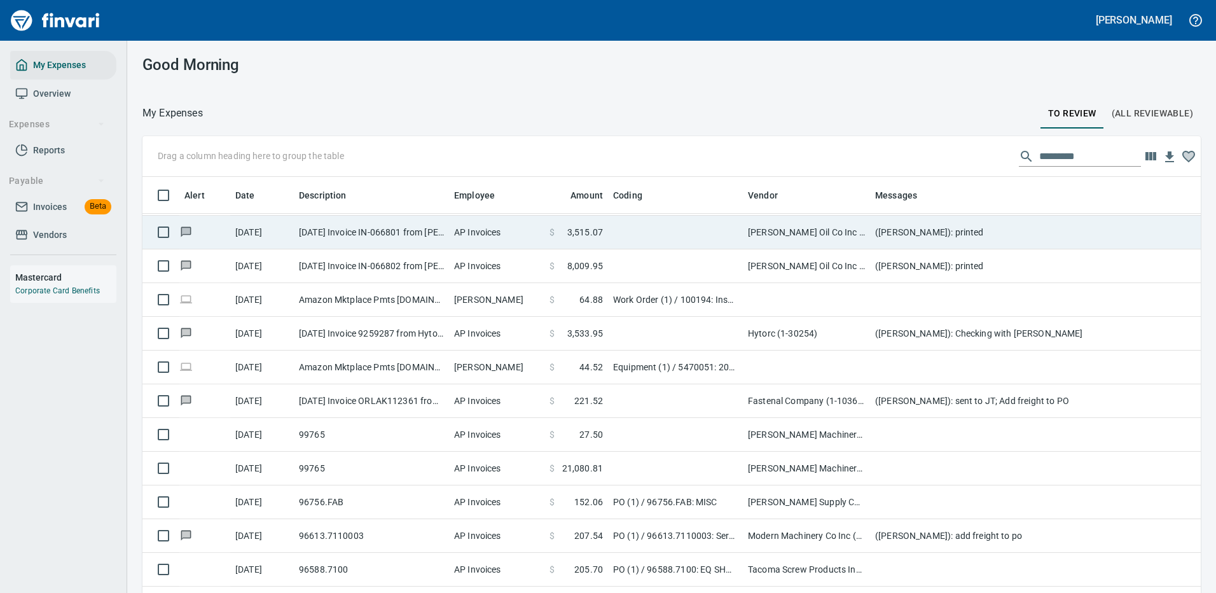
click at [808, 231] on td "[PERSON_NAME] Oil Co Inc (1-38025)" at bounding box center [806, 233] width 127 height 34
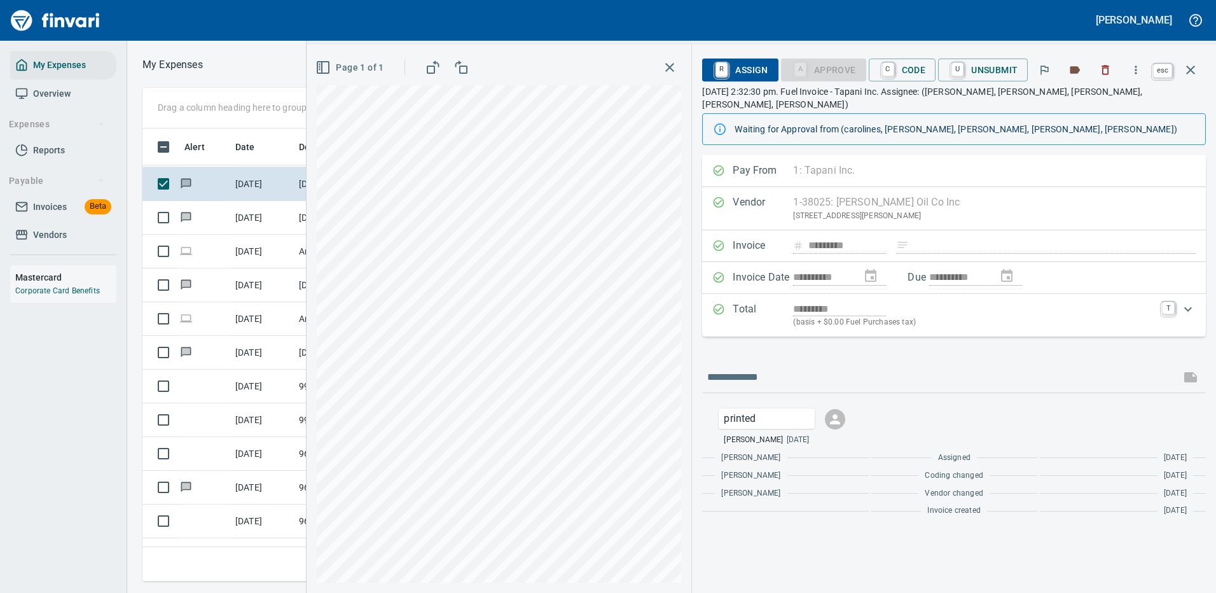
scroll to position [434, 721]
click at [1191, 68] on icon "button" at bounding box center [1190, 69] width 15 height 15
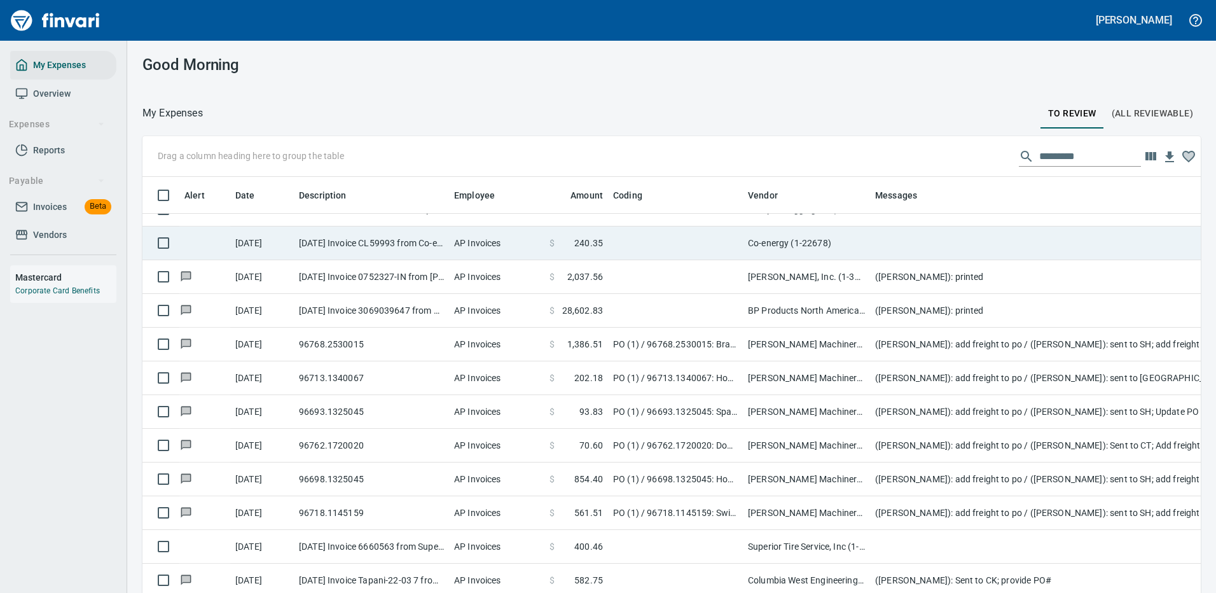
scroll to position [699, 0]
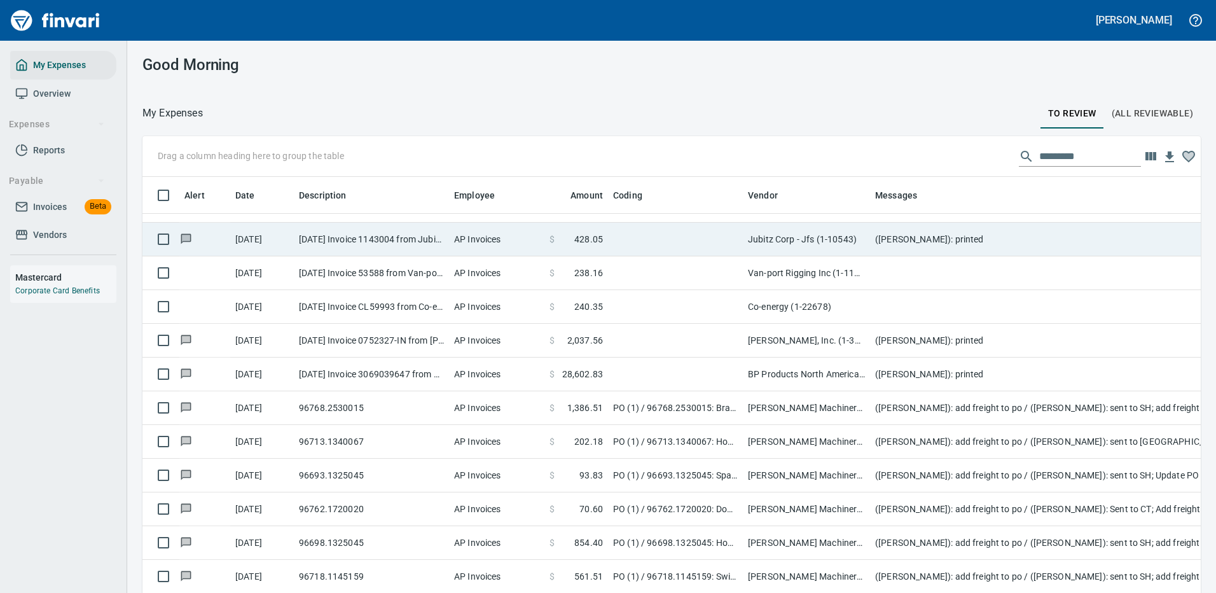
click at [868, 235] on td "Jubitz Corp - Jfs (1-10543)" at bounding box center [806, 240] width 127 height 34
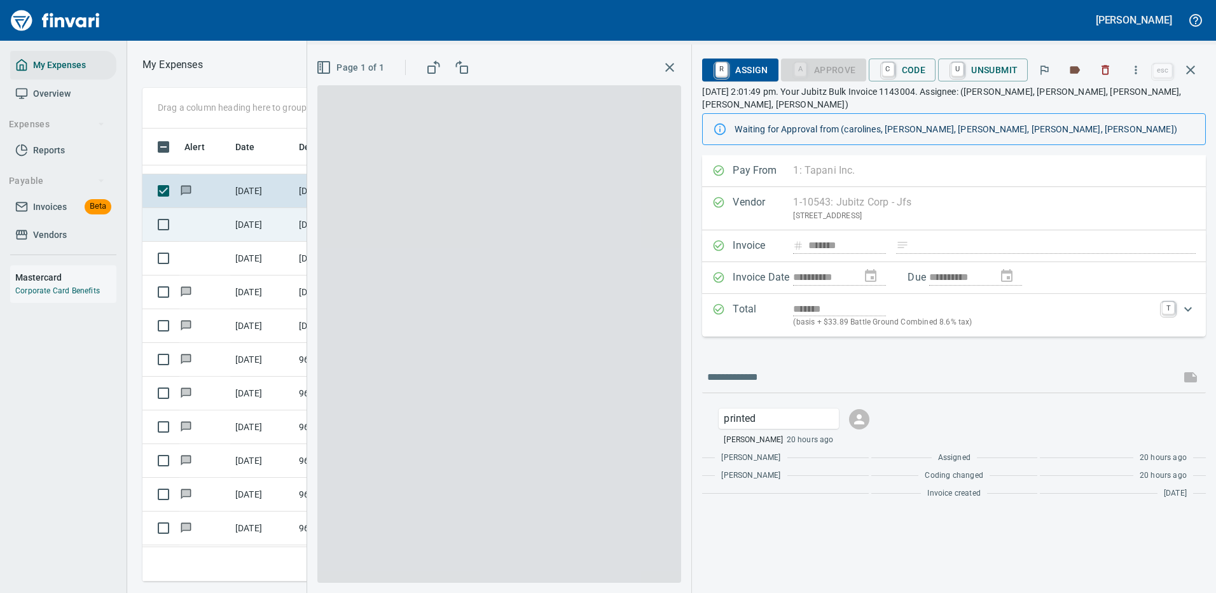
scroll to position [434, 721]
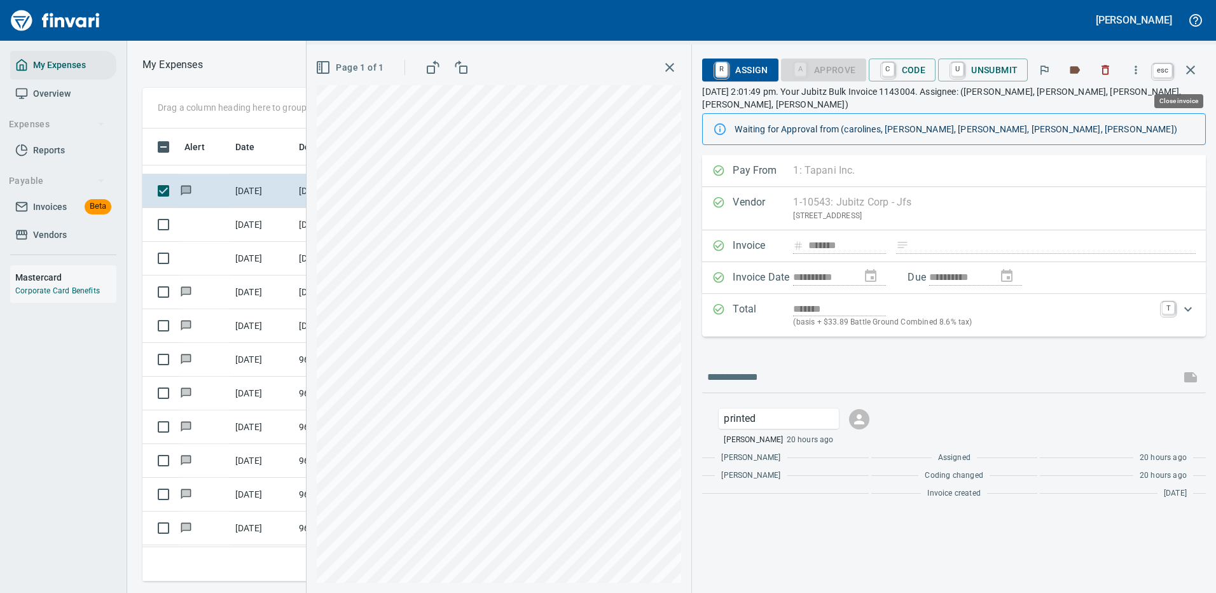
click at [1190, 65] on icon "button" at bounding box center [1190, 69] width 15 height 15
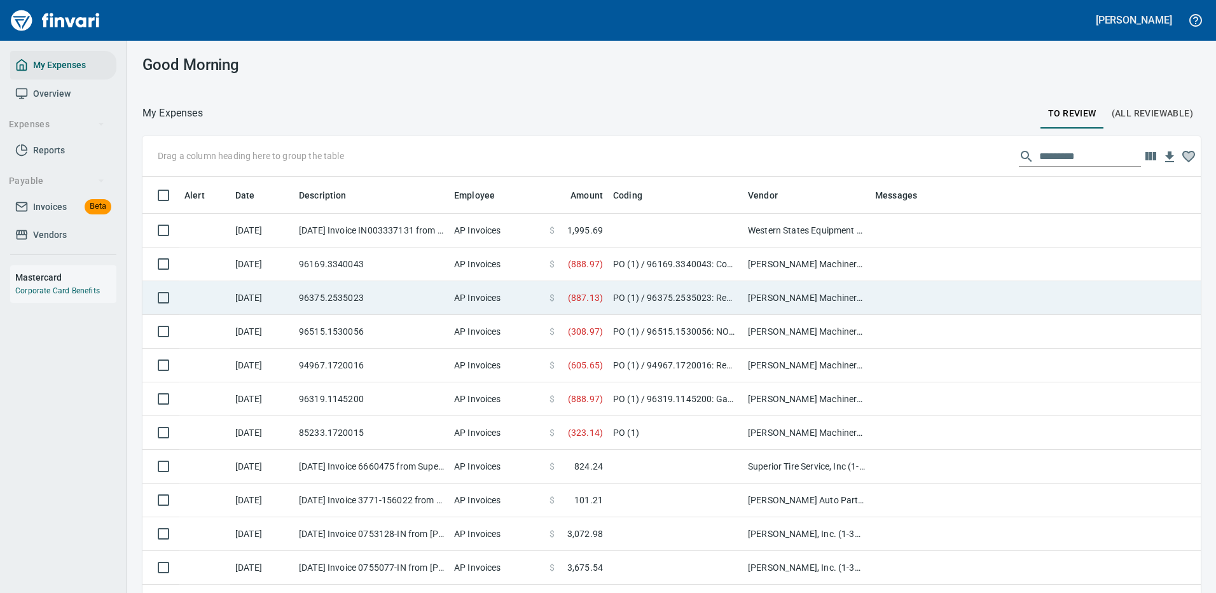
scroll to position [64, 0]
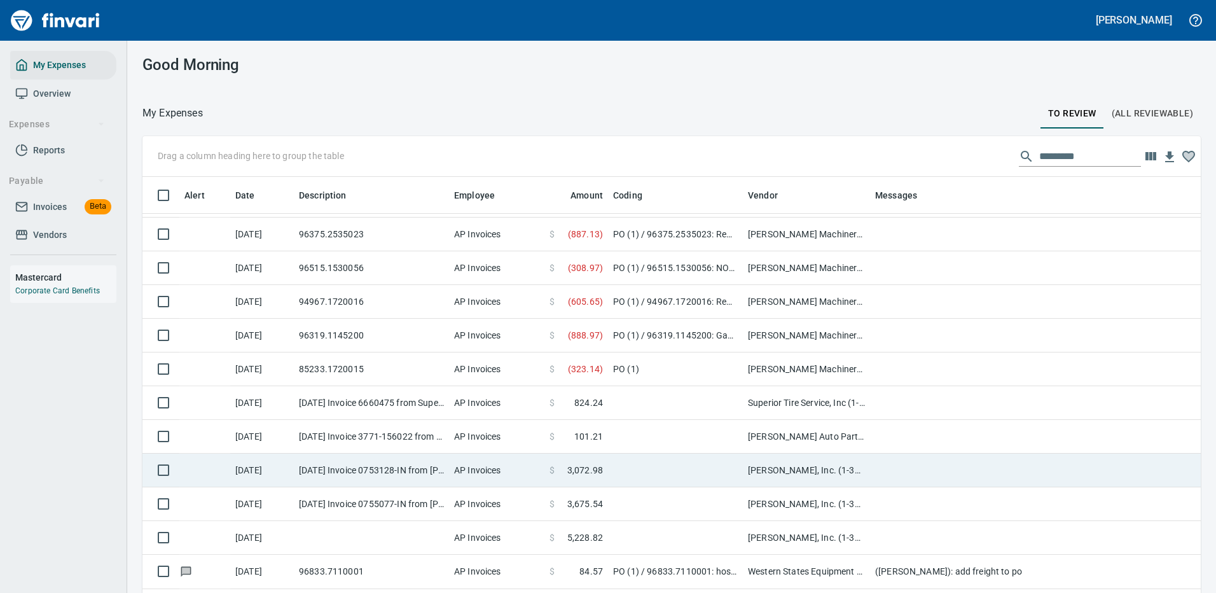
click at [647, 469] on td at bounding box center [675, 470] width 135 height 34
click at [647, 487] on td at bounding box center [675, 504] width 135 height 34
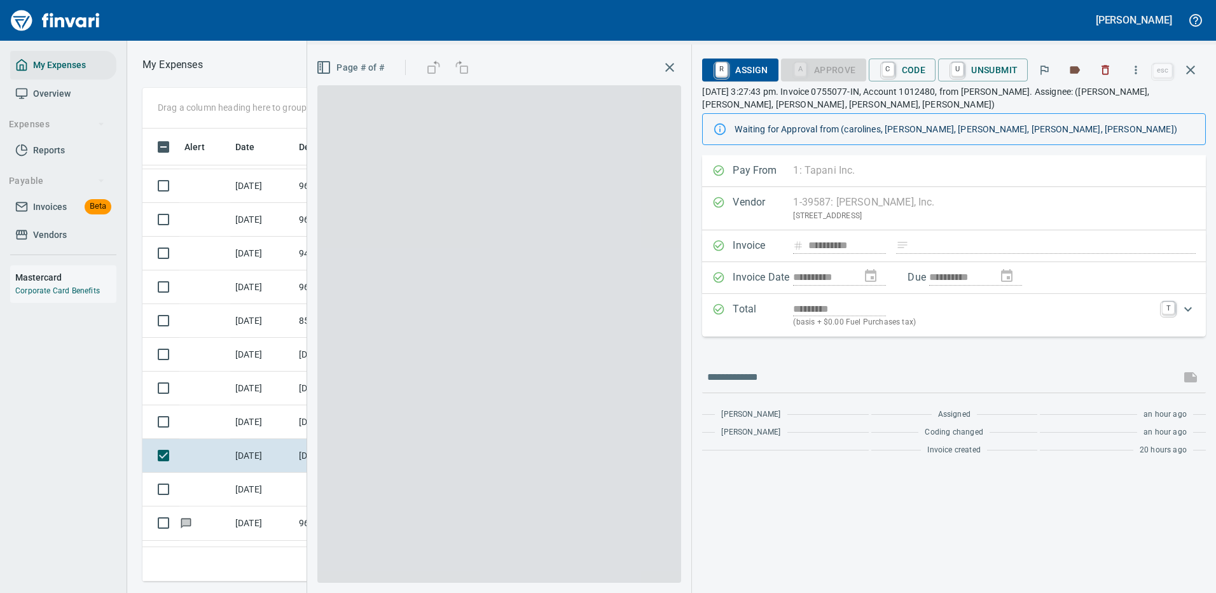
scroll to position [434, 721]
click at [1138, 65] on icon "button" at bounding box center [1135, 70] width 13 height 13
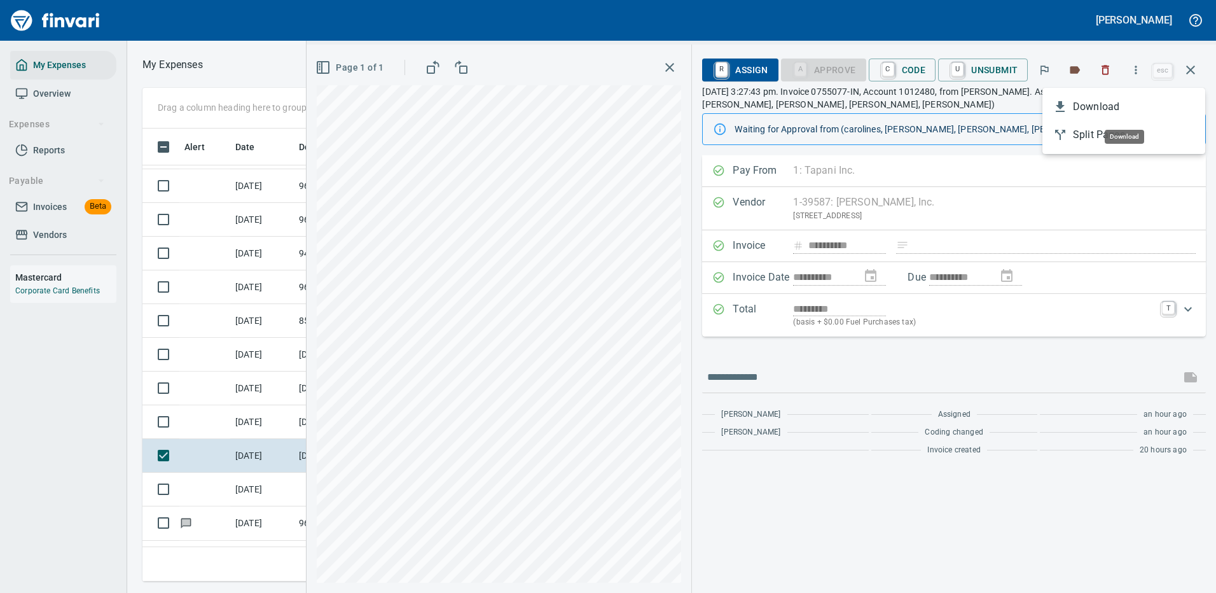
click at [1104, 101] on span "Download" at bounding box center [1134, 106] width 122 height 15
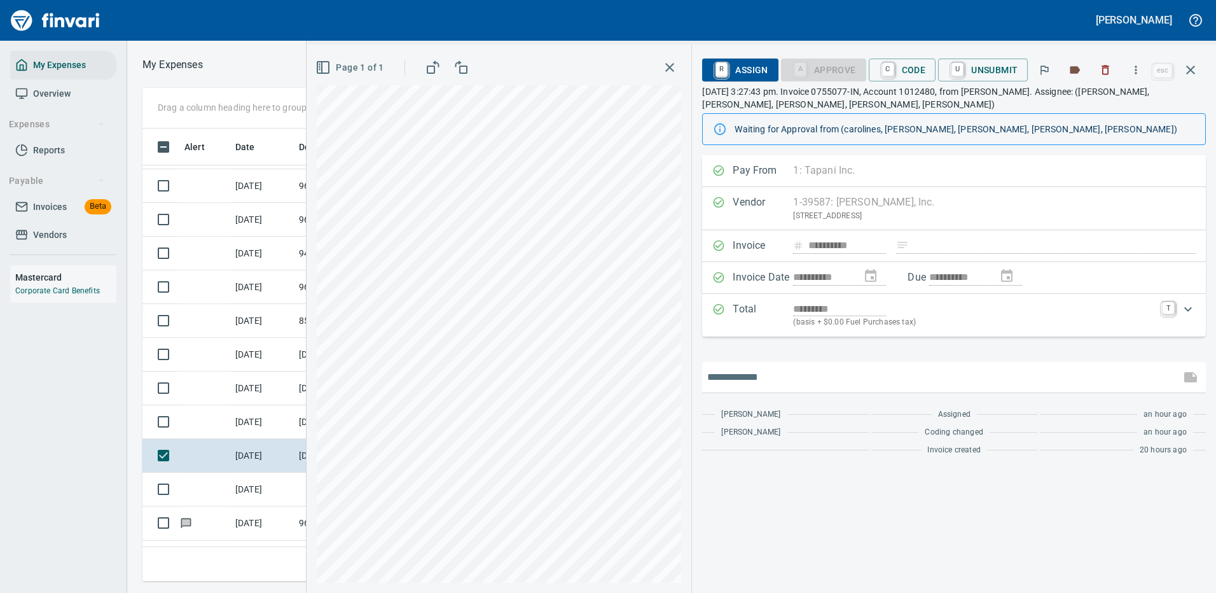
click at [764, 377] on input "text" at bounding box center [941, 377] width 468 height 20
type input "*******"
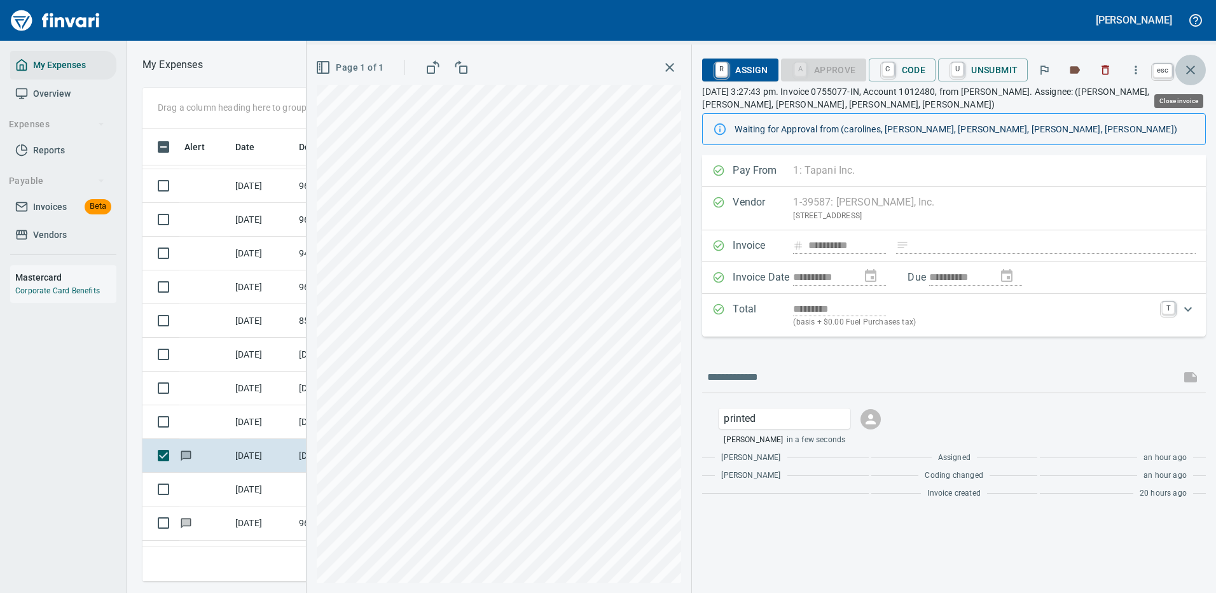
click at [1193, 66] on icon "button" at bounding box center [1190, 69] width 15 height 15
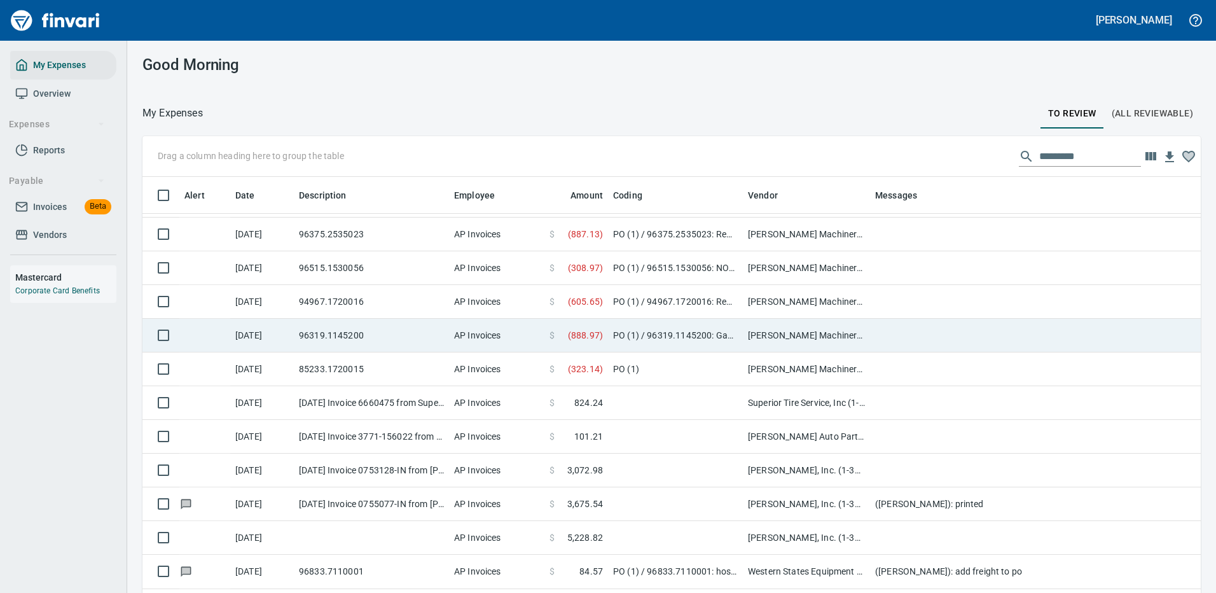
scroll to position [434, 1029]
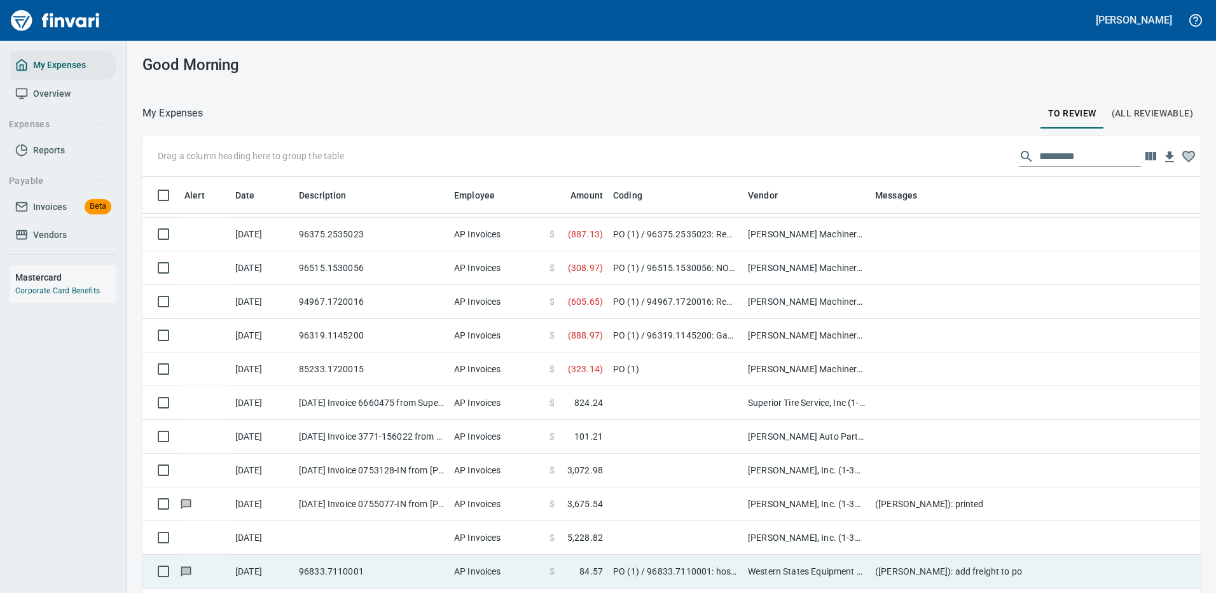
click at [905, 532] on td at bounding box center [1124, 538] width 509 height 34
click at [905, 532] on div "Drag a column heading here to group the table Alert Date Description Employee A…" at bounding box center [671, 382] width 1088 height 493
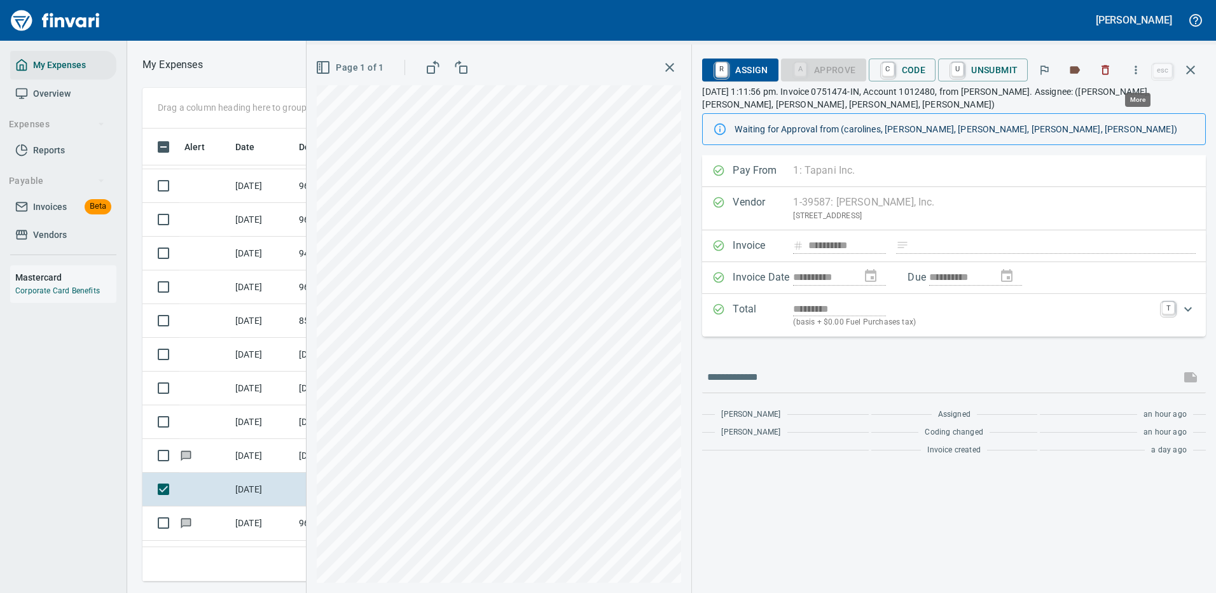
scroll to position [434, 721]
click at [1140, 67] on icon "button" at bounding box center [1135, 70] width 13 height 13
click at [1094, 105] on span "Download" at bounding box center [1134, 106] width 122 height 15
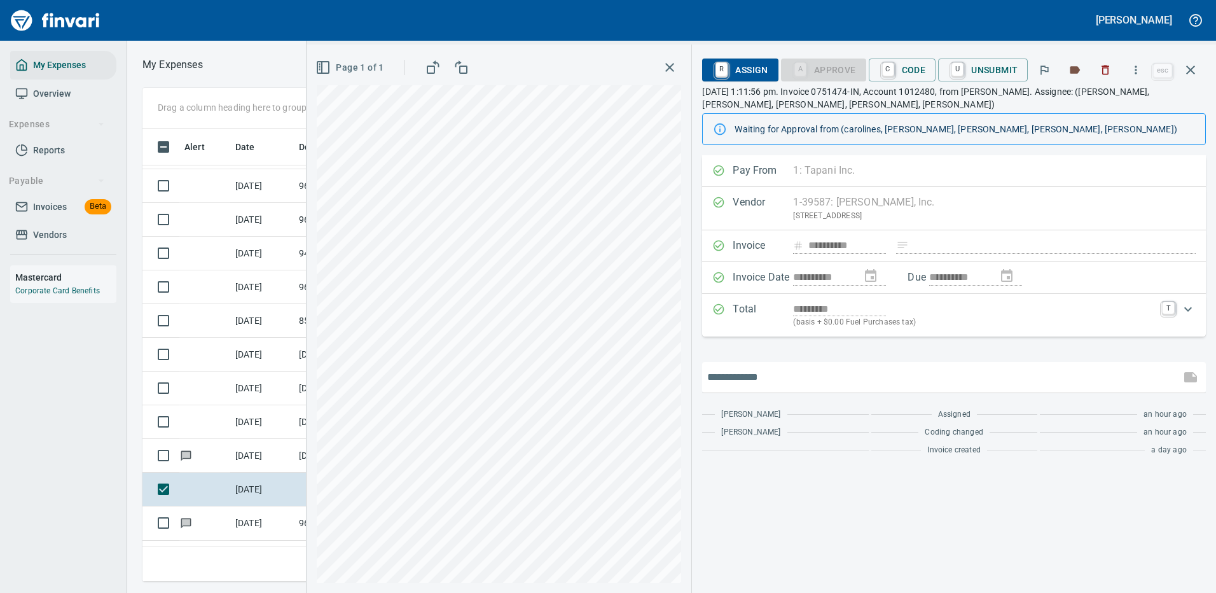
click at [737, 373] on input "text" at bounding box center [941, 377] width 468 height 20
type input "*******"
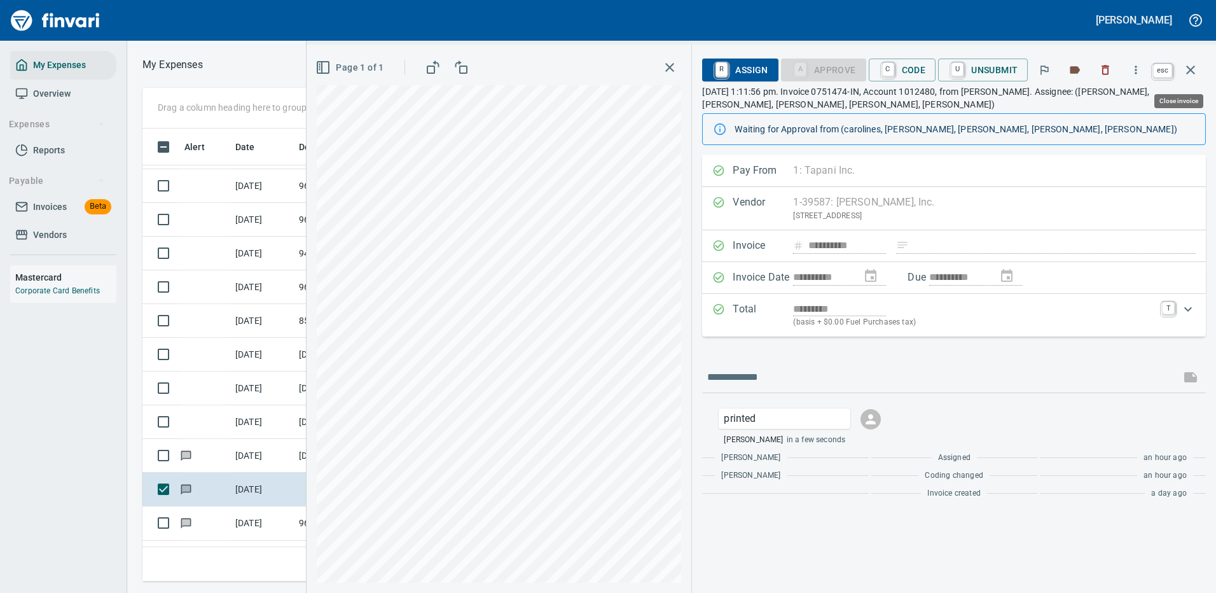
click at [1188, 64] on icon "button" at bounding box center [1190, 69] width 15 height 15
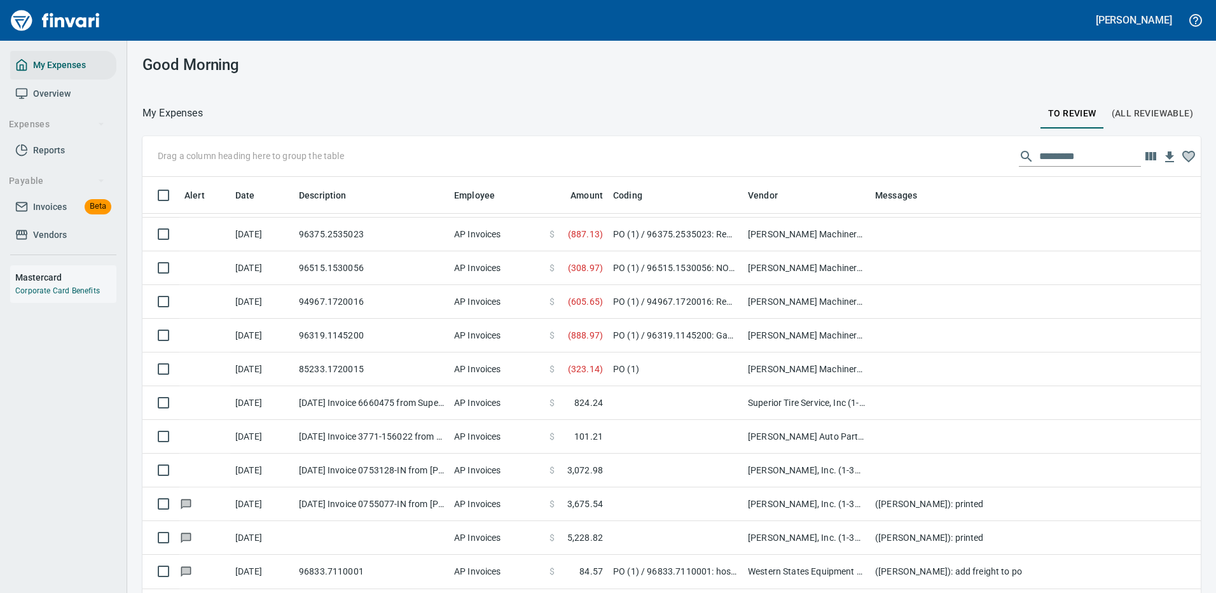
scroll to position [1, 1]
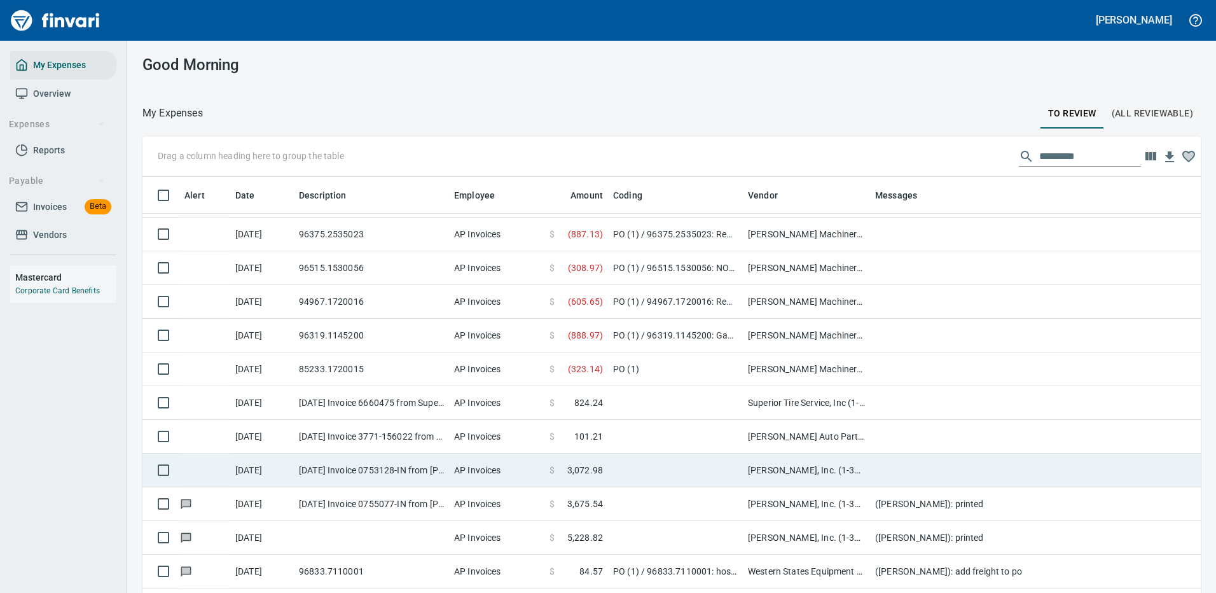
click at [891, 469] on td at bounding box center [1124, 470] width 509 height 34
click at [891, 487] on td "([PERSON_NAME]): printed" at bounding box center [1124, 504] width 509 height 34
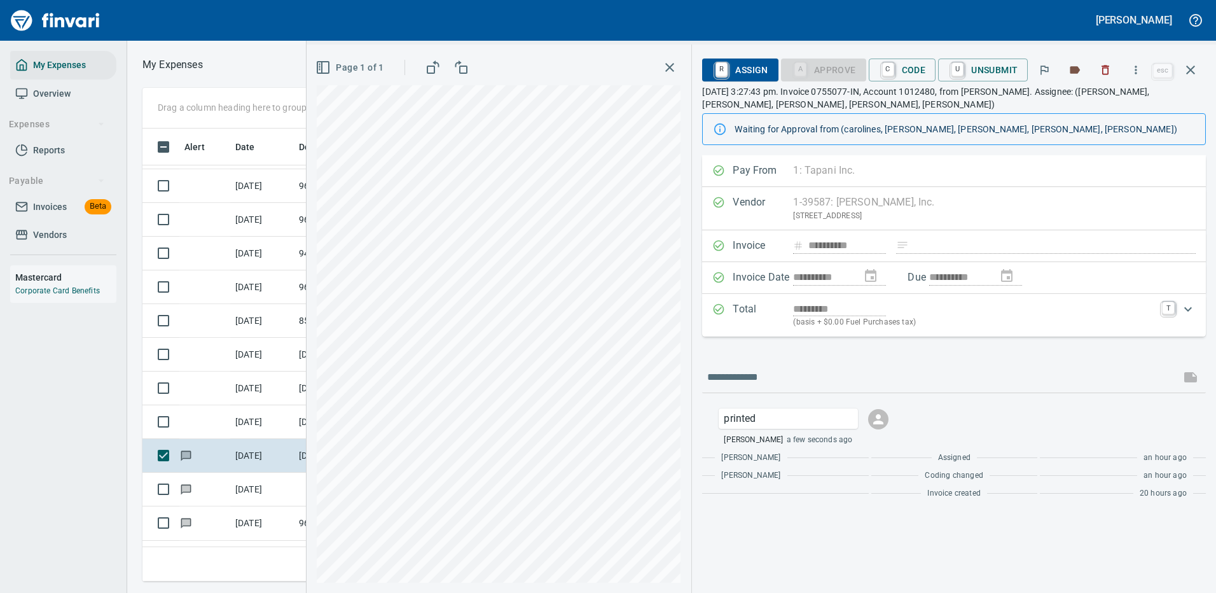
scroll to position [434, 721]
click at [1136, 66] on icon "button" at bounding box center [1135, 70] width 13 height 13
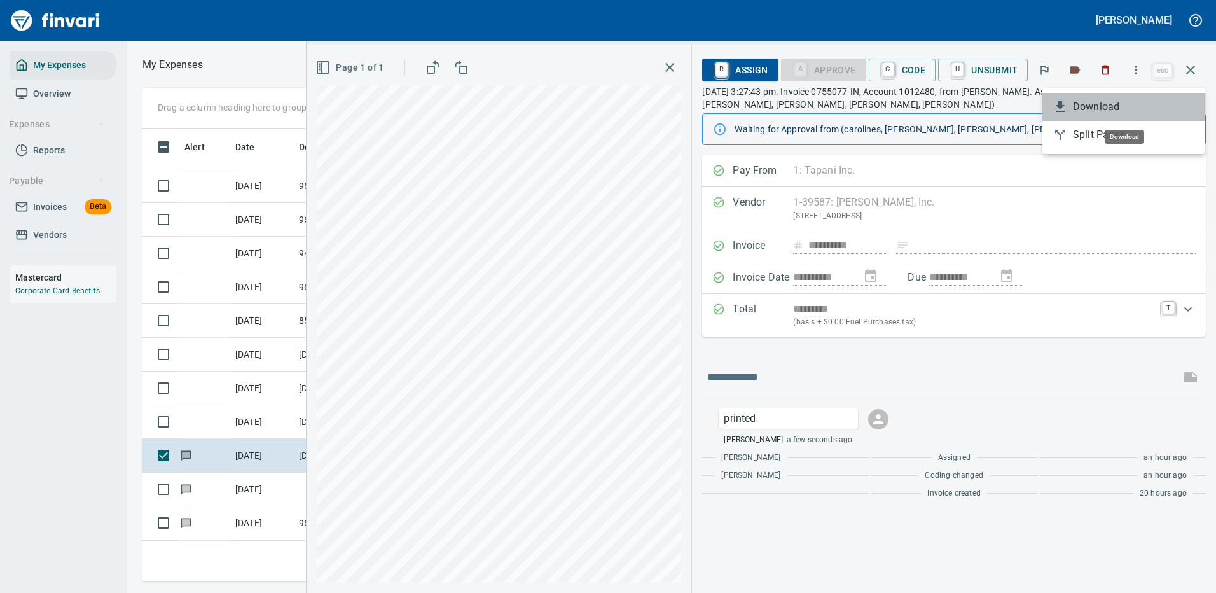
click at [1080, 102] on span "Download" at bounding box center [1134, 106] width 122 height 15
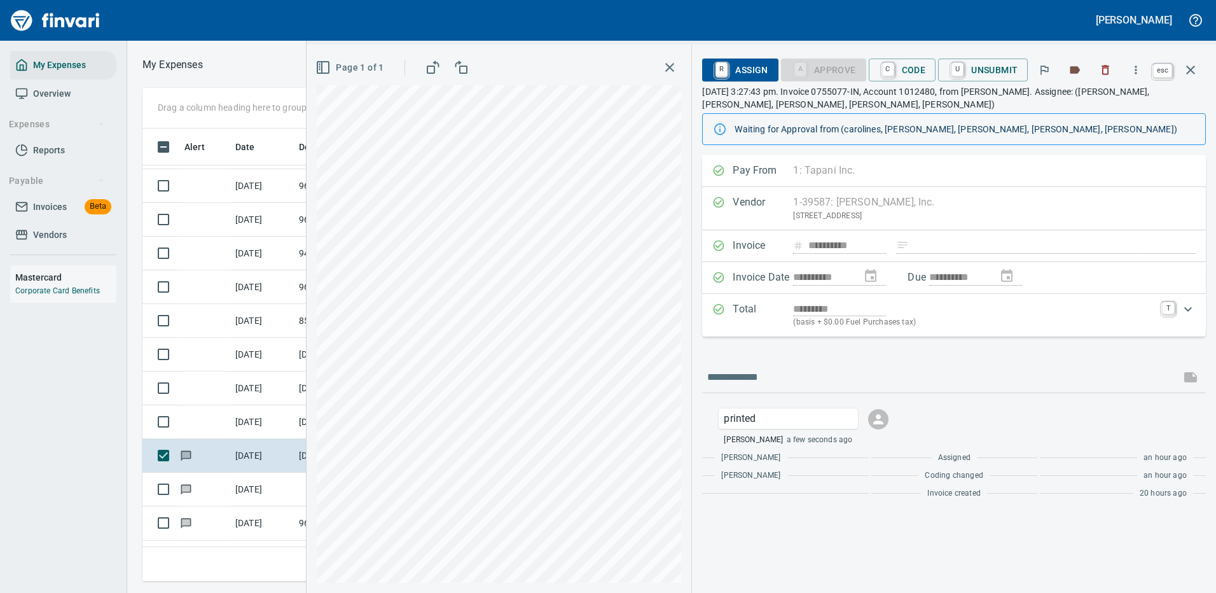
scroll to position [434, 721]
click at [1189, 67] on icon "button" at bounding box center [1190, 69] width 15 height 15
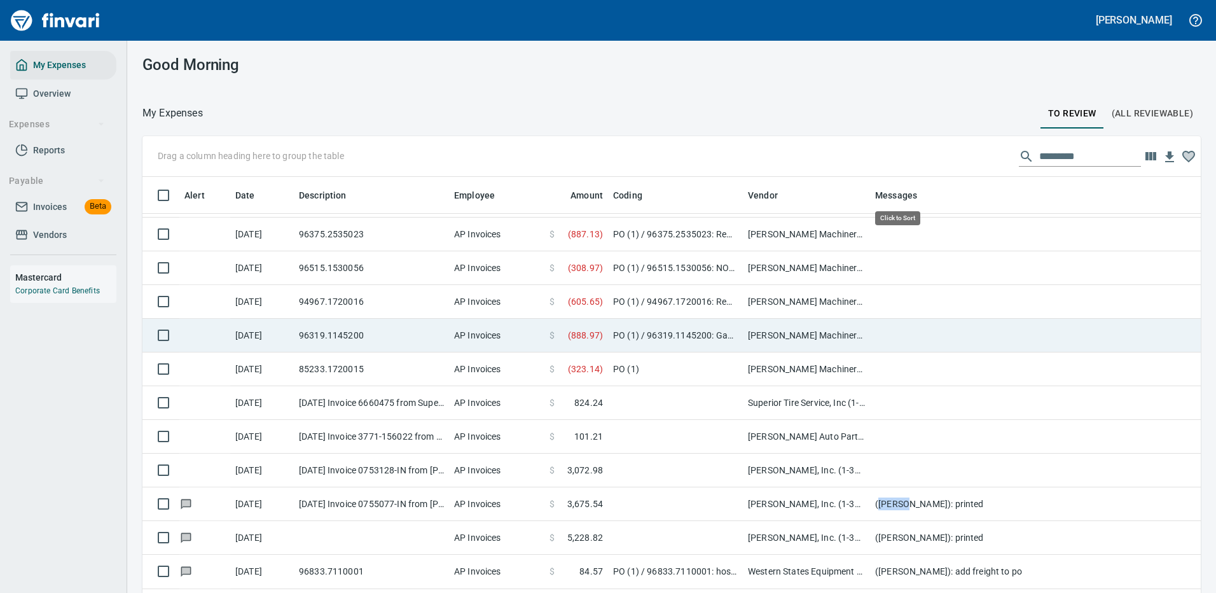
scroll to position [434, 1029]
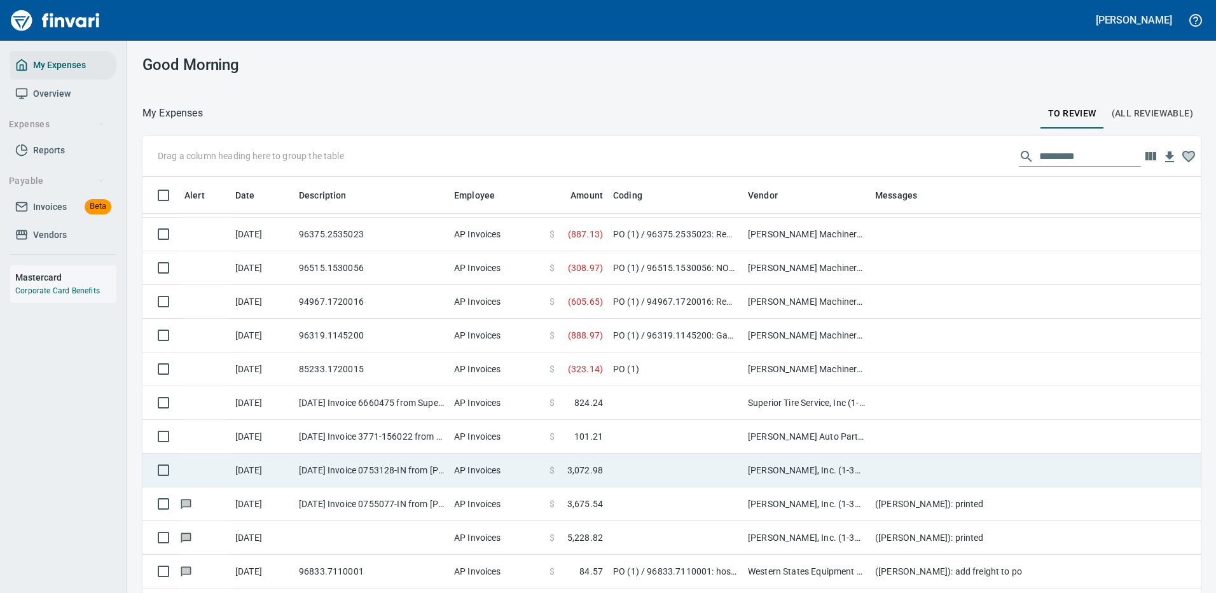
click at [863, 466] on td "[PERSON_NAME], Inc. (1-39587)" at bounding box center [806, 470] width 127 height 34
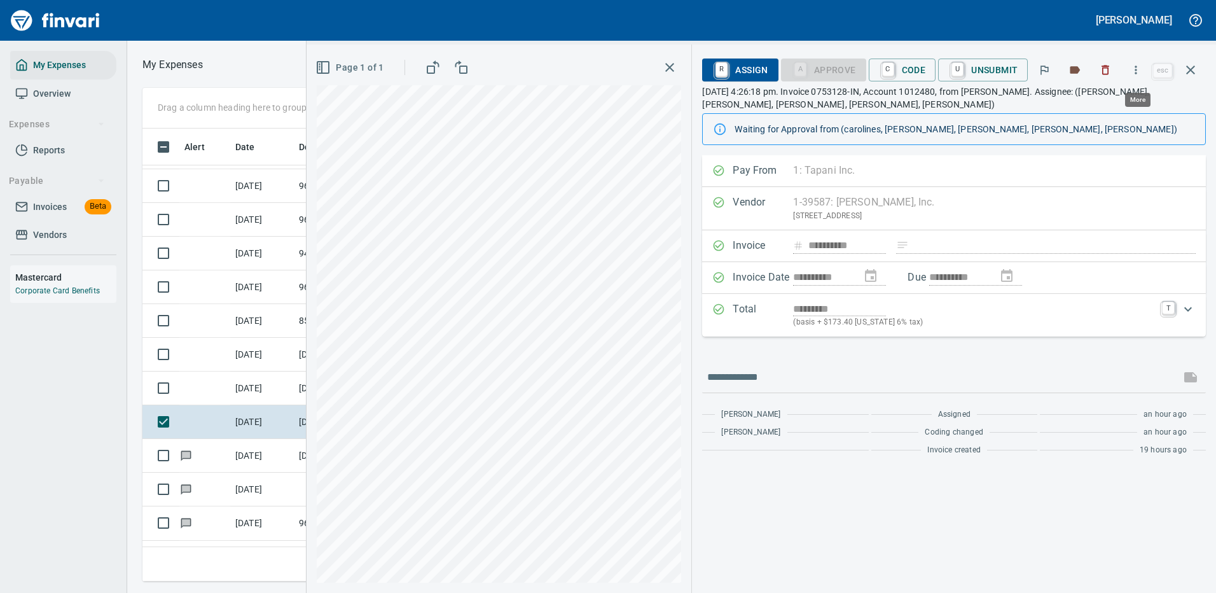
scroll to position [434, 721]
click at [1139, 67] on icon "button" at bounding box center [1135, 70] width 13 height 13
click at [1095, 103] on span "Download" at bounding box center [1134, 106] width 122 height 15
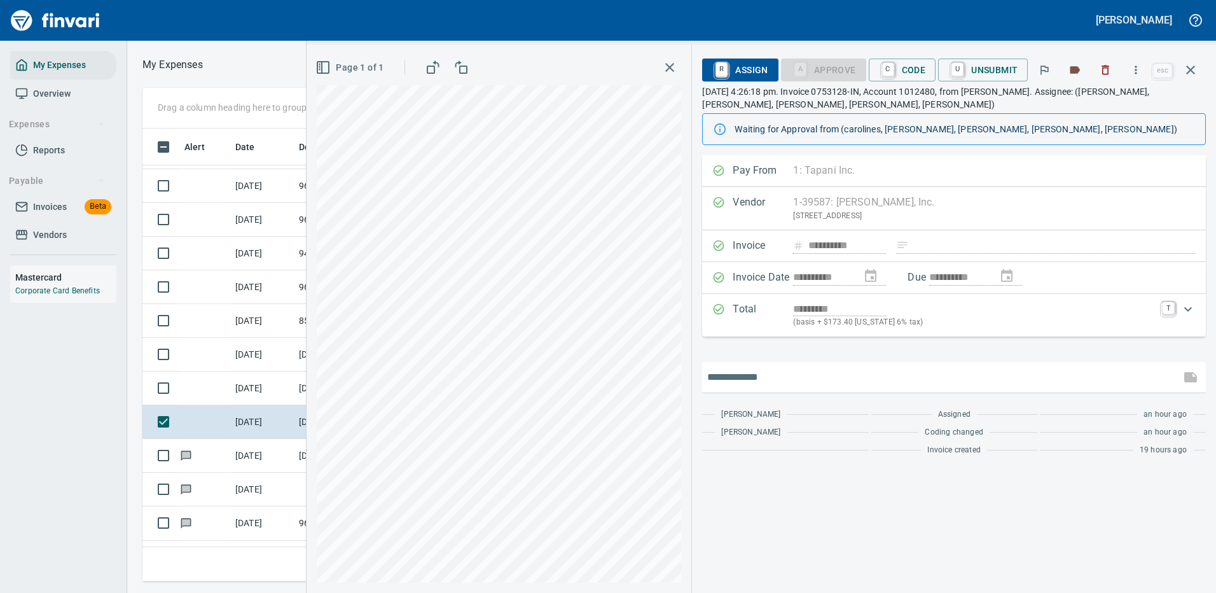
click at [744, 378] on input "text" at bounding box center [941, 377] width 468 height 20
type input "*******"
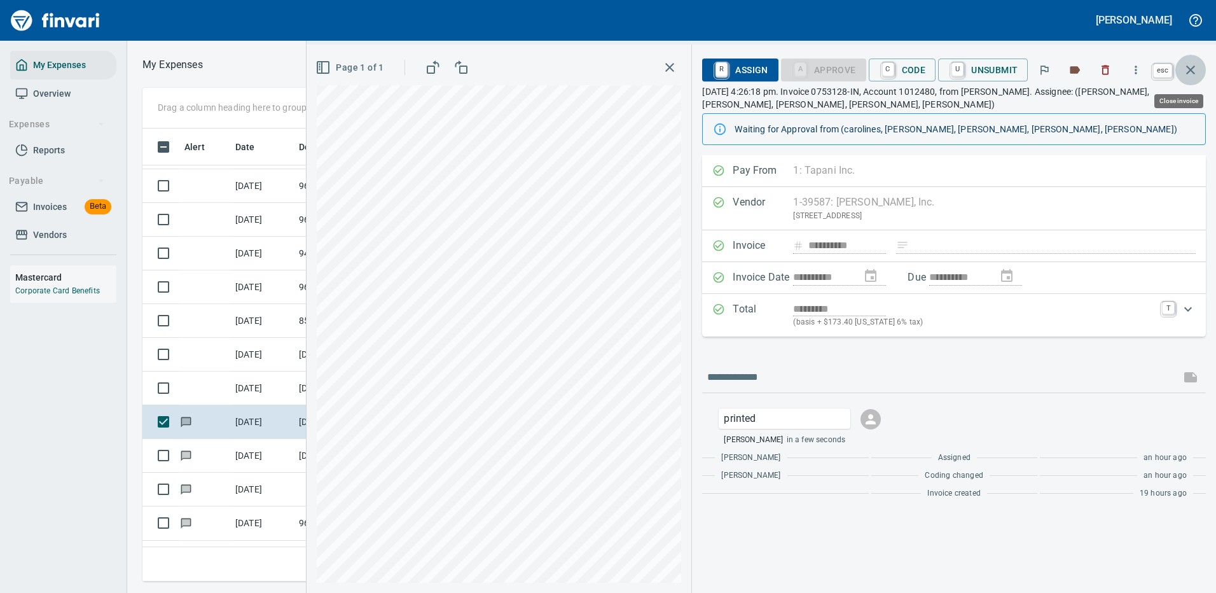
click at [1188, 65] on icon "button" at bounding box center [1190, 69] width 15 height 15
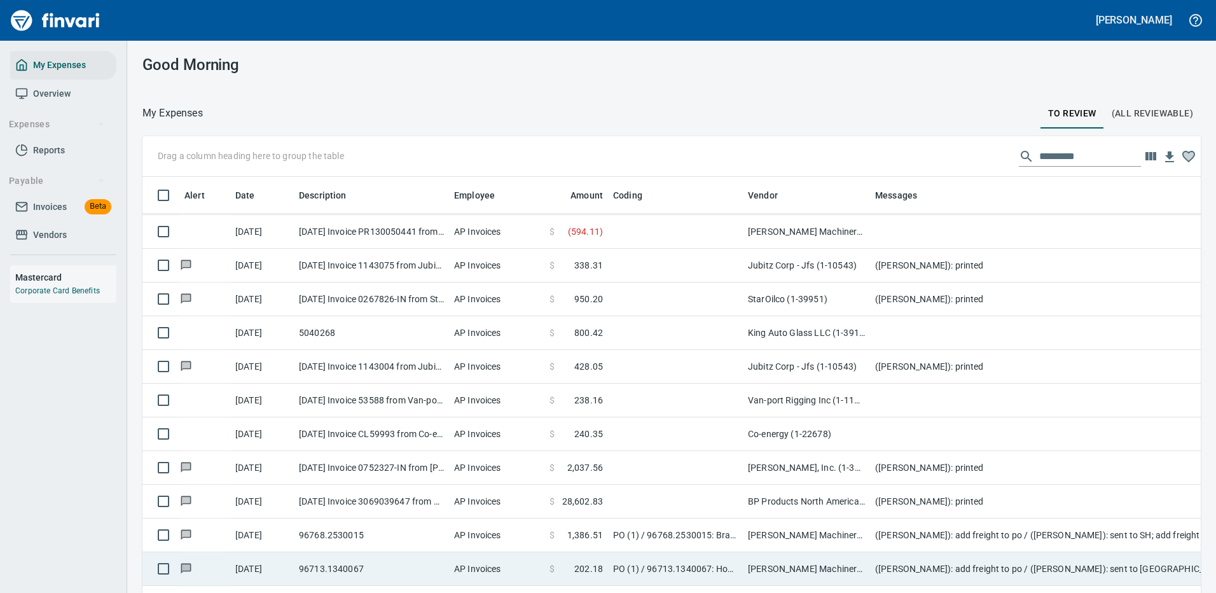
scroll to position [636, 0]
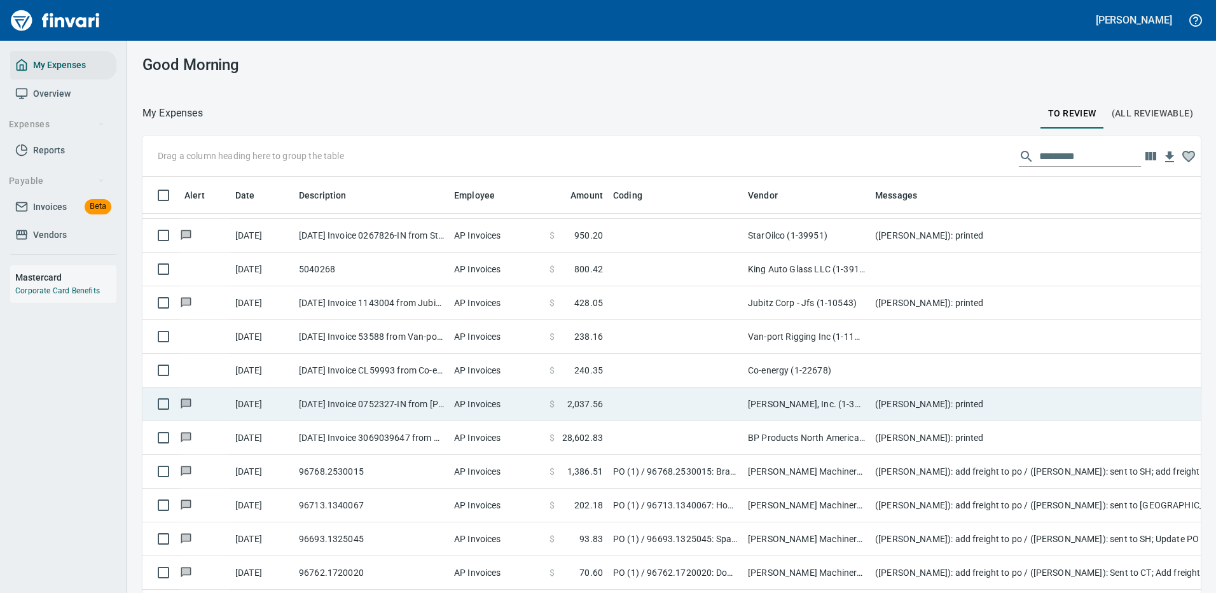
click at [889, 403] on td "([PERSON_NAME]): printed" at bounding box center [1124, 404] width 509 height 34
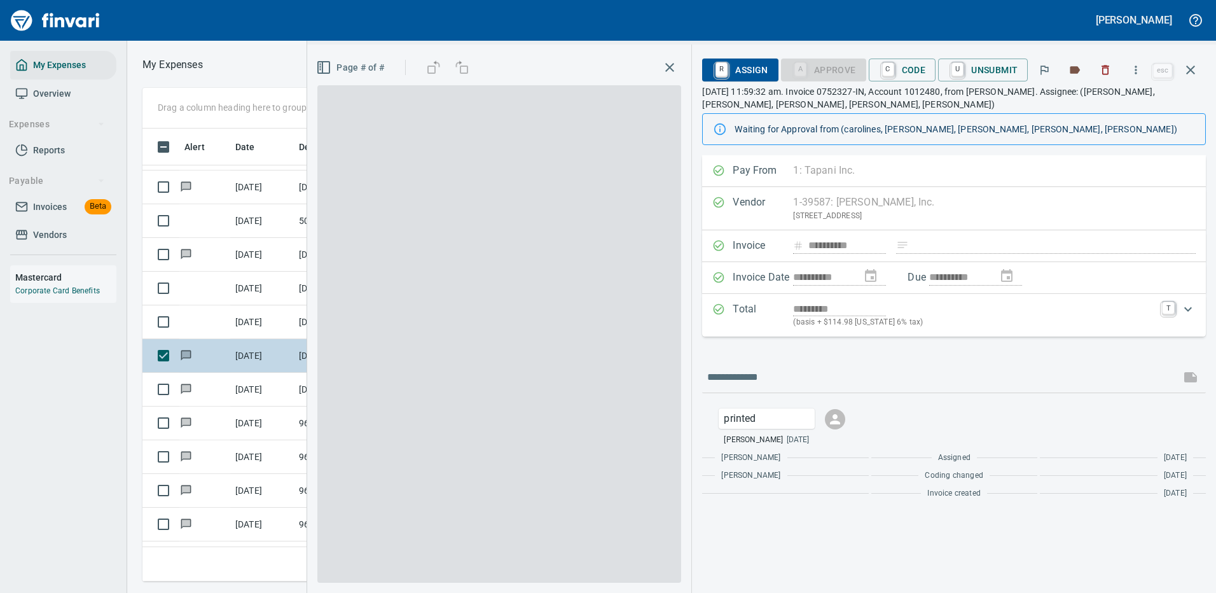
scroll to position [434, 721]
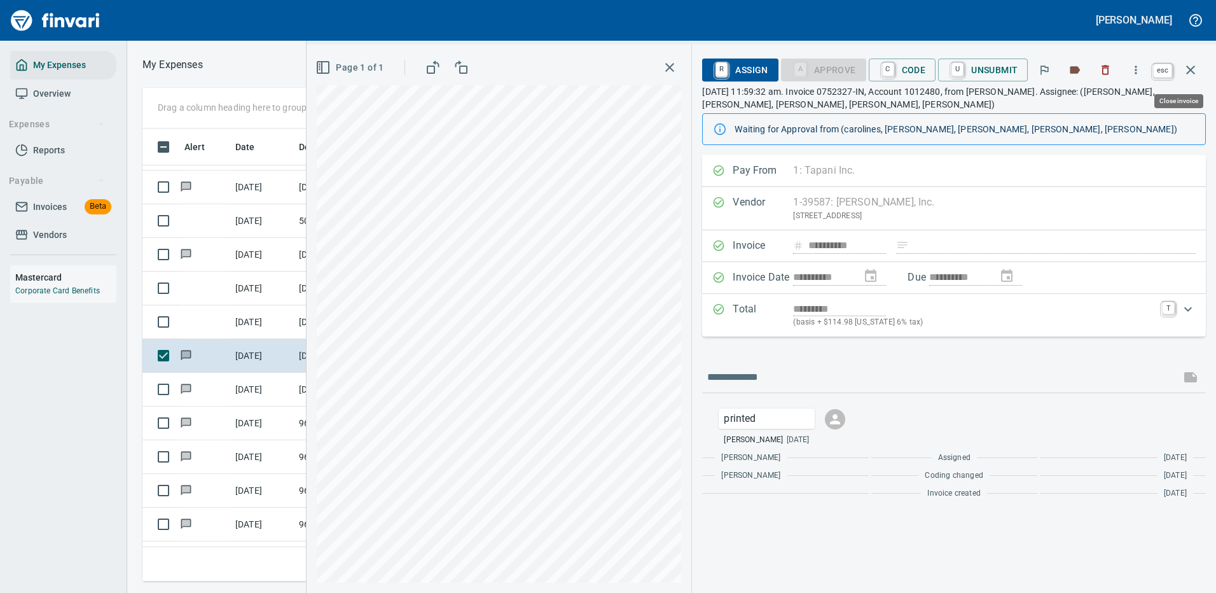
click at [1188, 65] on icon "button" at bounding box center [1190, 69] width 15 height 15
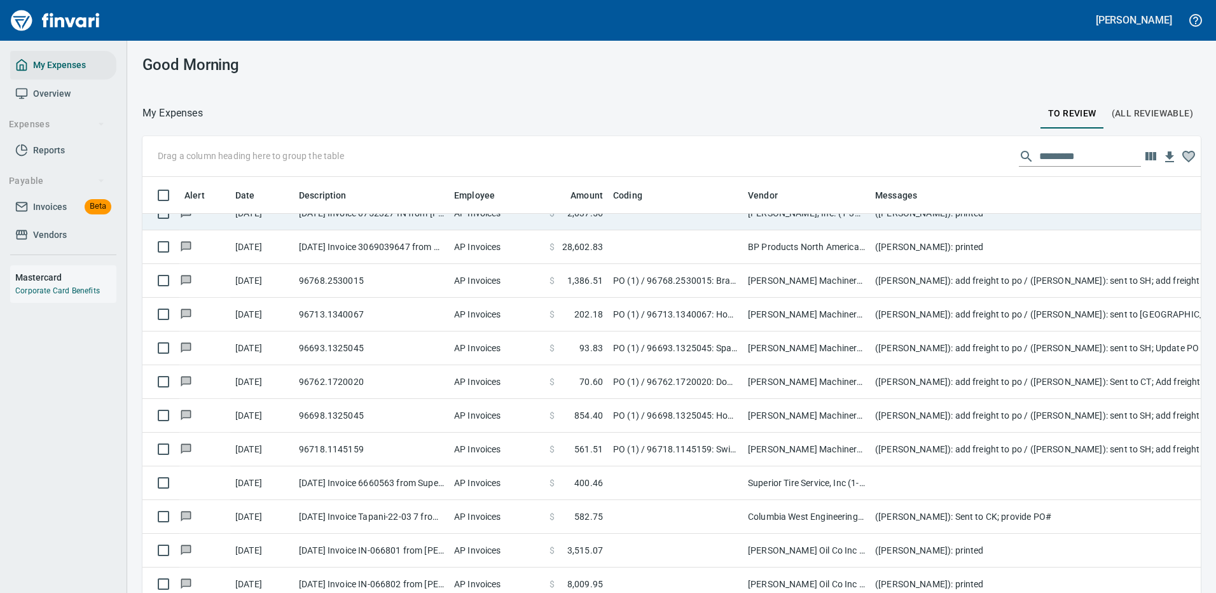
scroll to position [890, 0]
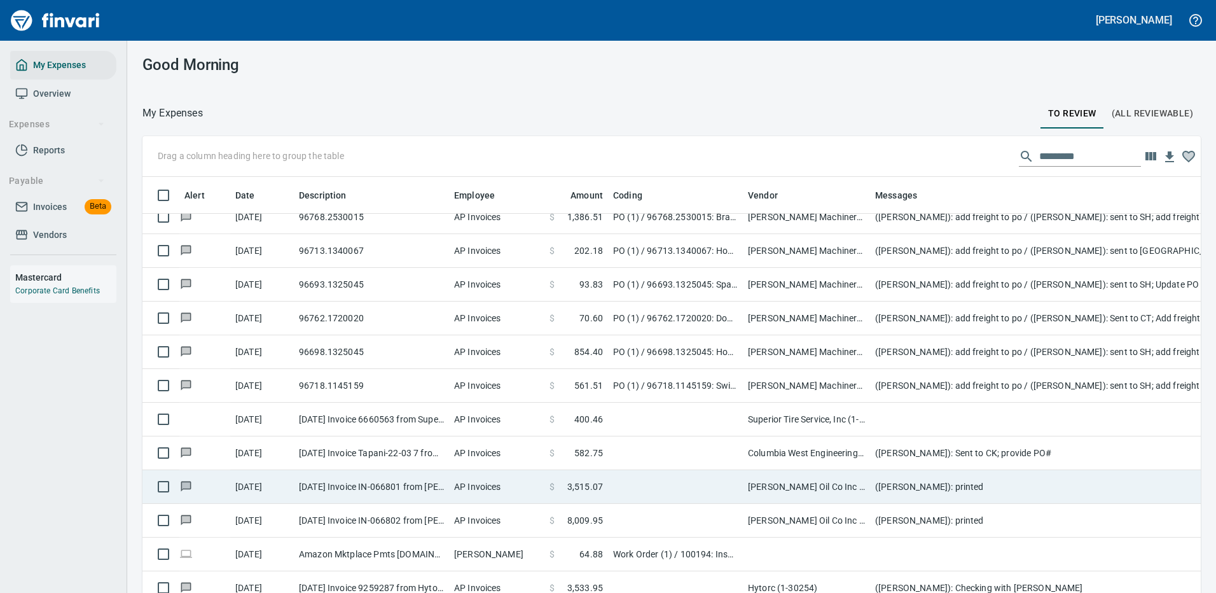
click at [896, 485] on td "([PERSON_NAME]): printed" at bounding box center [1124, 487] width 509 height 34
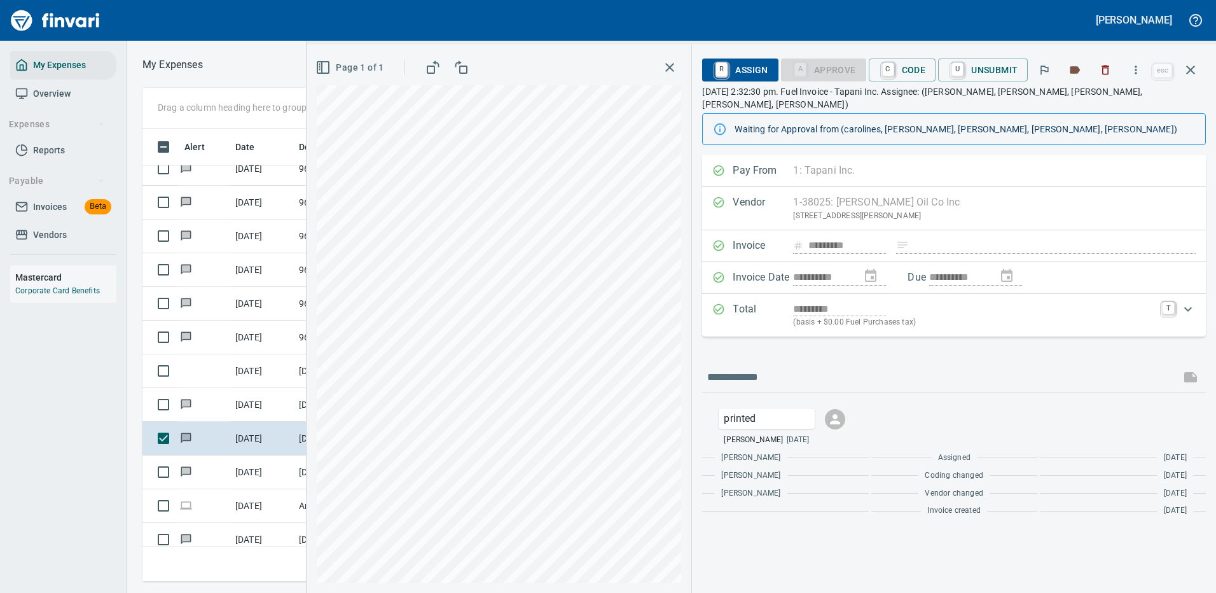
scroll to position [434, 721]
click at [1190, 69] on icon "button" at bounding box center [1190, 69] width 15 height 15
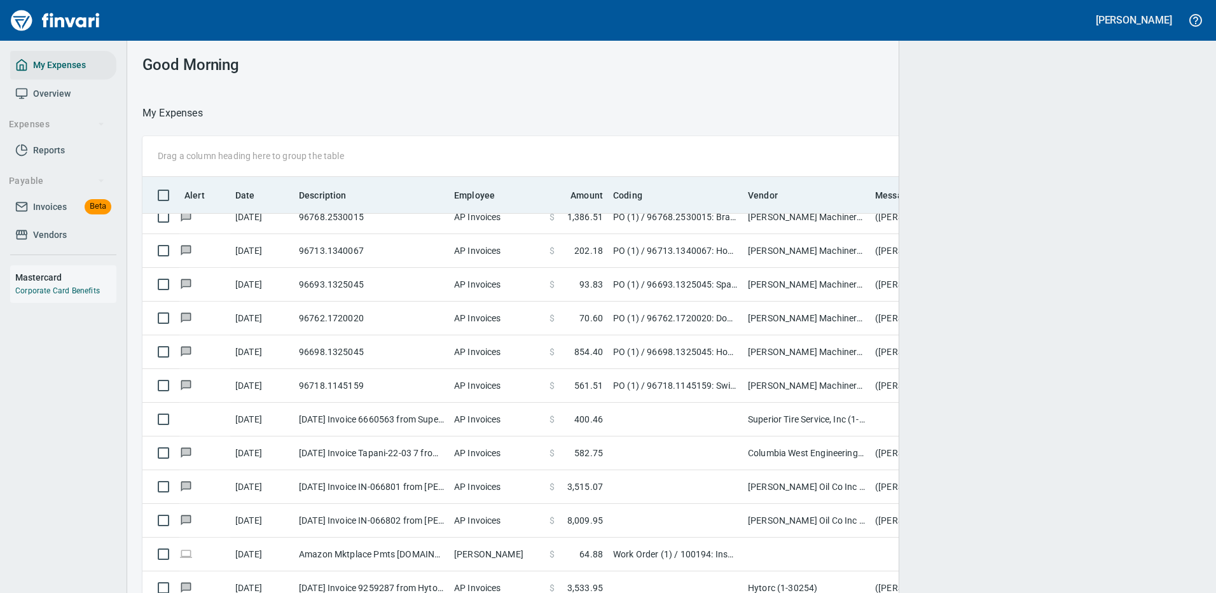
scroll to position [1, 1]
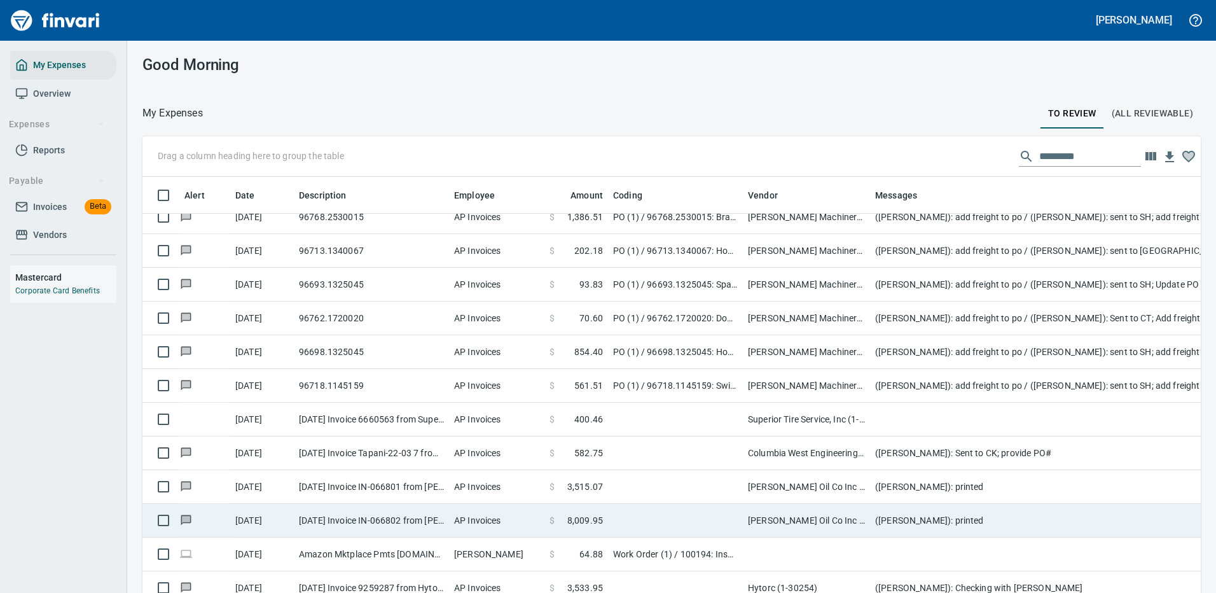
click at [807, 523] on td "[PERSON_NAME] Oil Co Inc (1-38025)" at bounding box center [806, 521] width 127 height 34
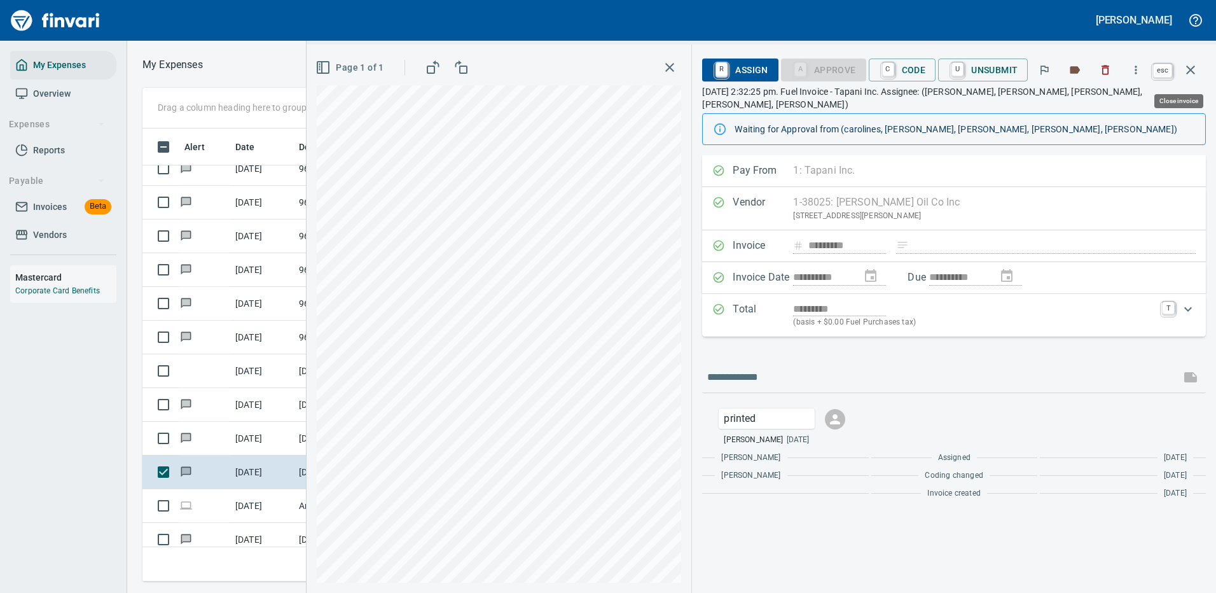
scroll to position [434, 721]
click at [1188, 62] on icon "button" at bounding box center [1190, 69] width 15 height 15
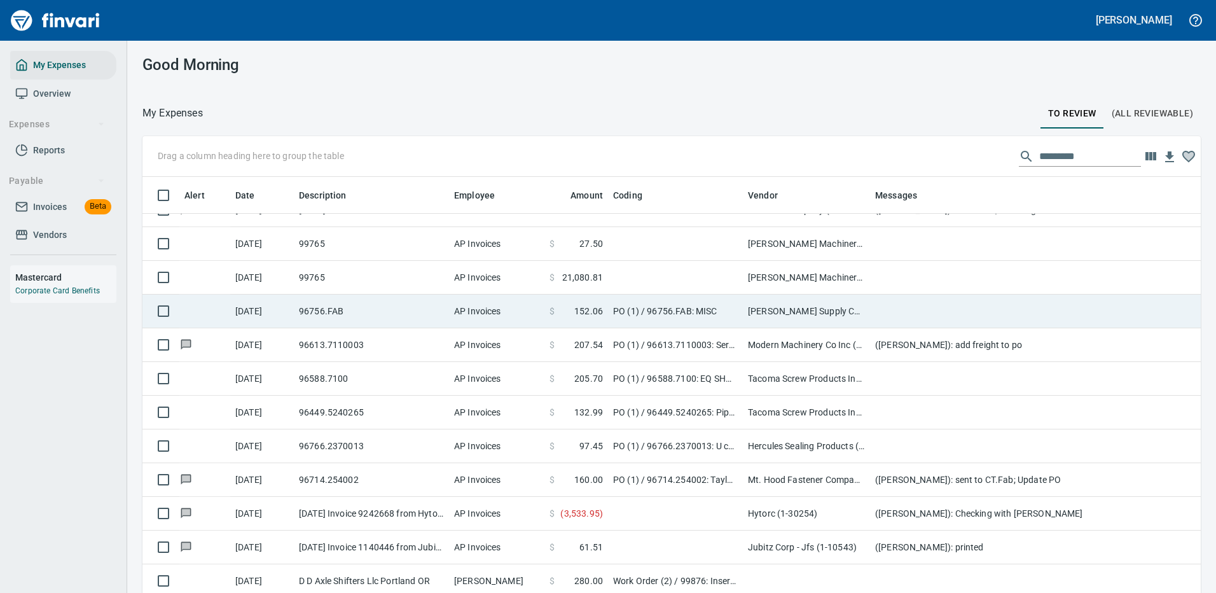
scroll to position [1399, 0]
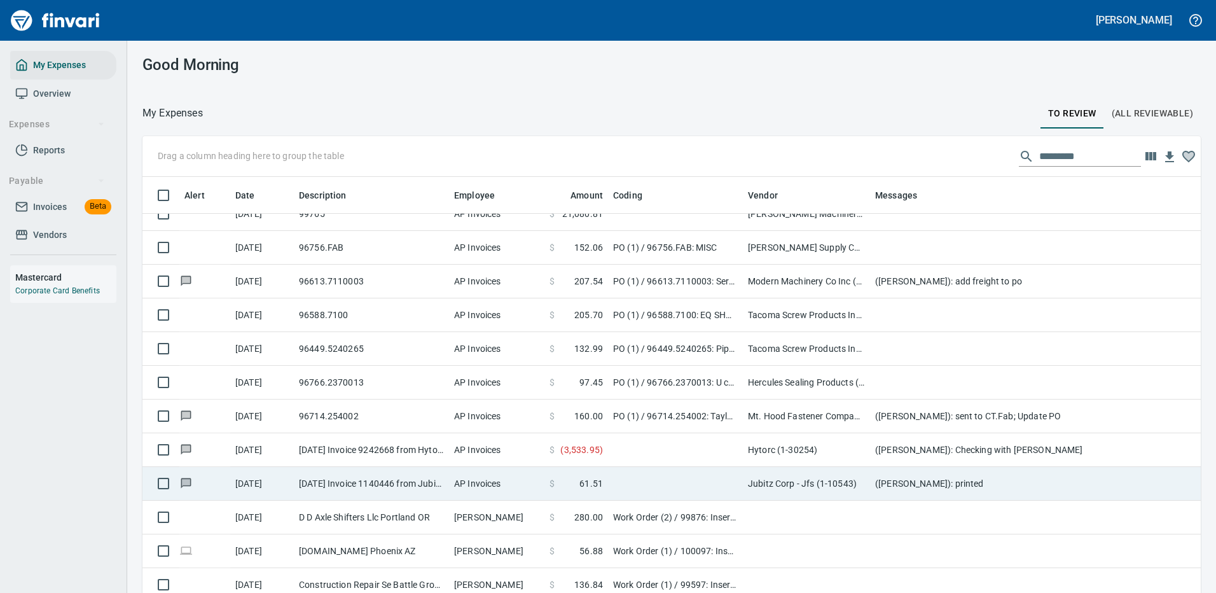
click at [838, 479] on td "Jubitz Corp - Jfs (1-10543)" at bounding box center [806, 484] width 127 height 34
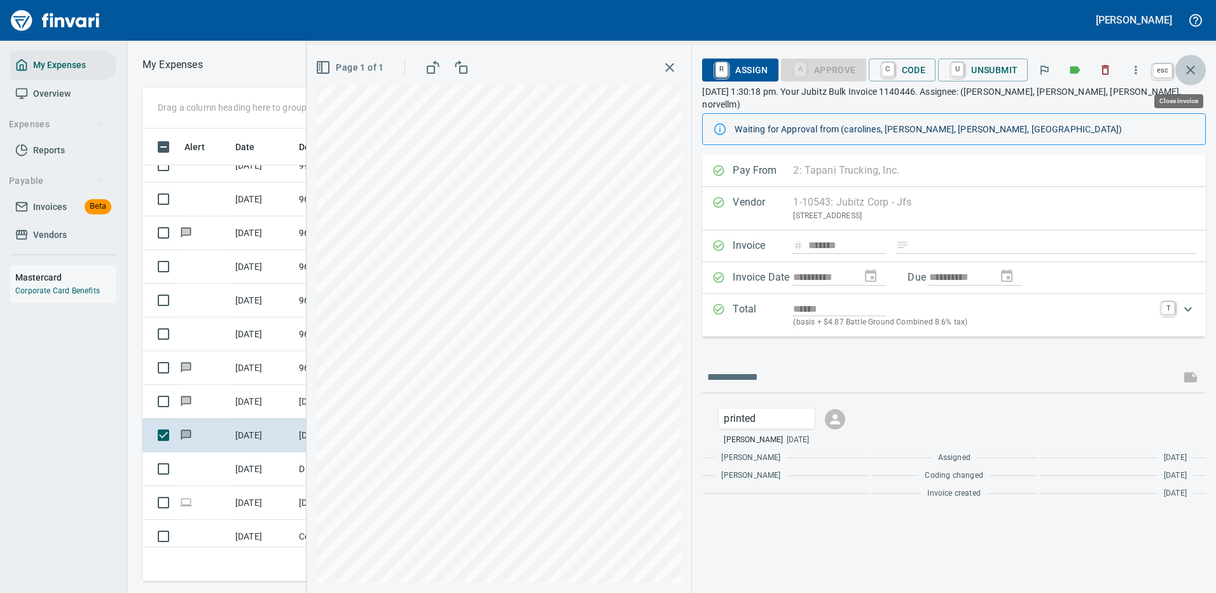
click at [1191, 70] on icon "button" at bounding box center [1190, 69] width 9 height 9
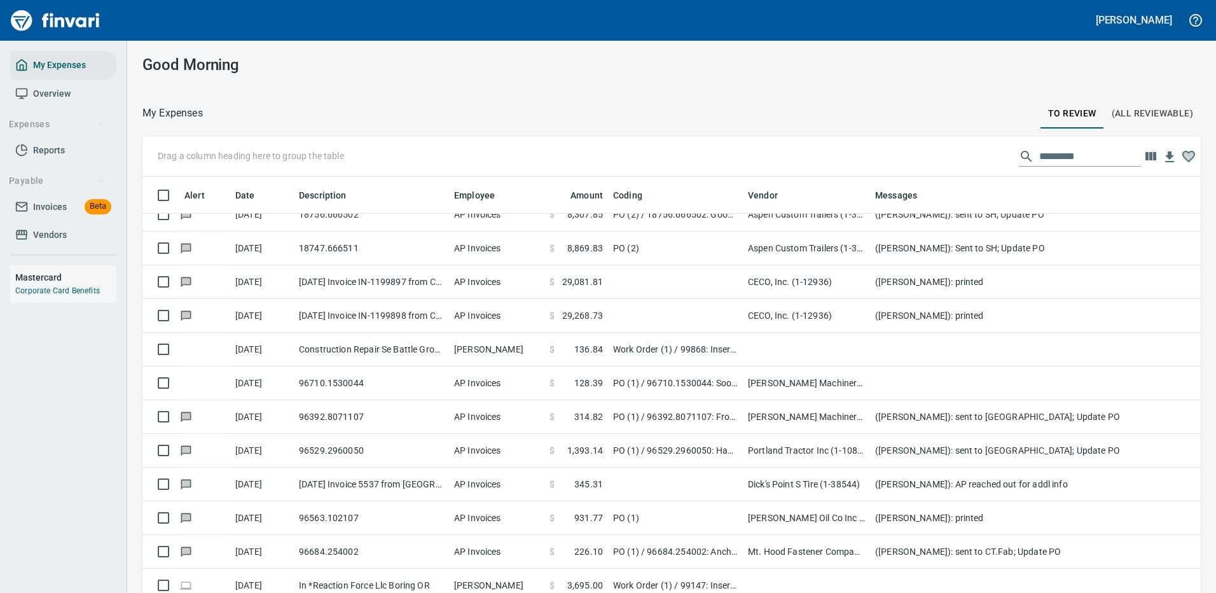
scroll to position [2035, 0]
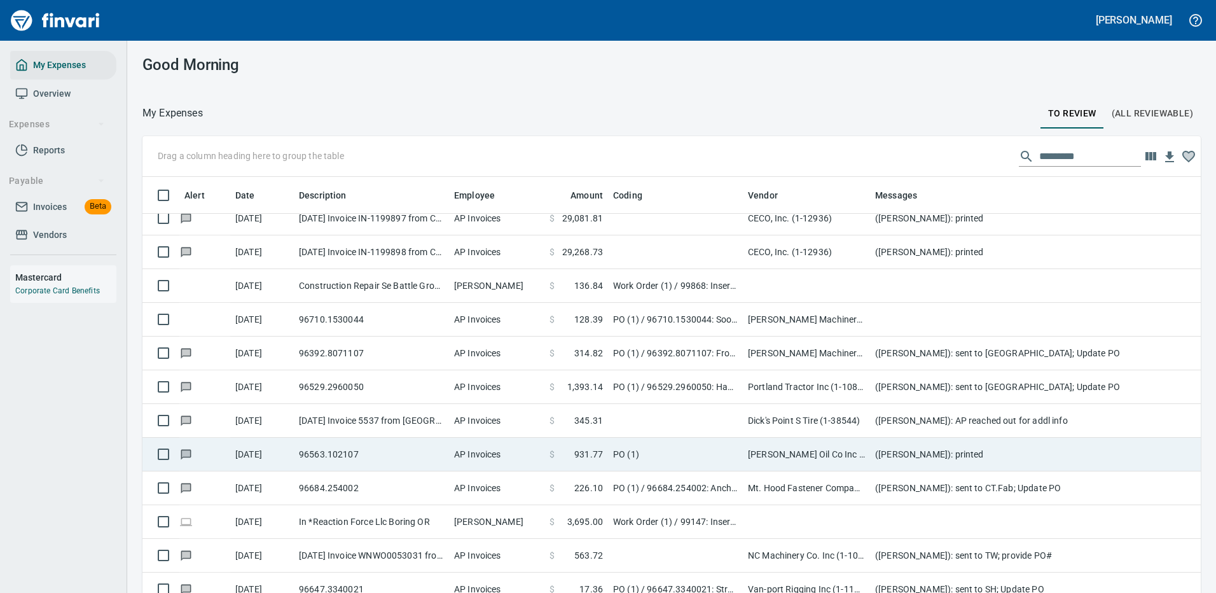
click at [825, 455] on td "[PERSON_NAME] Oil Co Inc (1-38025)" at bounding box center [806, 454] width 127 height 34
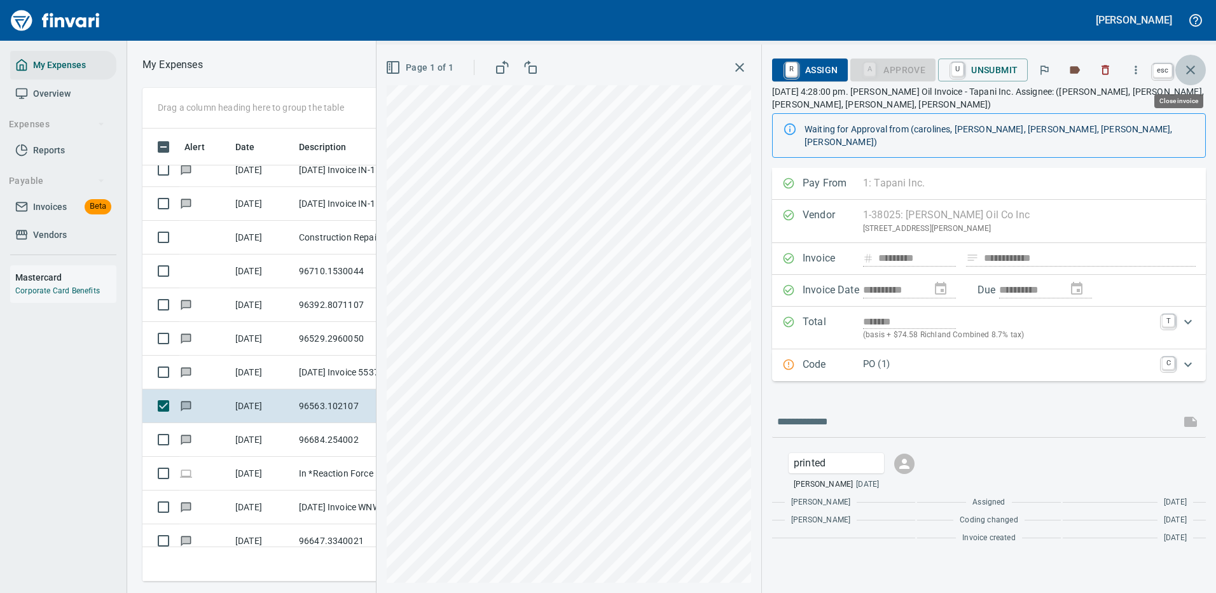
click at [1186, 70] on icon "button" at bounding box center [1190, 69] width 15 height 15
